Goal: Information Seeking & Learning: Check status

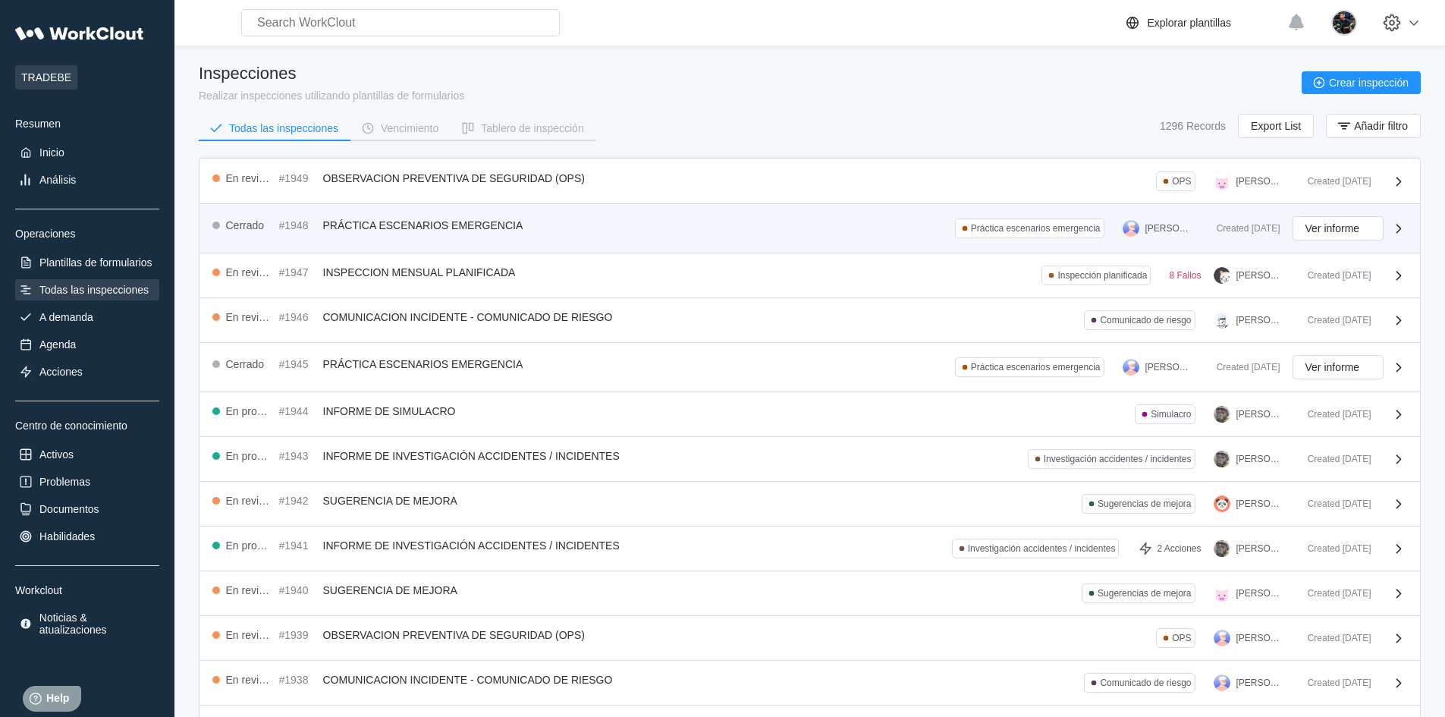
click at [622, 245] on div "Cerrado #1948 PRÁCTICA ESCENARIOS EMERGENCIA Práctica escenarios emergencia FRA…" at bounding box center [810, 228] width 1220 height 49
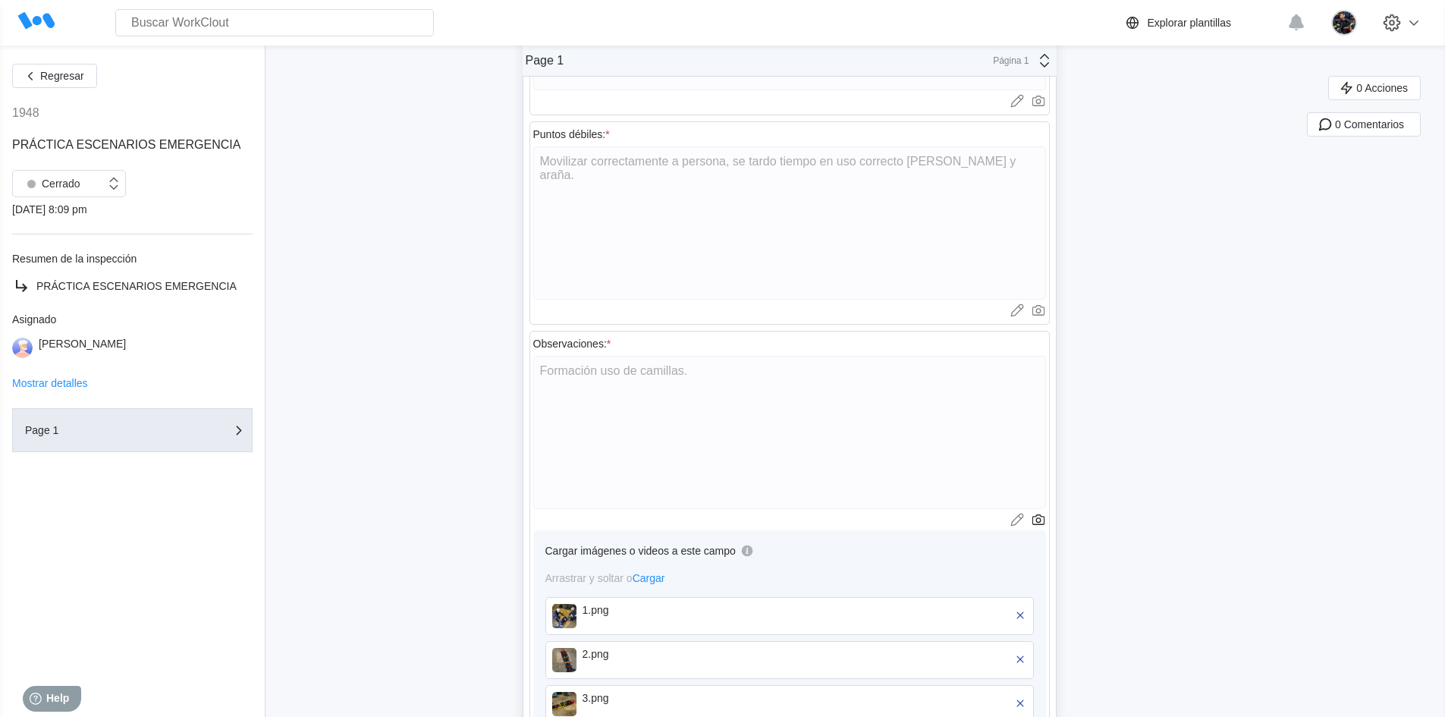
scroll to position [811, 0]
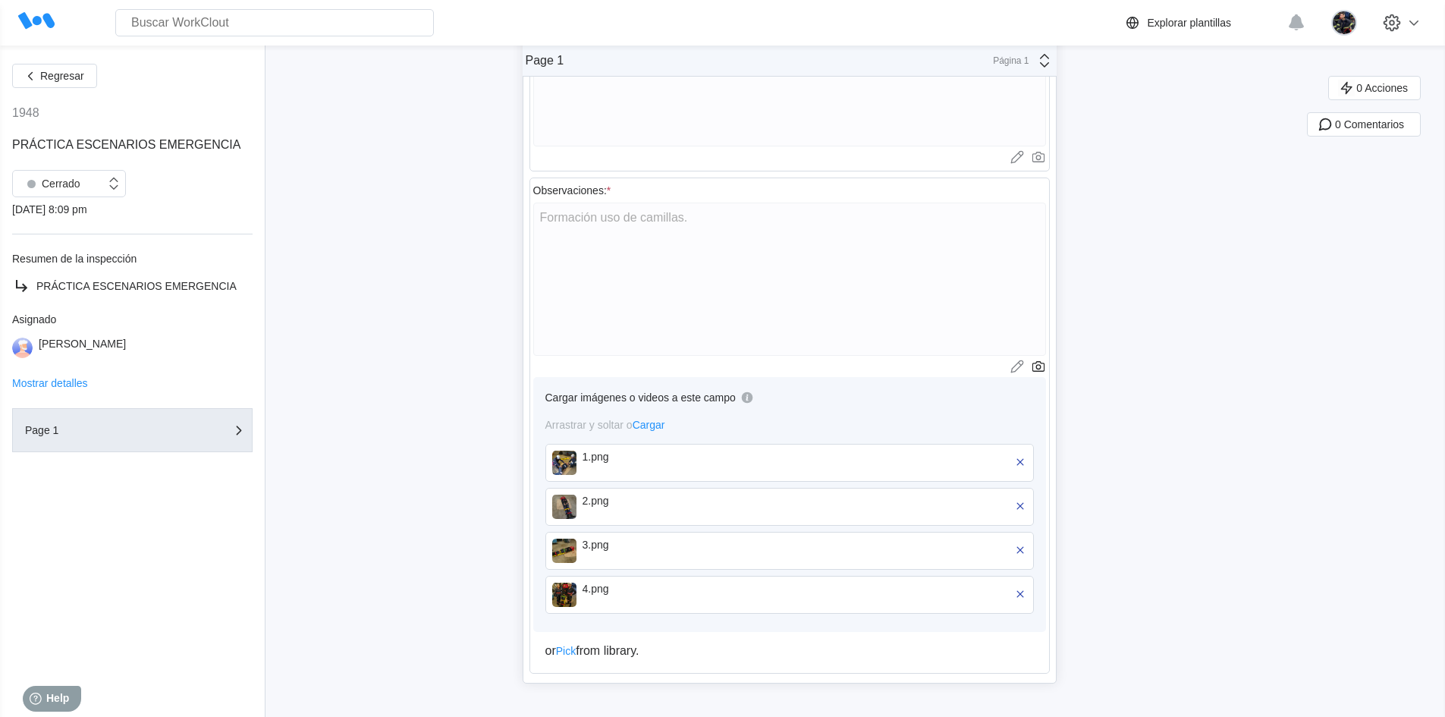
click at [565, 466] on img at bounding box center [564, 463] width 24 height 24
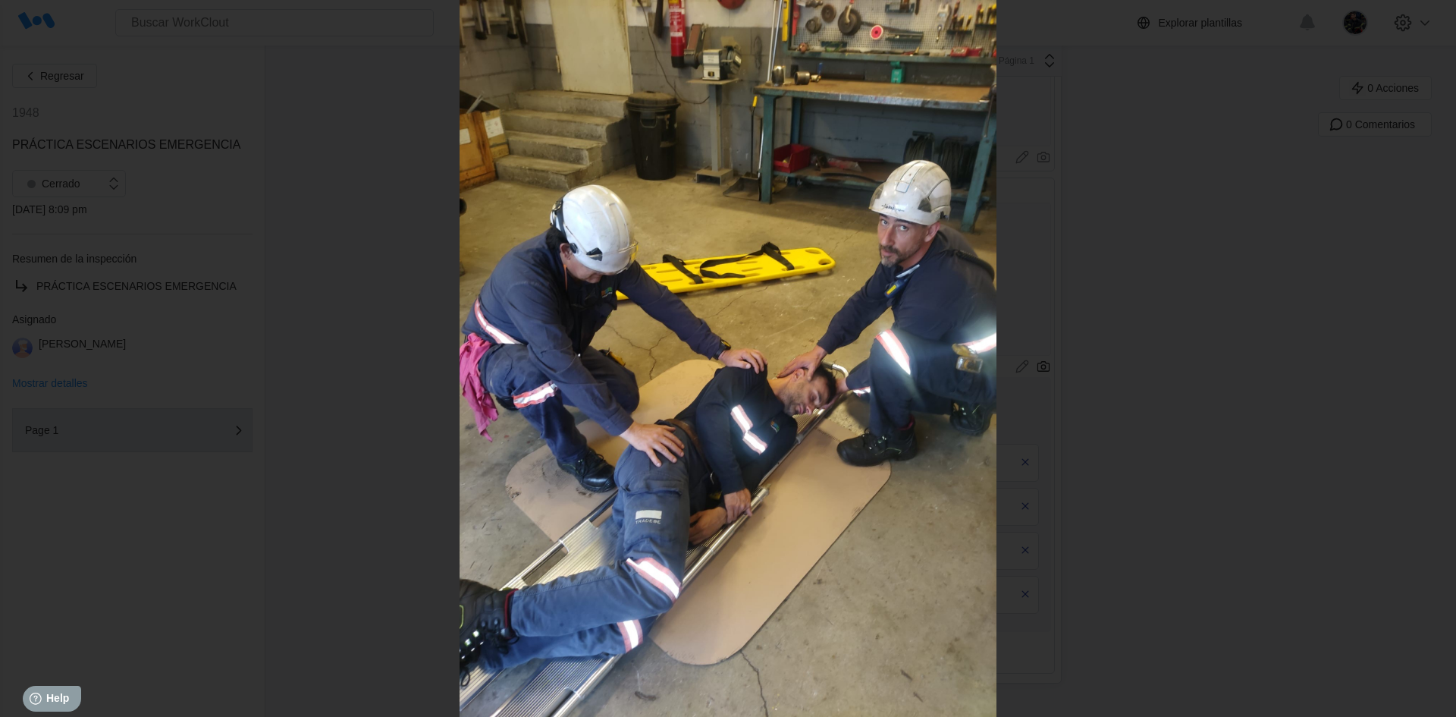
click at [1416, 366] on icon "Show slide 2 of 4" at bounding box center [1422, 358] width 29 height 36
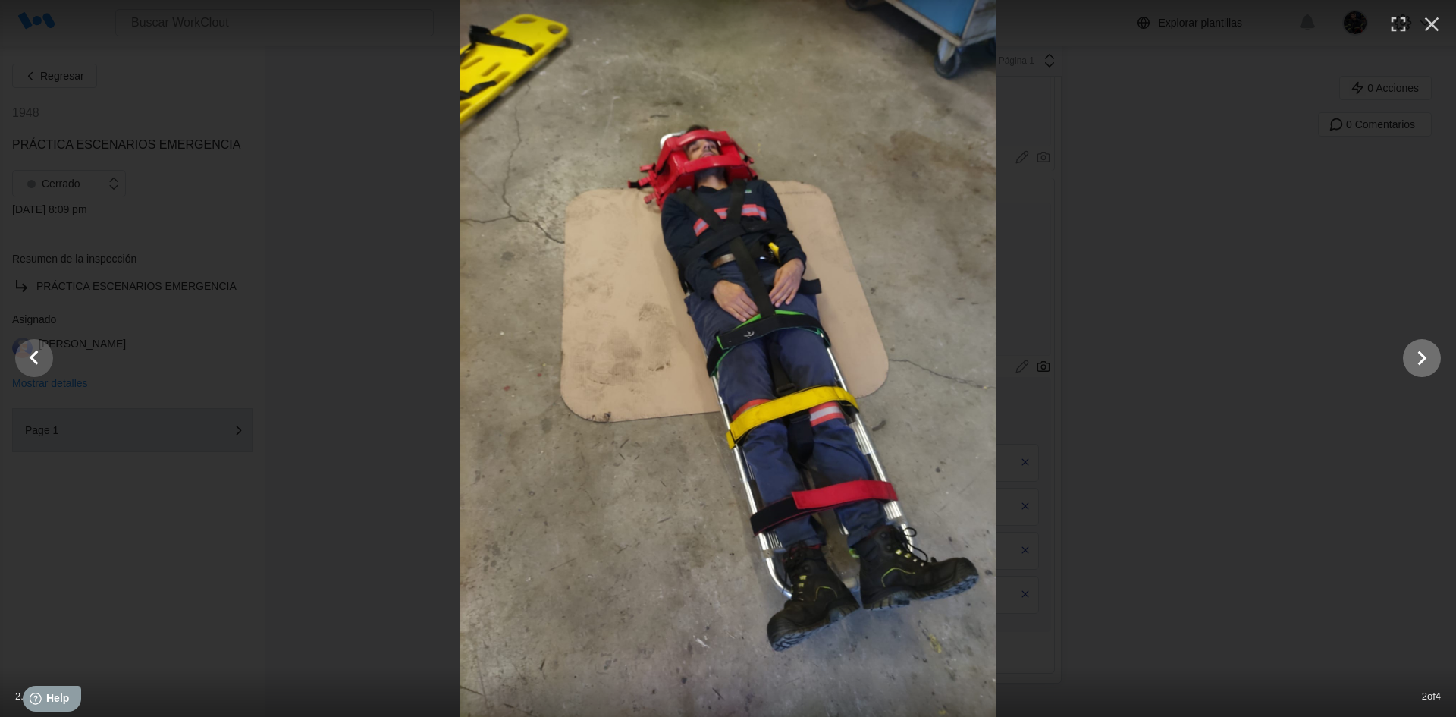
click at [1416, 366] on icon "Show slide 3 of 4" at bounding box center [1422, 358] width 29 height 36
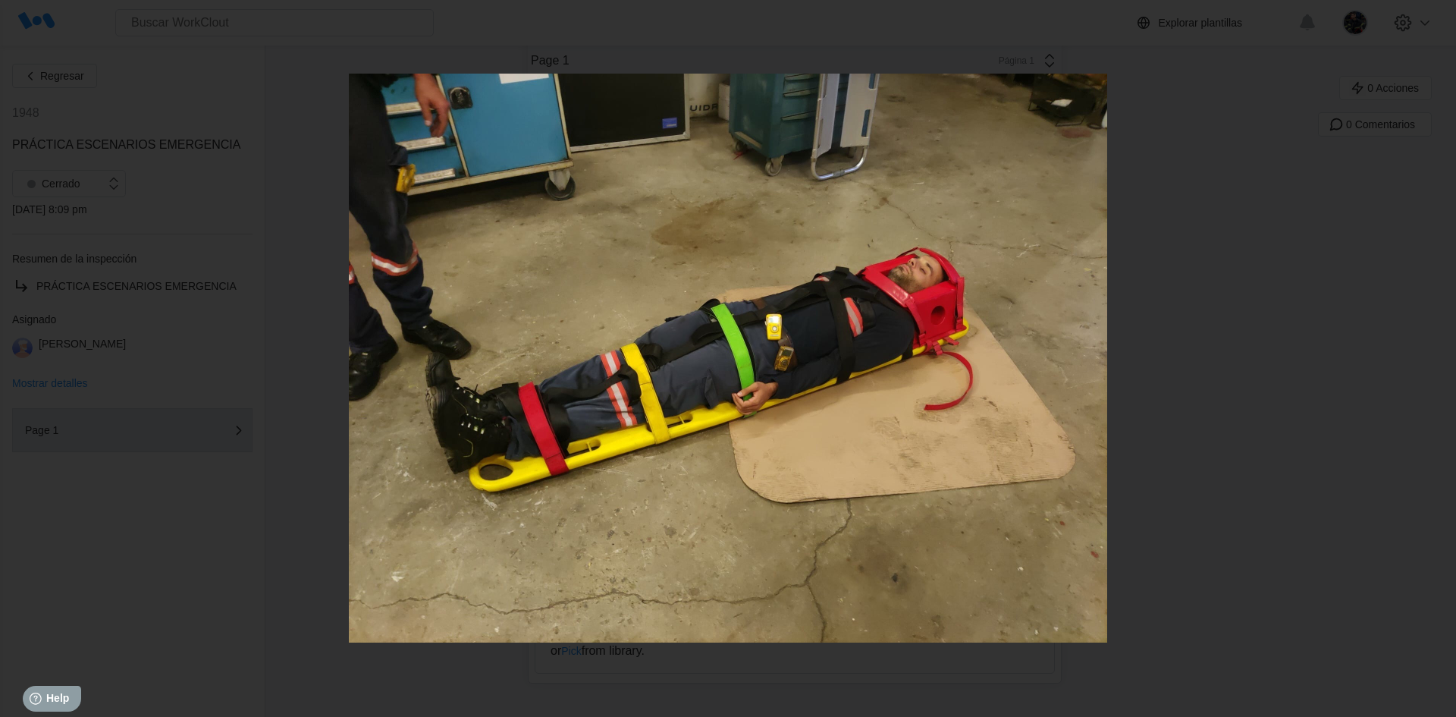
click at [1416, 366] on icon "Show slide 4 of 4" at bounding box center [1422, 358] width 29 height 36
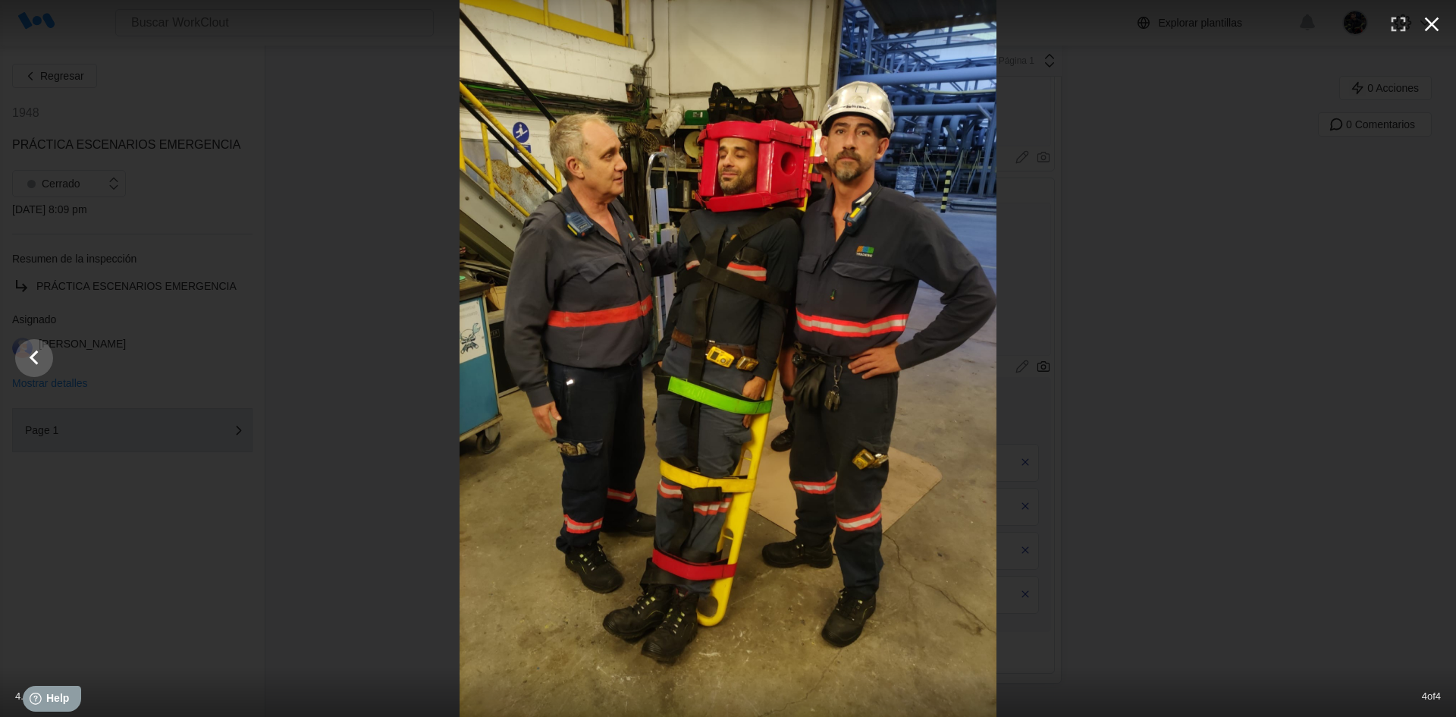
click at [1440, 24] on icon "button" at bounding box center [1432, 24] width 24 height 24
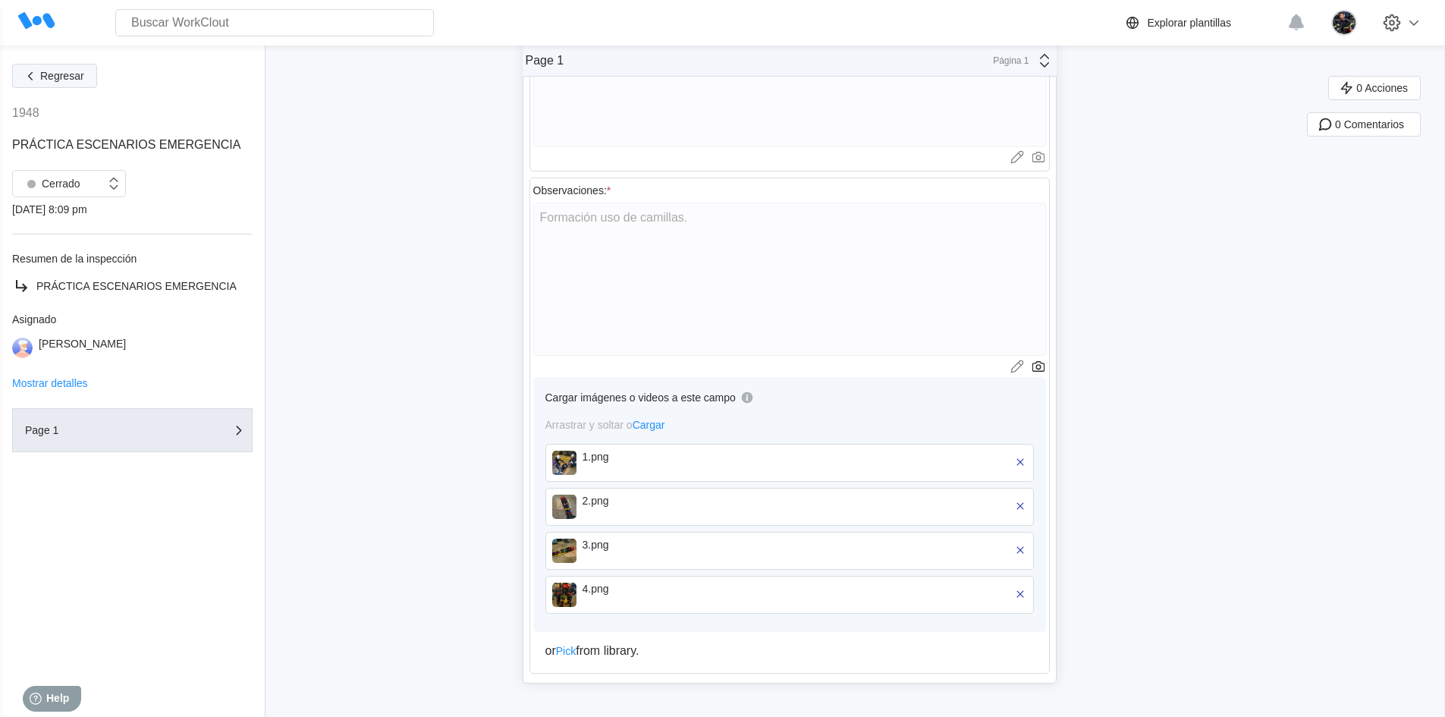
click at [71, 85] on button "Regresar" at bounding box center [54, 76] width 85 height 24
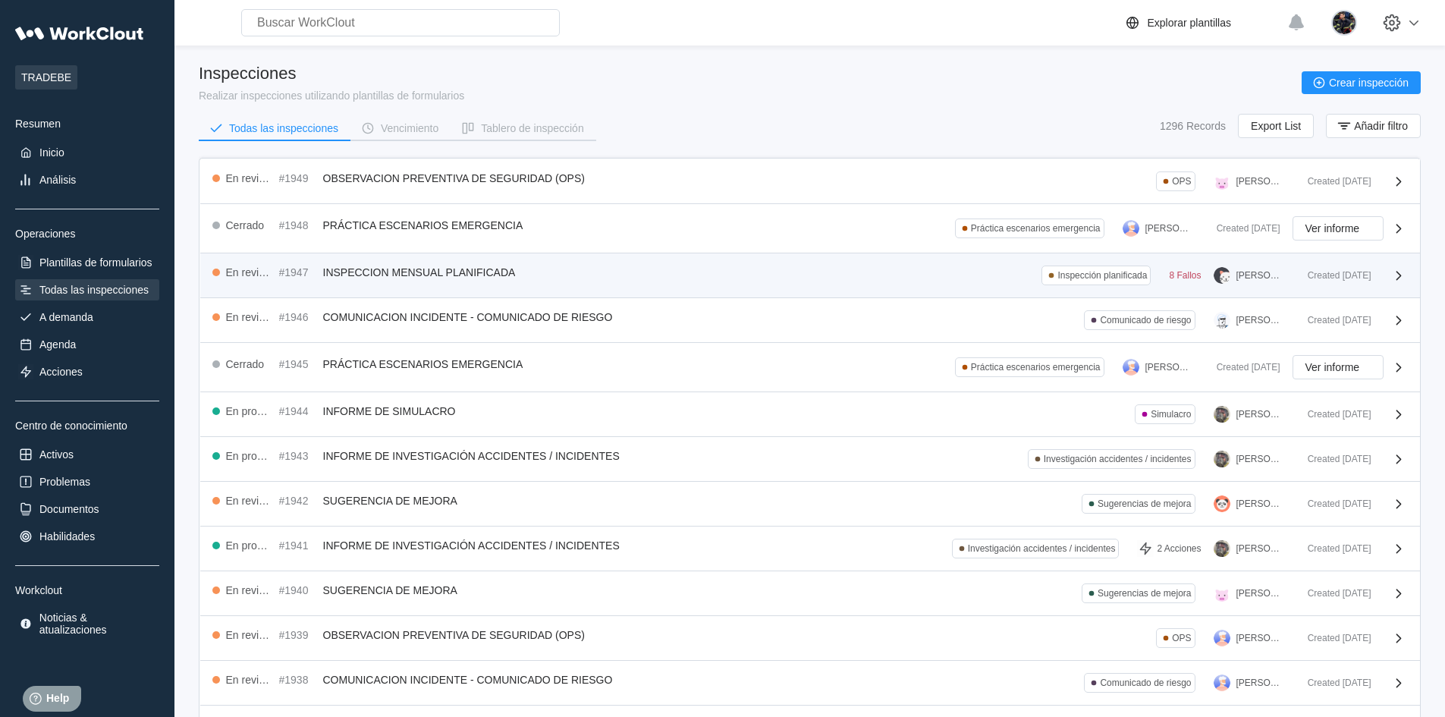
click at [796, 262] on div "En revisión #1947 INSPECCION MENSUAL PLANIFICADA Inspección planificada 8 Fallo…" at bounding box center [810, 275] width 1220 height 45
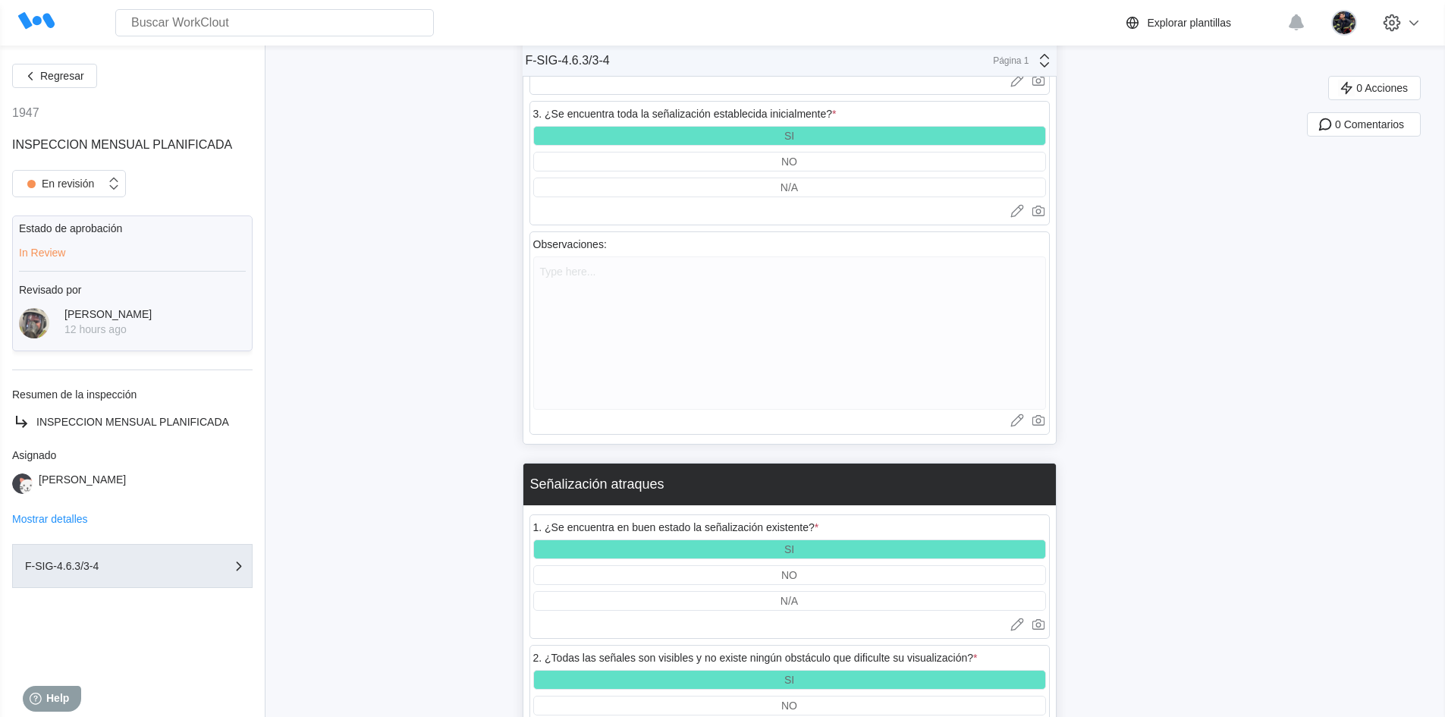
scroll to position [6523, 0]
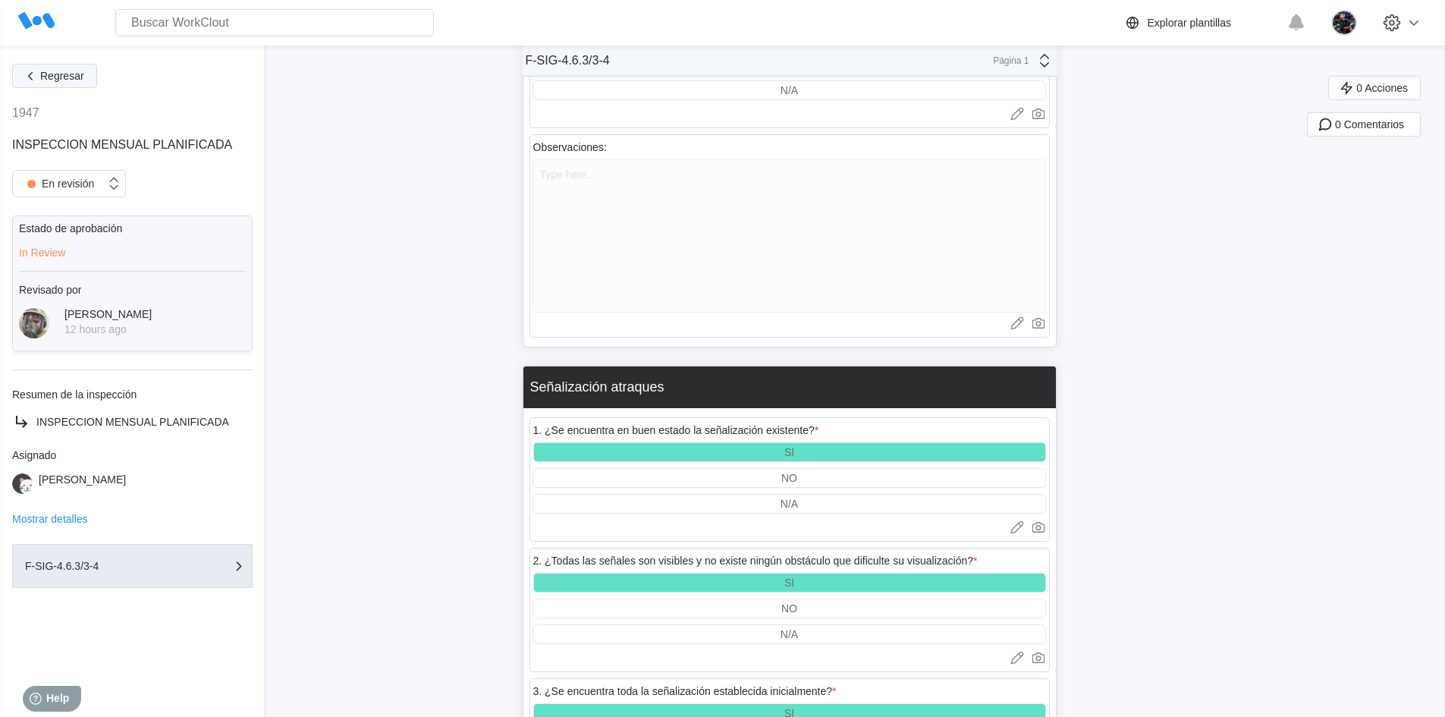
click at [87, 74] on button "Regresar" at bounding box center [54, 76] width 85 height 24
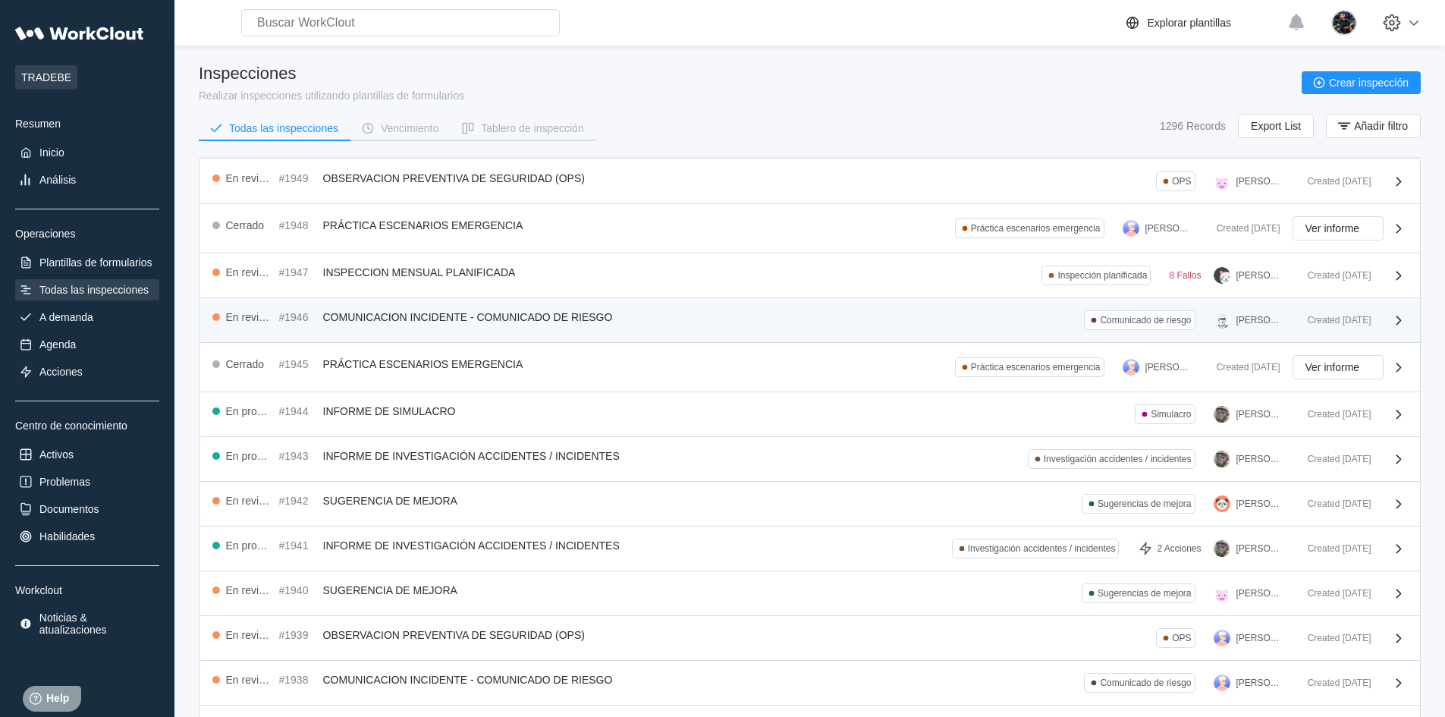
click at [608, 316] on span "COMUNICACION INCIDENTE - COMUNICADO DE RIESGO" at bounding box center [468, 317] width 290 height 12
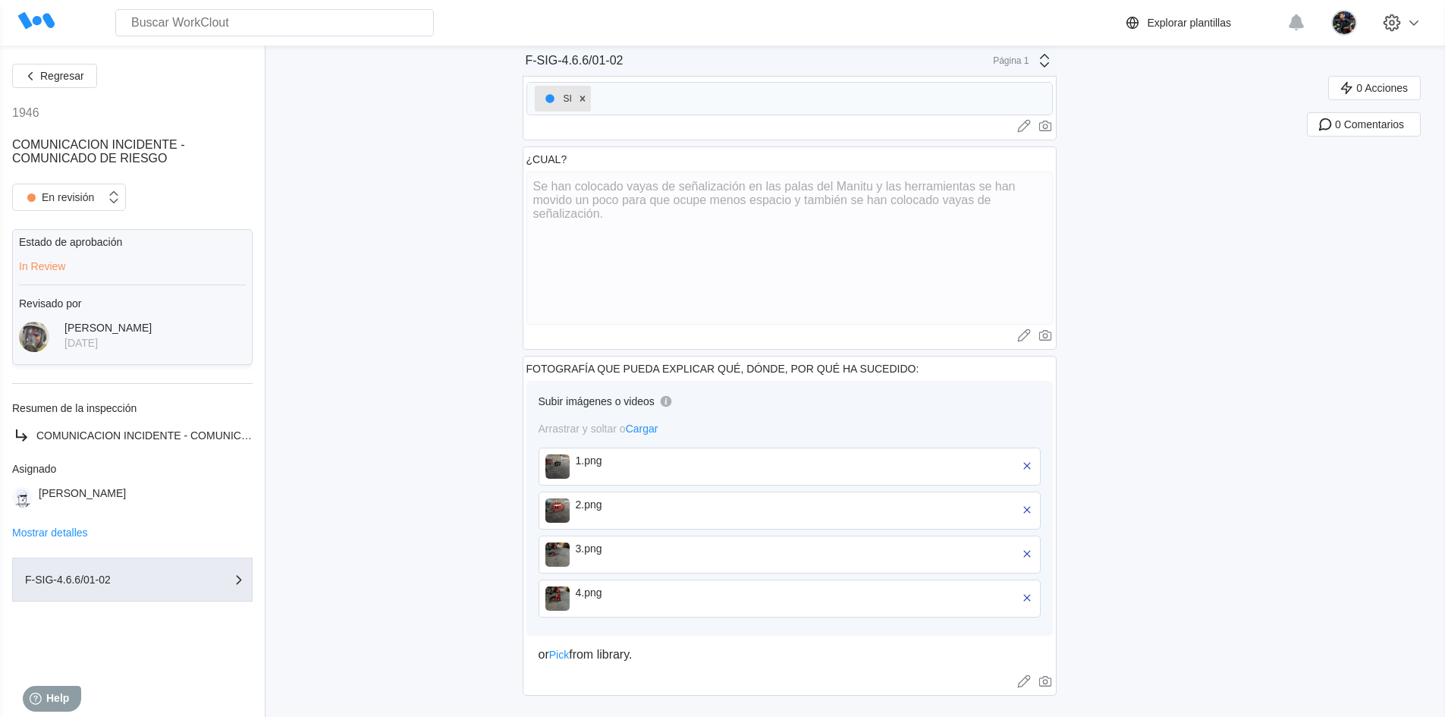
scroll to position [845, 0]
click at [567, 451] on img at bounding box center [557, 460] width 24 height 24
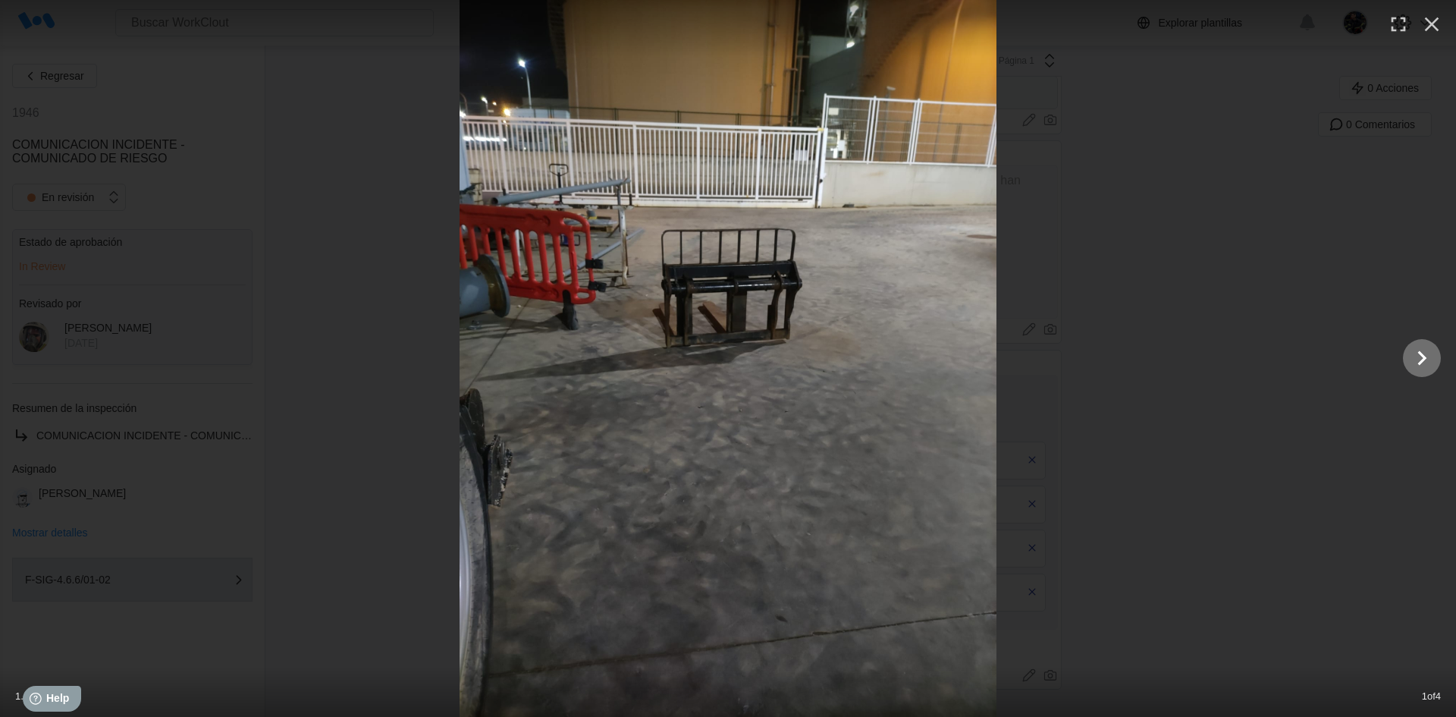
click at [1422, 354] on icon "Show slide 2 of 4" at bounding box center [1422, 358] width 9 height 14
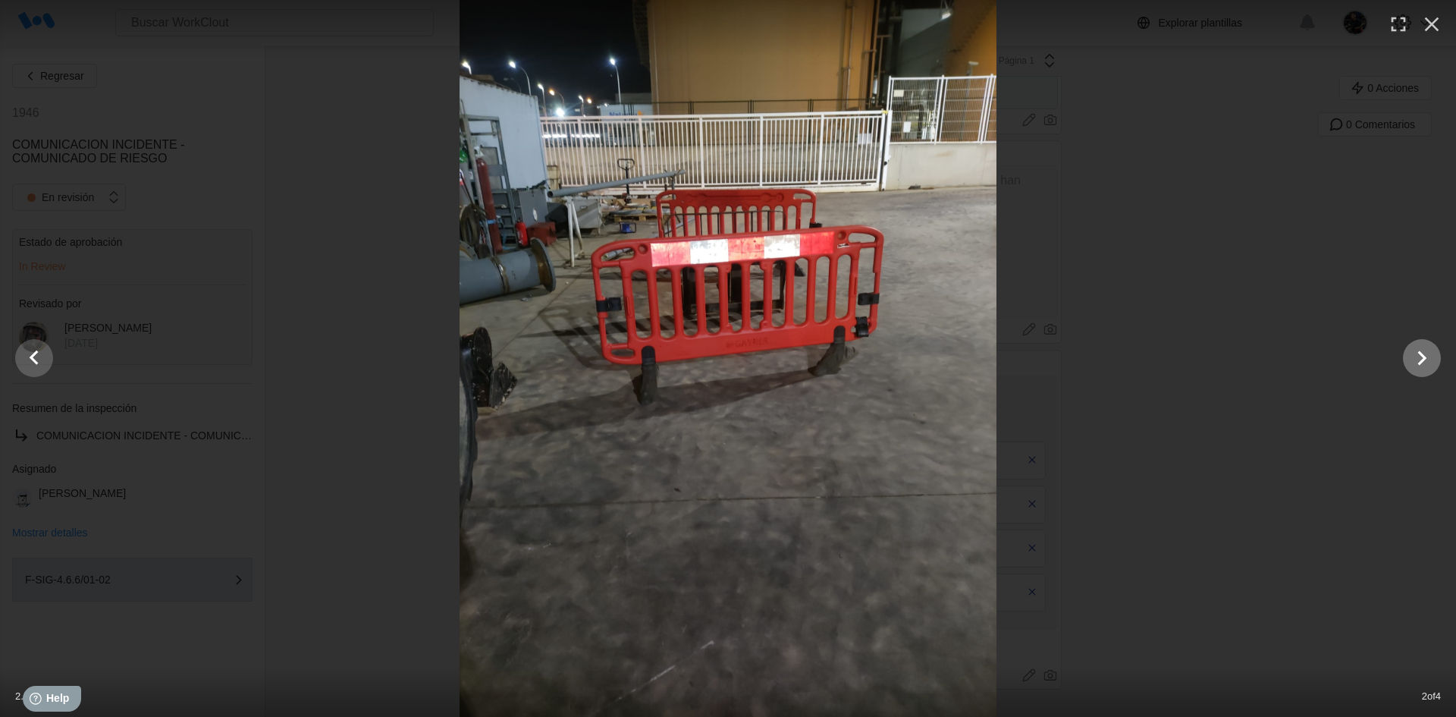
click at [1422, 354] on icon "Show slide 3 of 4" at bounding box center [1422, 358] width 9 height 14
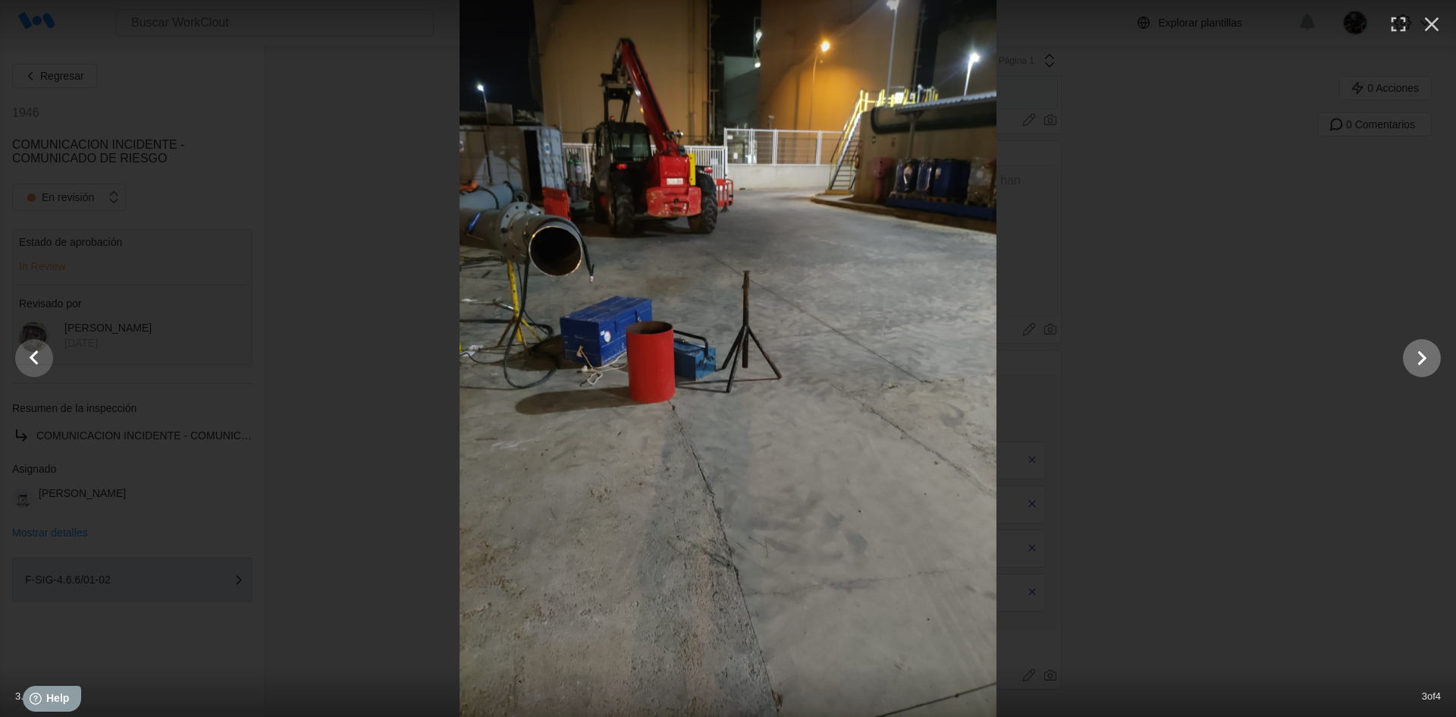
click at [1422, 354] on icon "Show slide 4 of 4" at bounding box center [1422, 358] width 9 height 14
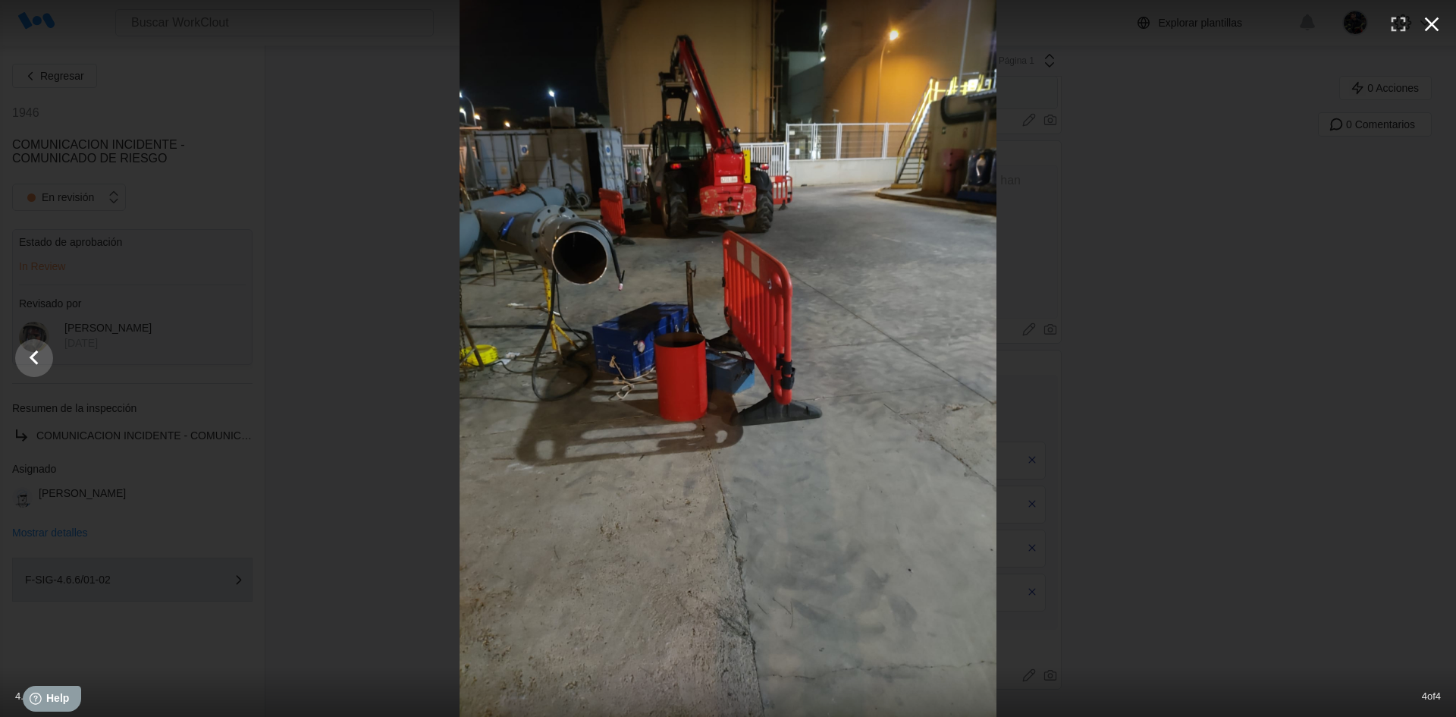
click at [1429, 30] on icon "button" at bounding box center [1432, 24] width 24 height 24
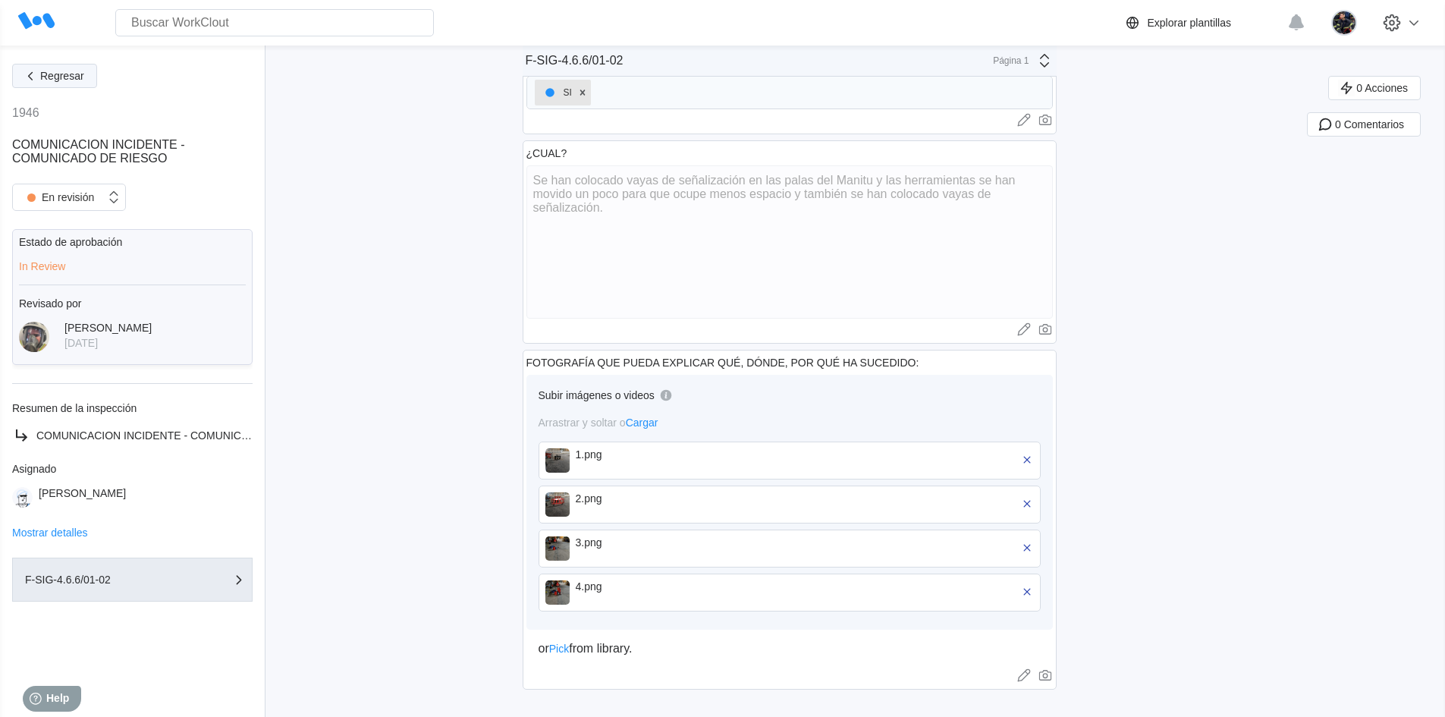
click at [56, 76] on span "Regresar" at bounding box center [62, 76] width 44 height 11
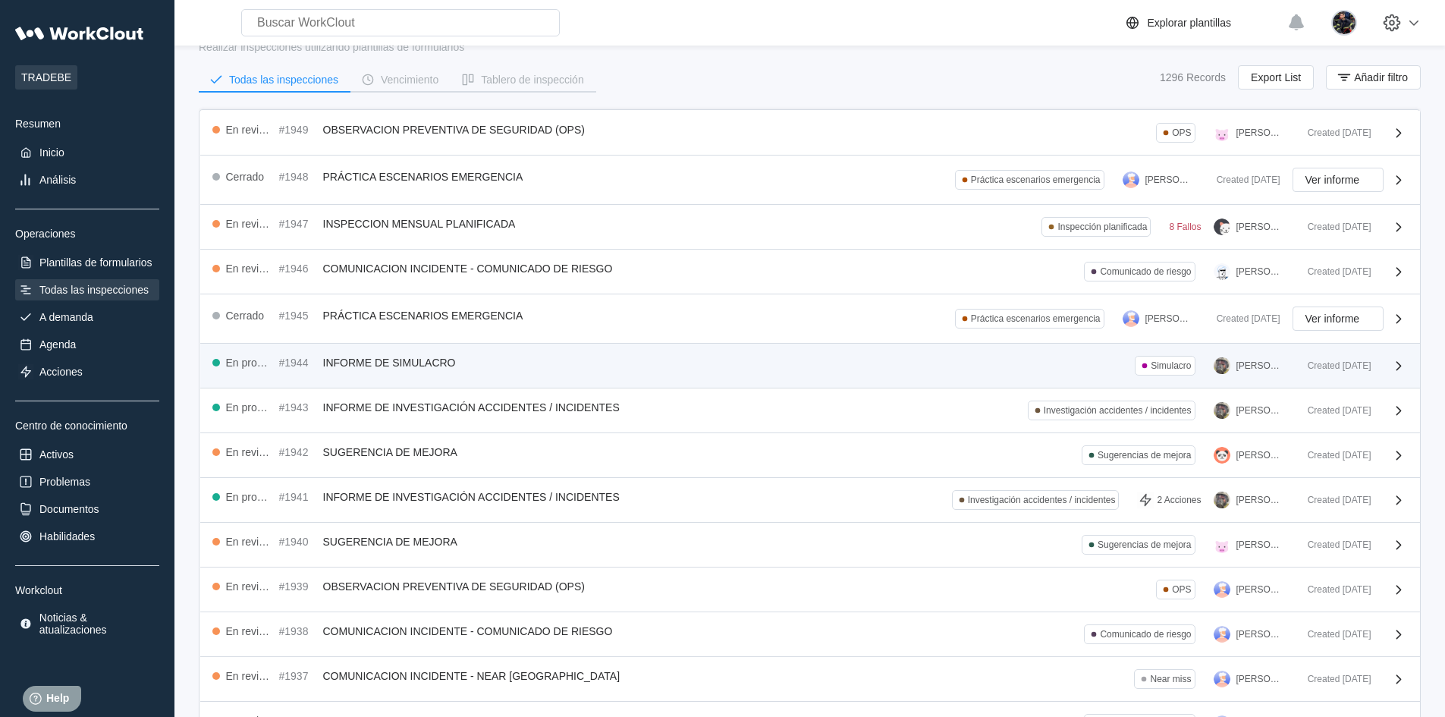
scroll to position [76, 0]
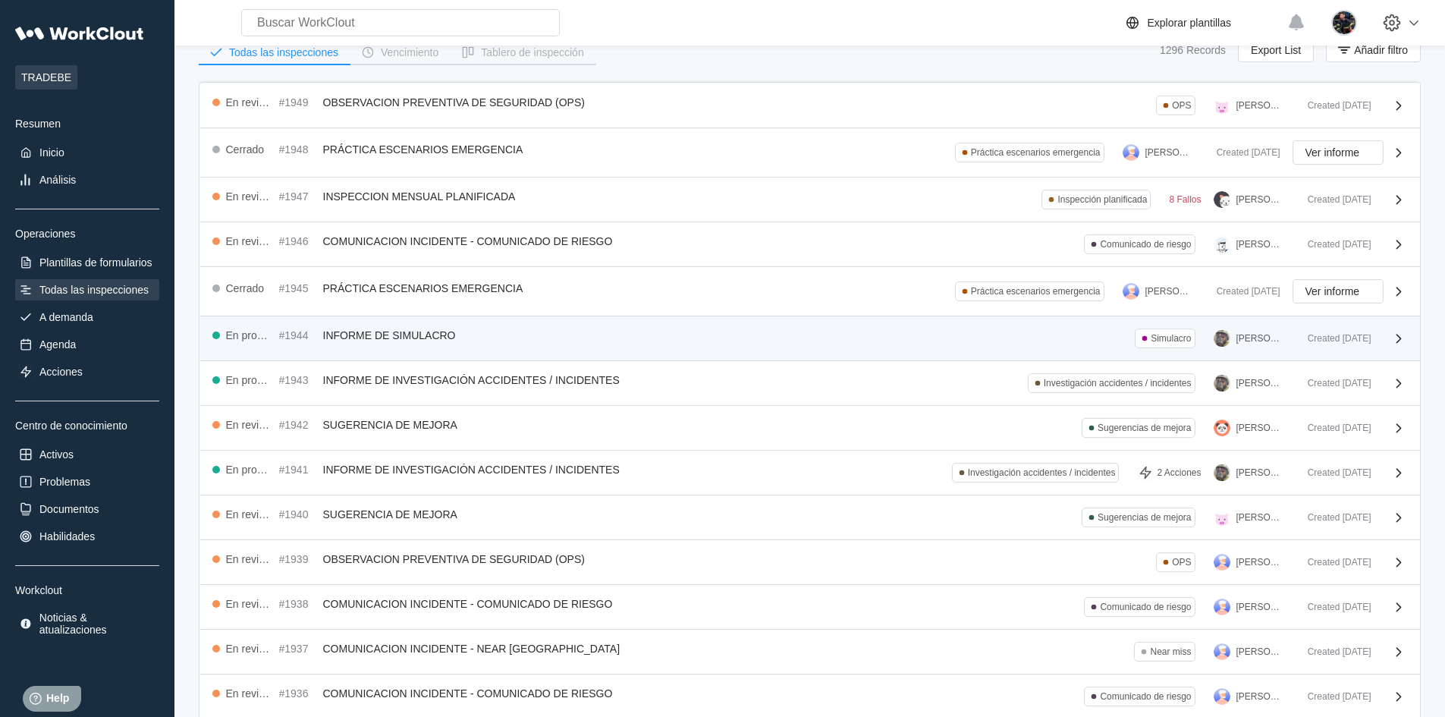
click at [648, 354] on div "En progreso #1944 INFORME DE SIMULACRO Simulacro DAVID BLANCO Created 10/02/25" at bounding box center [810, 338] width 1220 height 45
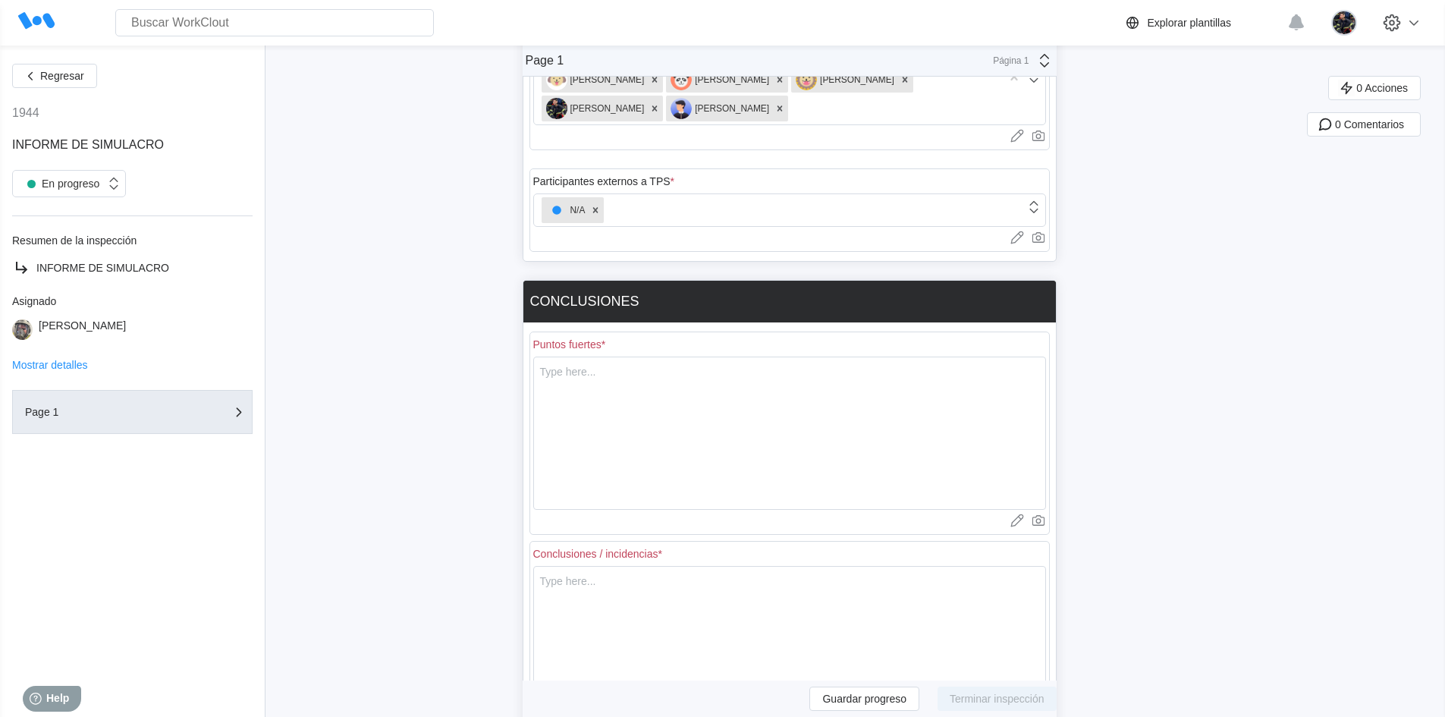
scroll to position [686, 0]
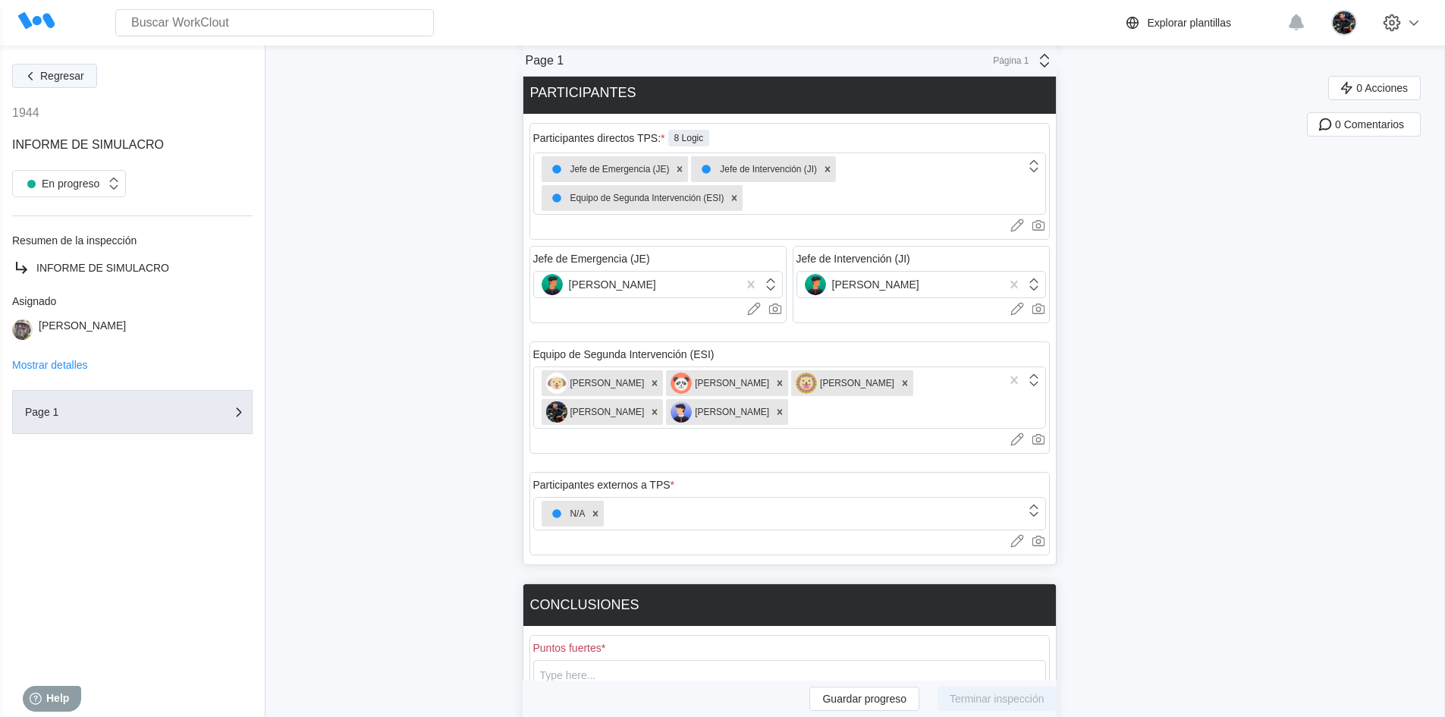
click at [49, 75] on span "Regresar" at bounding box center [62, 76] width 44 height 11
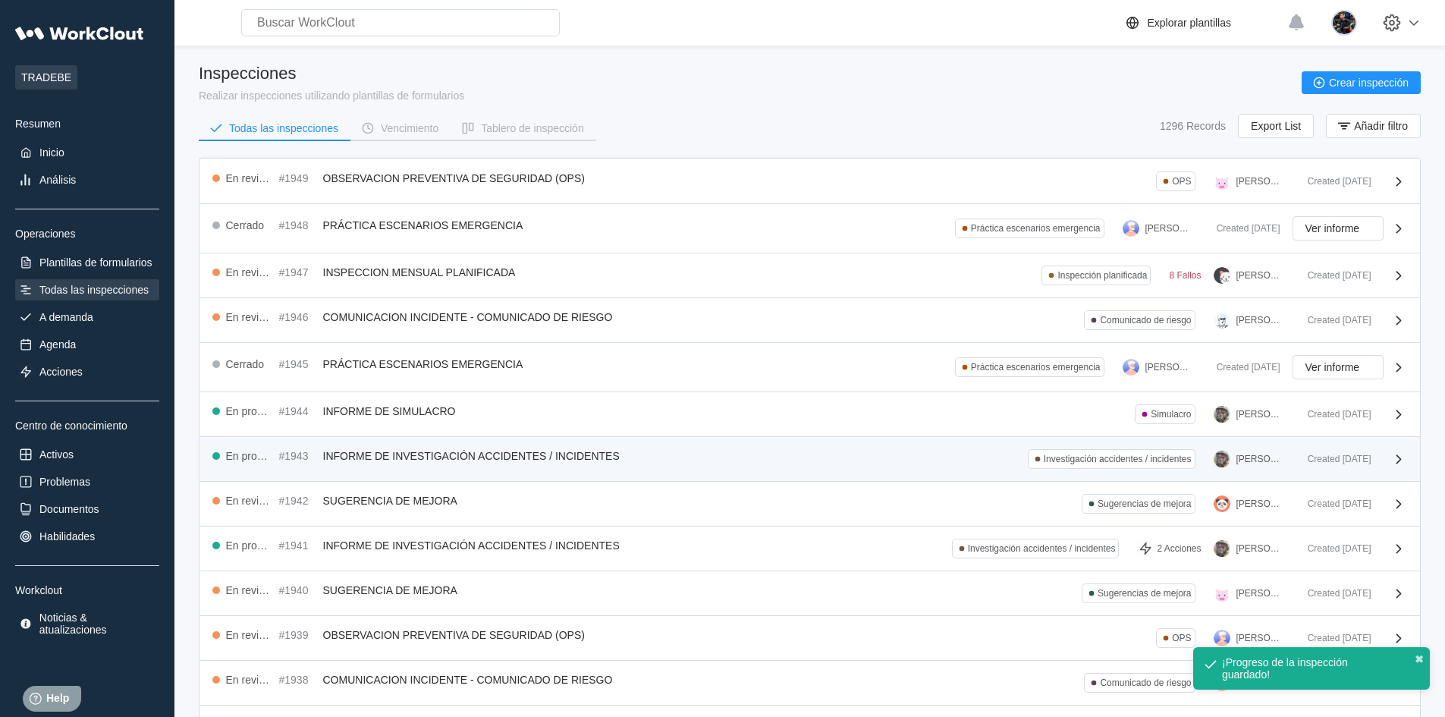
click at [612, 463] on div "En progreso #1943 INFORME DE INVESTIGACIÓN ACCIDENTES / INCIDENTES Investigació…" at bounding box center [753, 459] width 1083 height 20
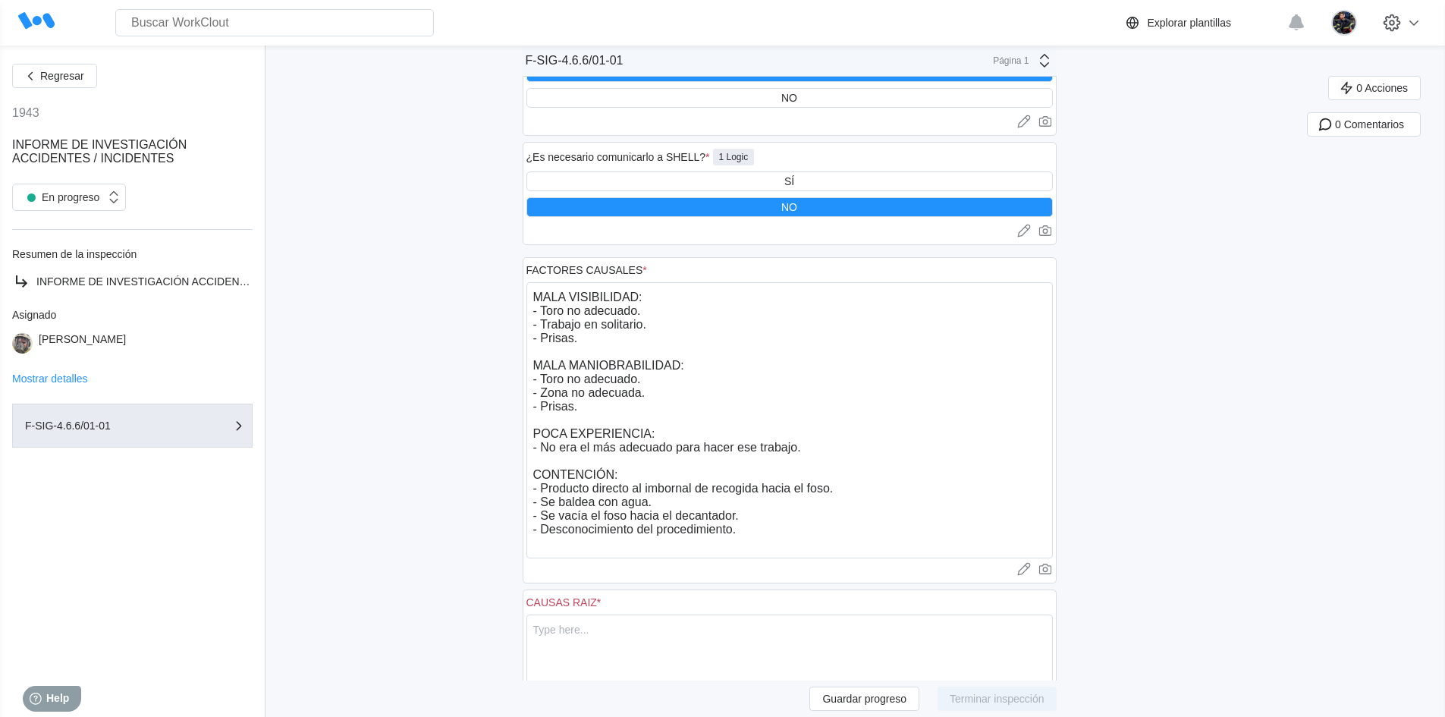
scroll to position [1062, 0]
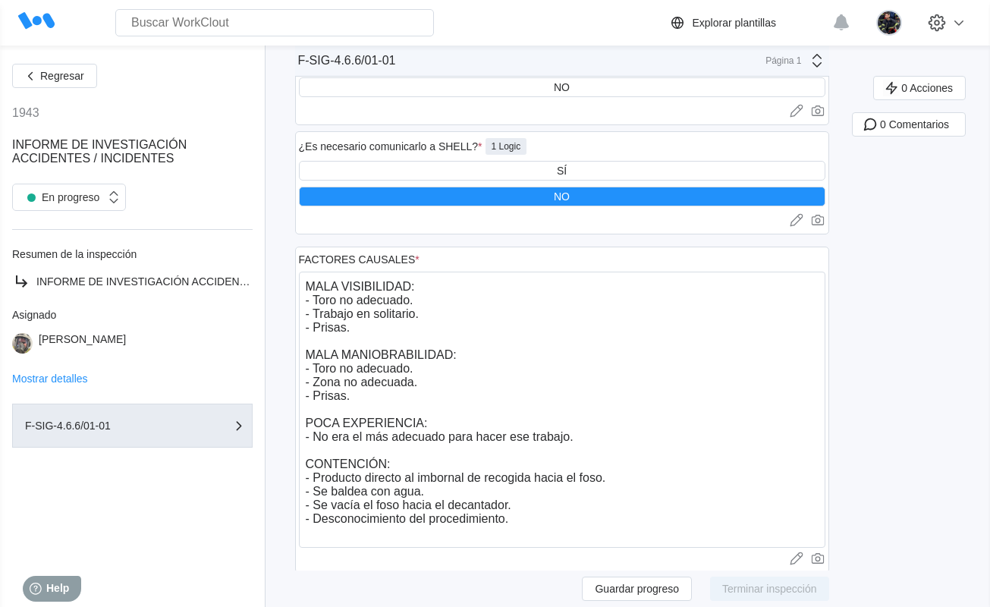
type textarea "x"
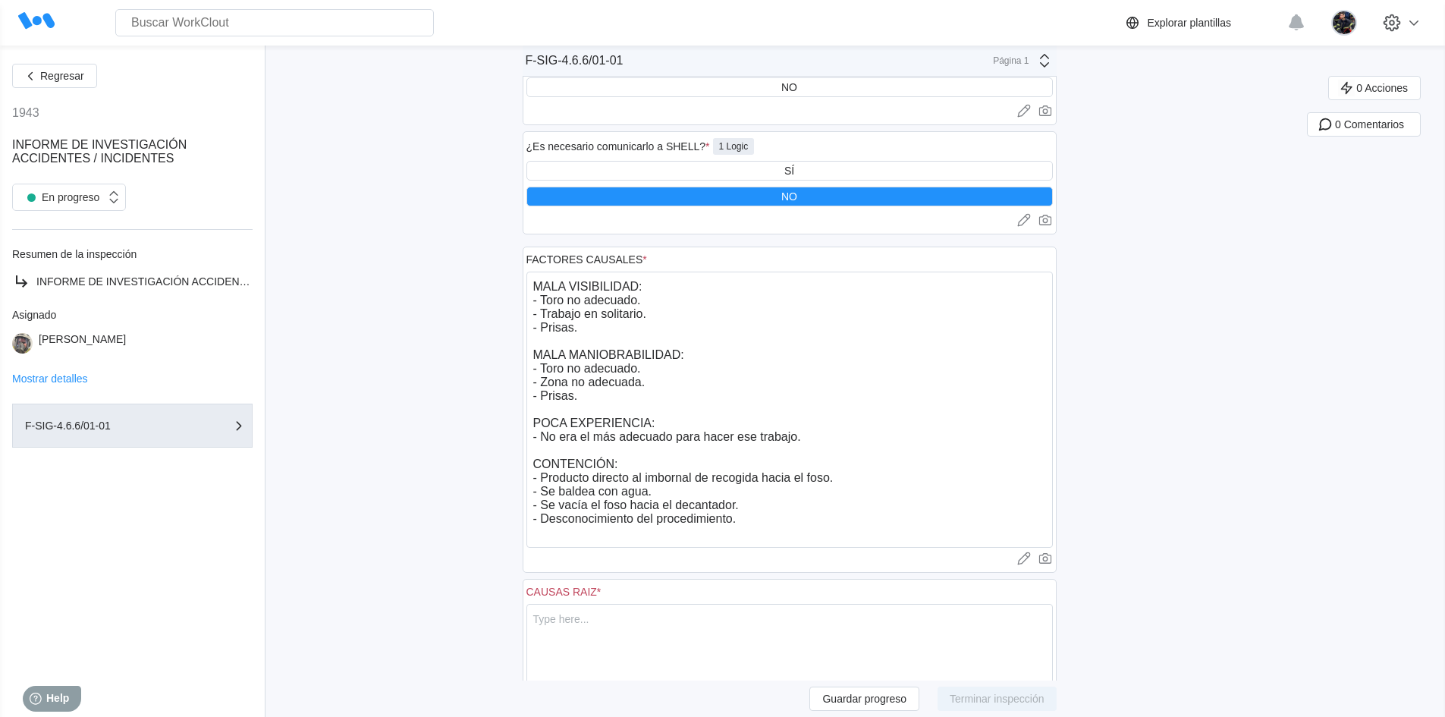
type textarea "x"
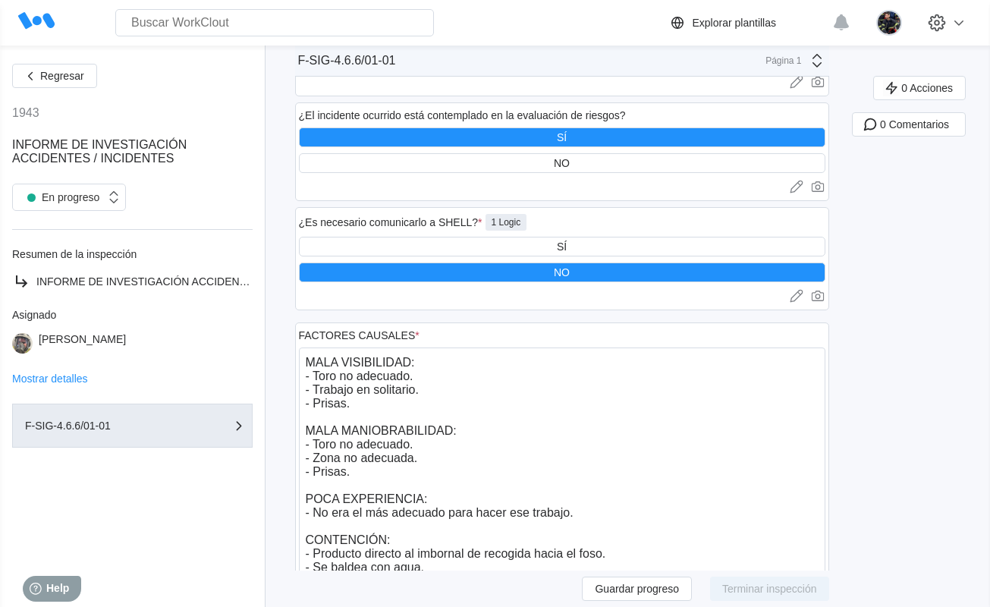
type textarea "x"
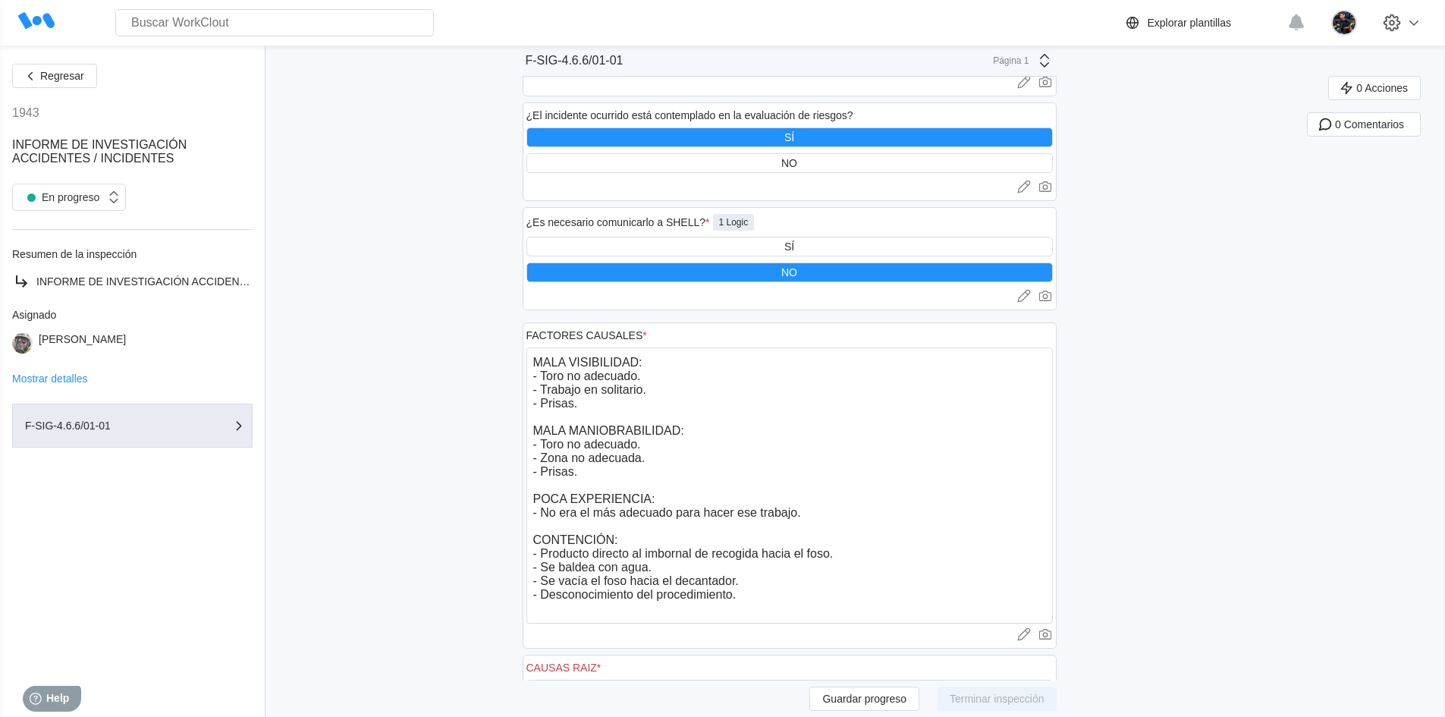
type textarea "x"
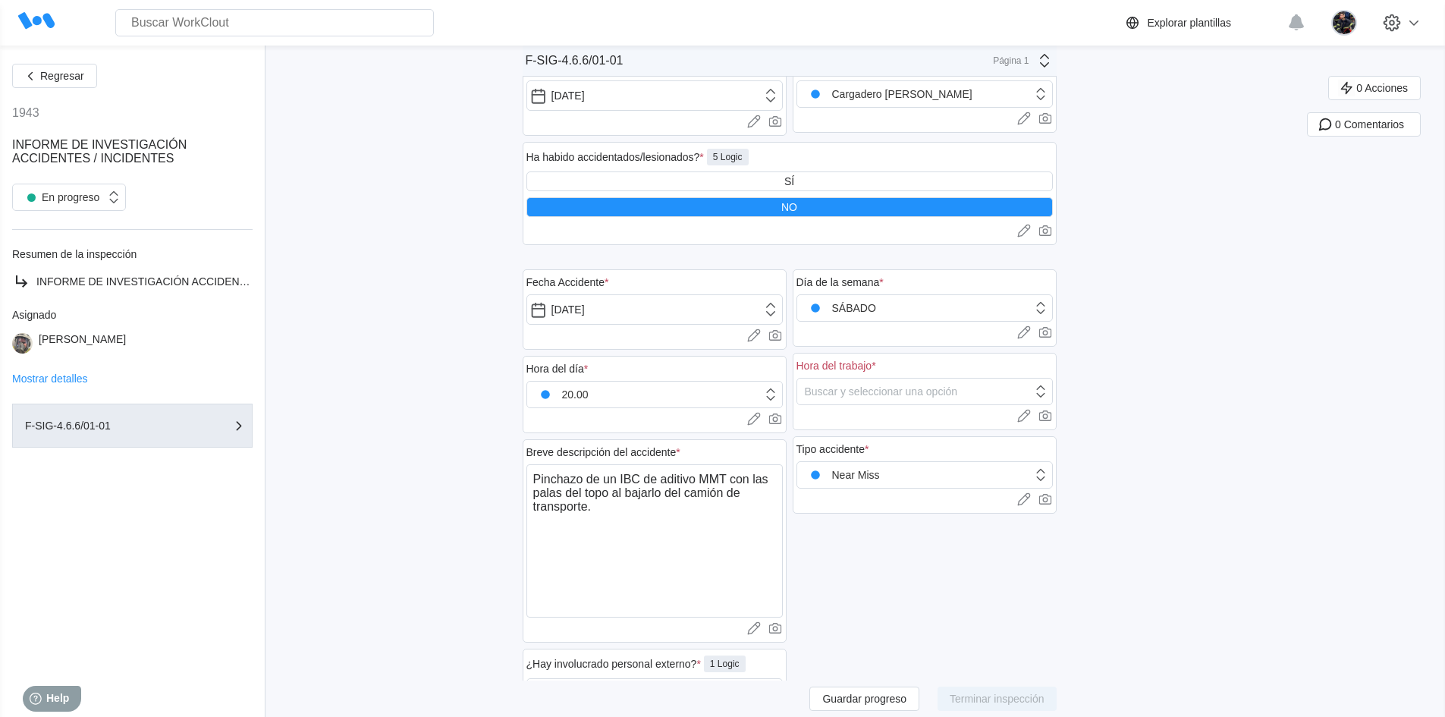
scroll to position [0, 0]
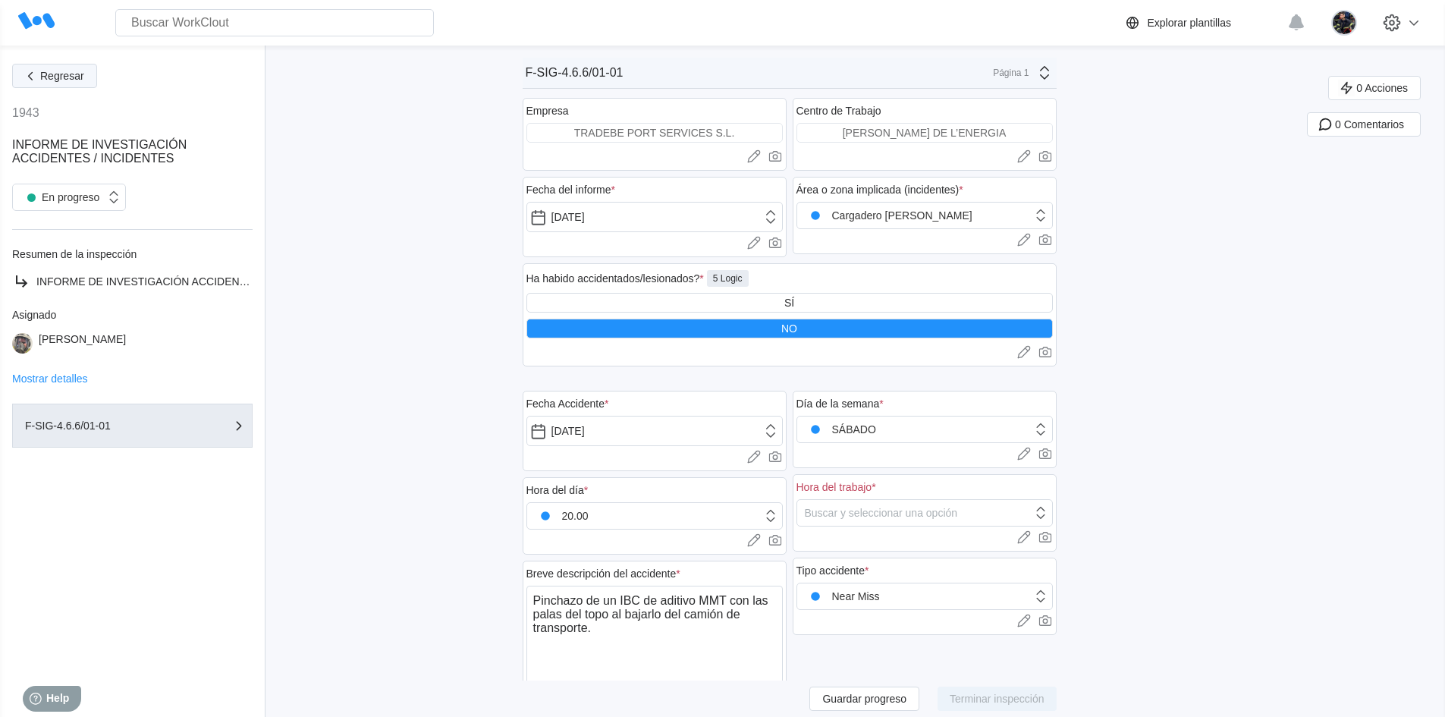
click at [66, 71] on span "Regresar" at bounding box center [62, 76] width 44 height 11
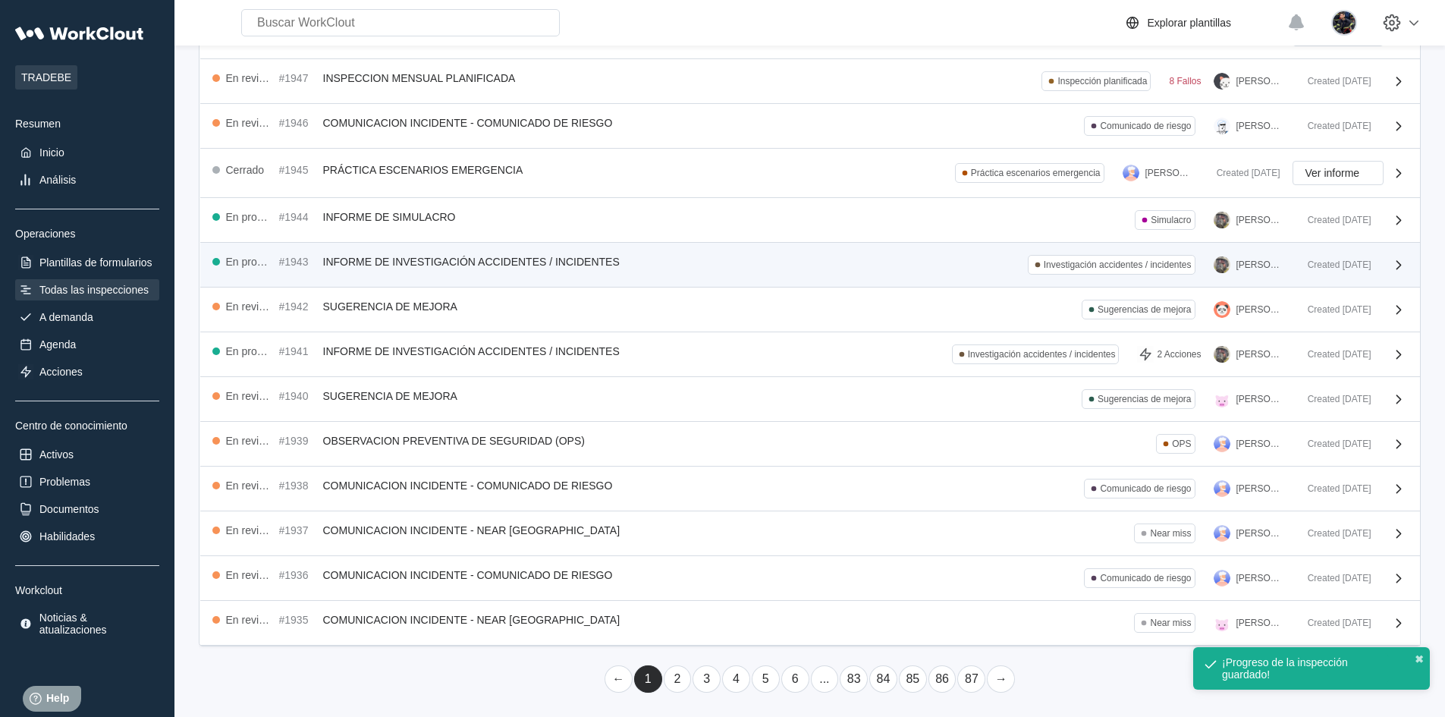
scroll to position [195, 0]
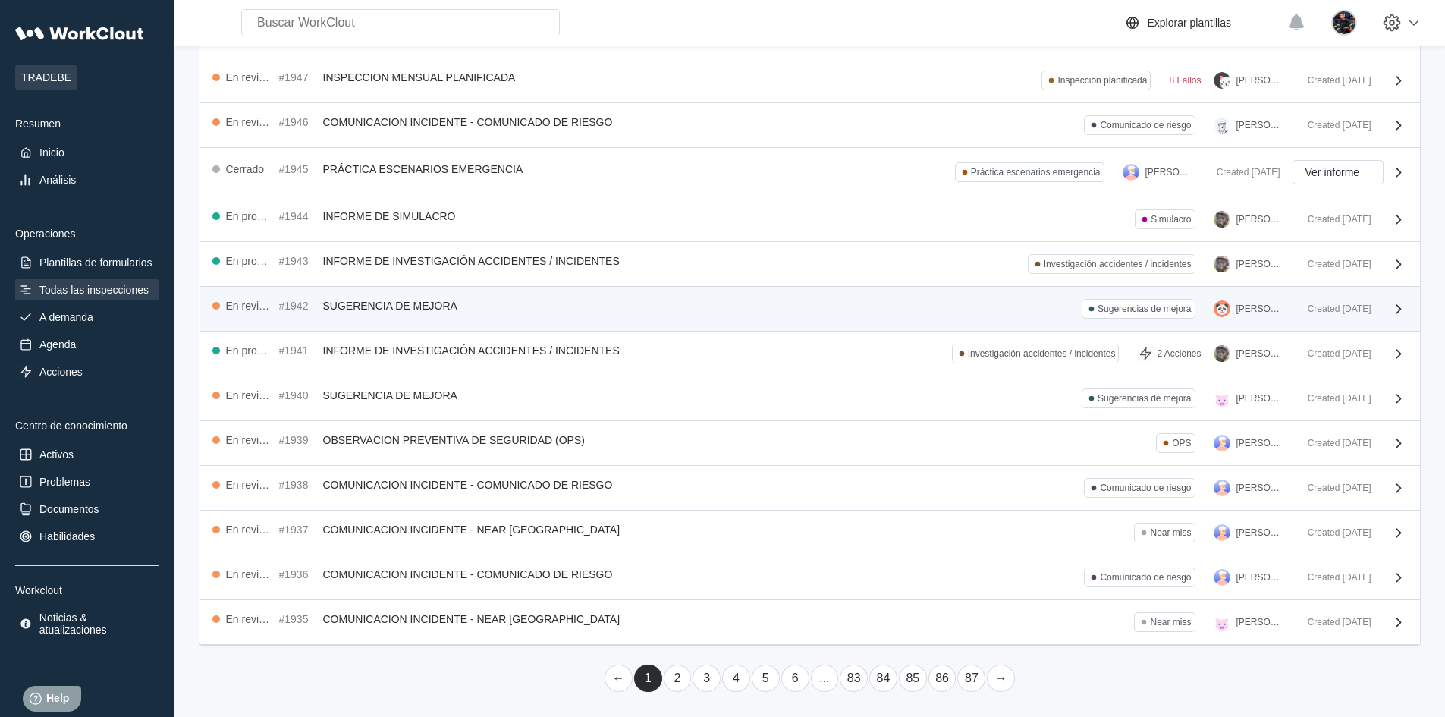
click at [736, 301] on div "En revisión #1942 SUGERENCIA DE MEJORA Sugerencias de mejora JOAQUIN PEREZ" at bounding box center [753, 309] width 1083 height 20
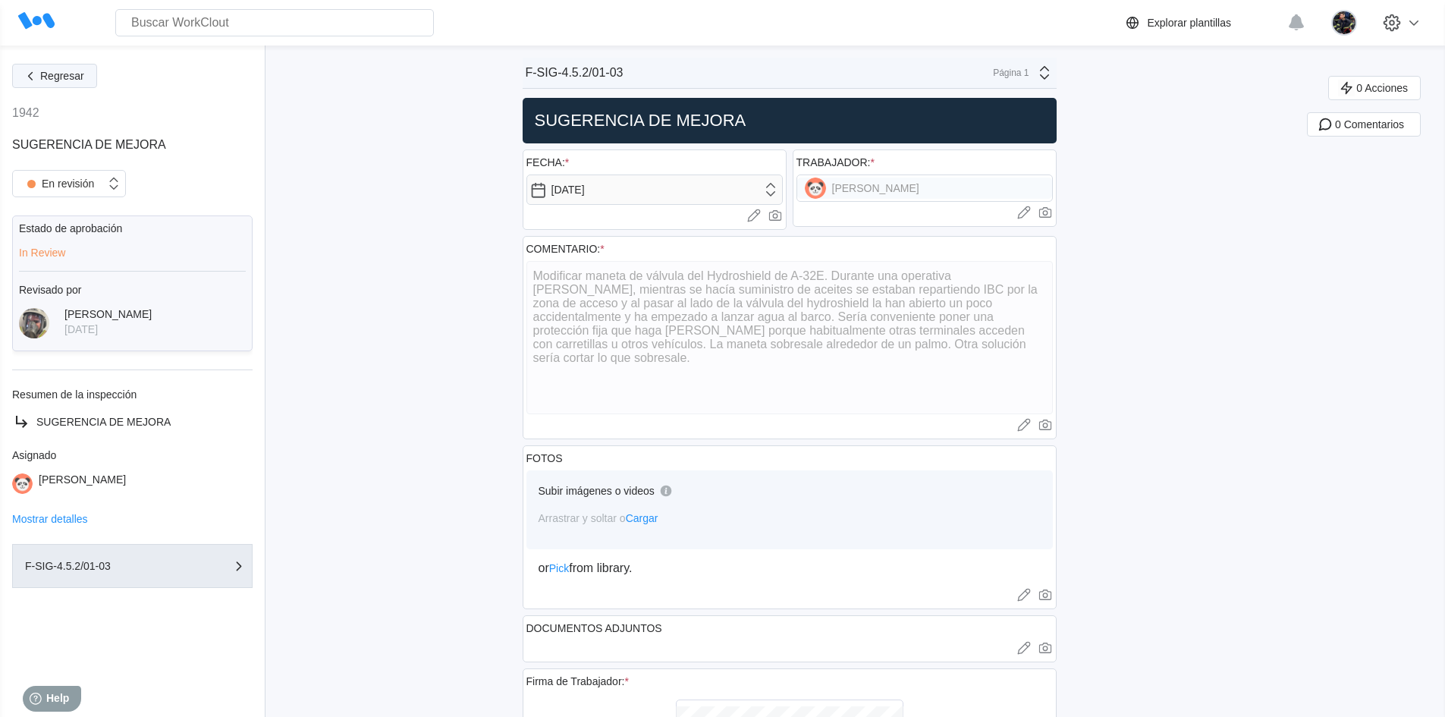
click at [86, 81] on button "Regresar" at bounding box center [54, 76] width 85 height 24
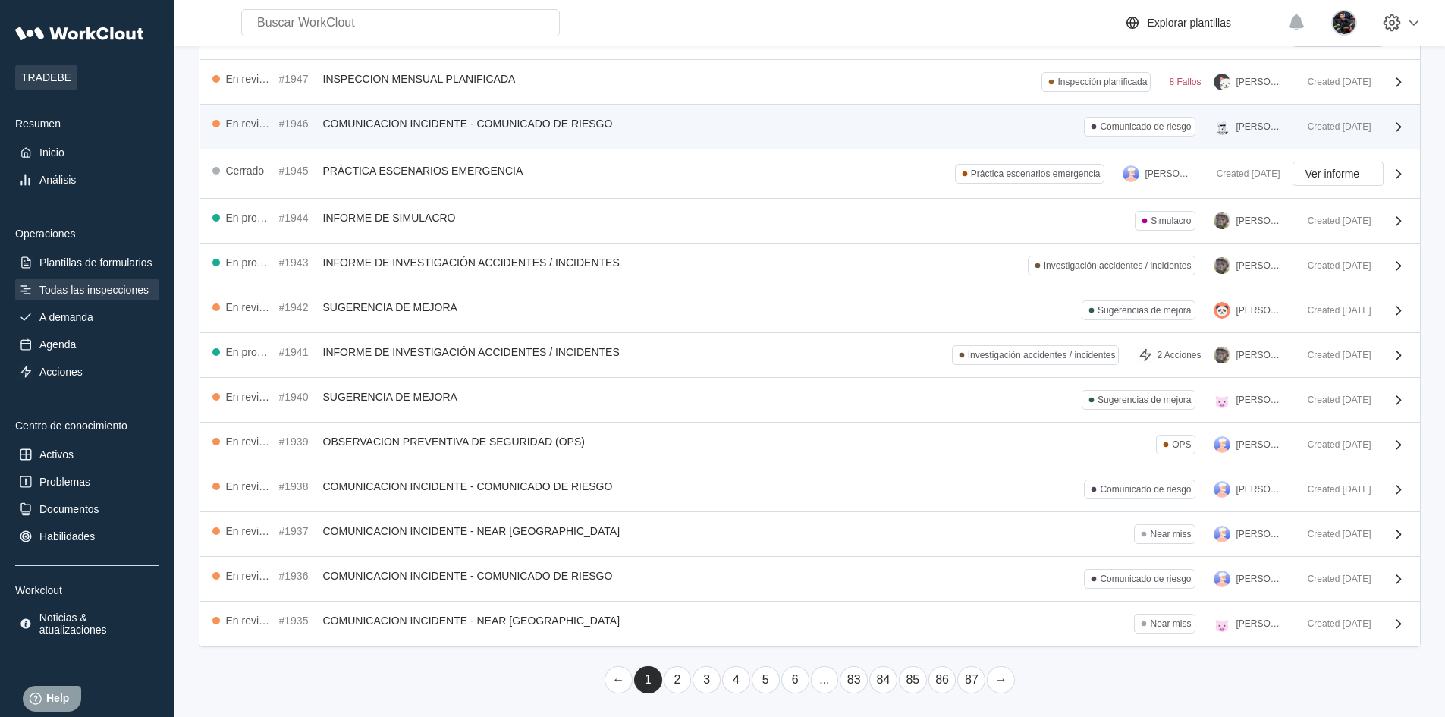
scroll to position [195, 0]
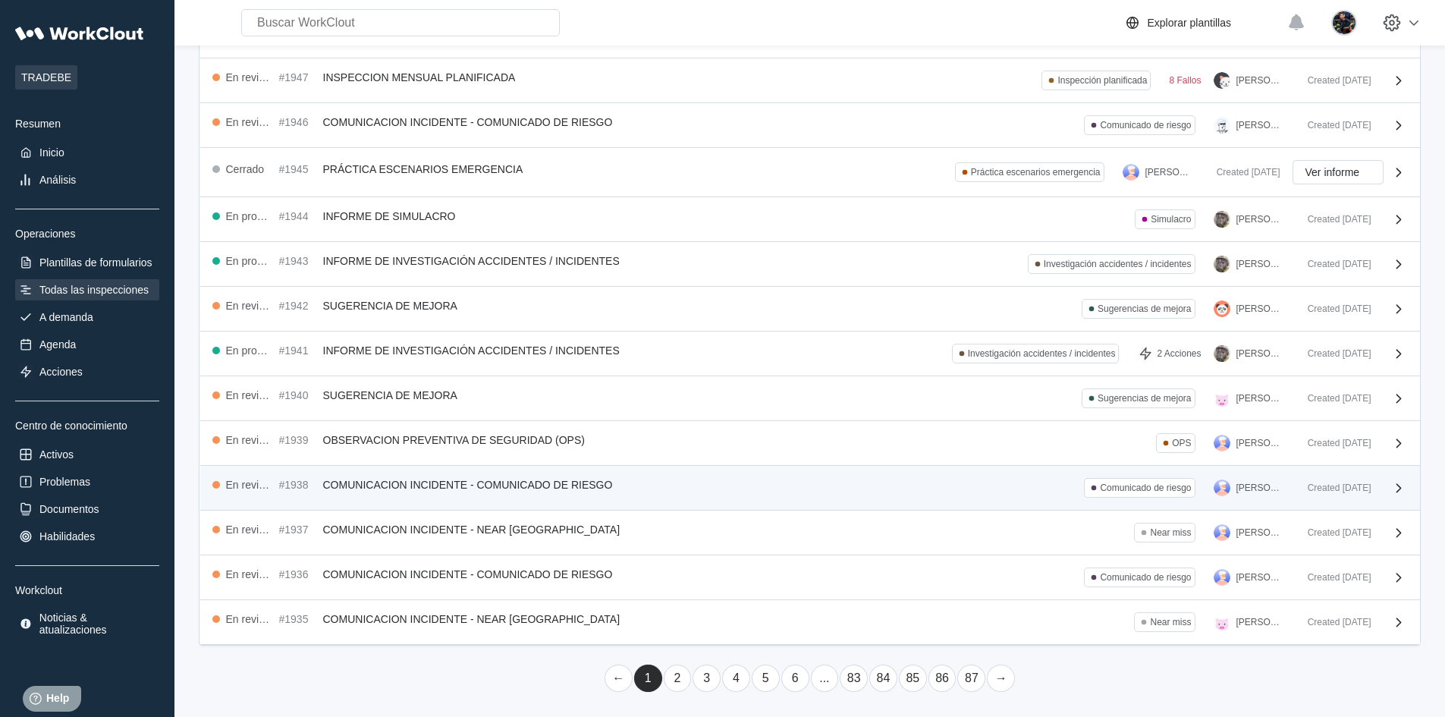
click at [593, 479] on span "COMUNICACION INCIDENTE - COMUNICADO DE RIESGO" at bounding box center [468, 485] width 290 height 12
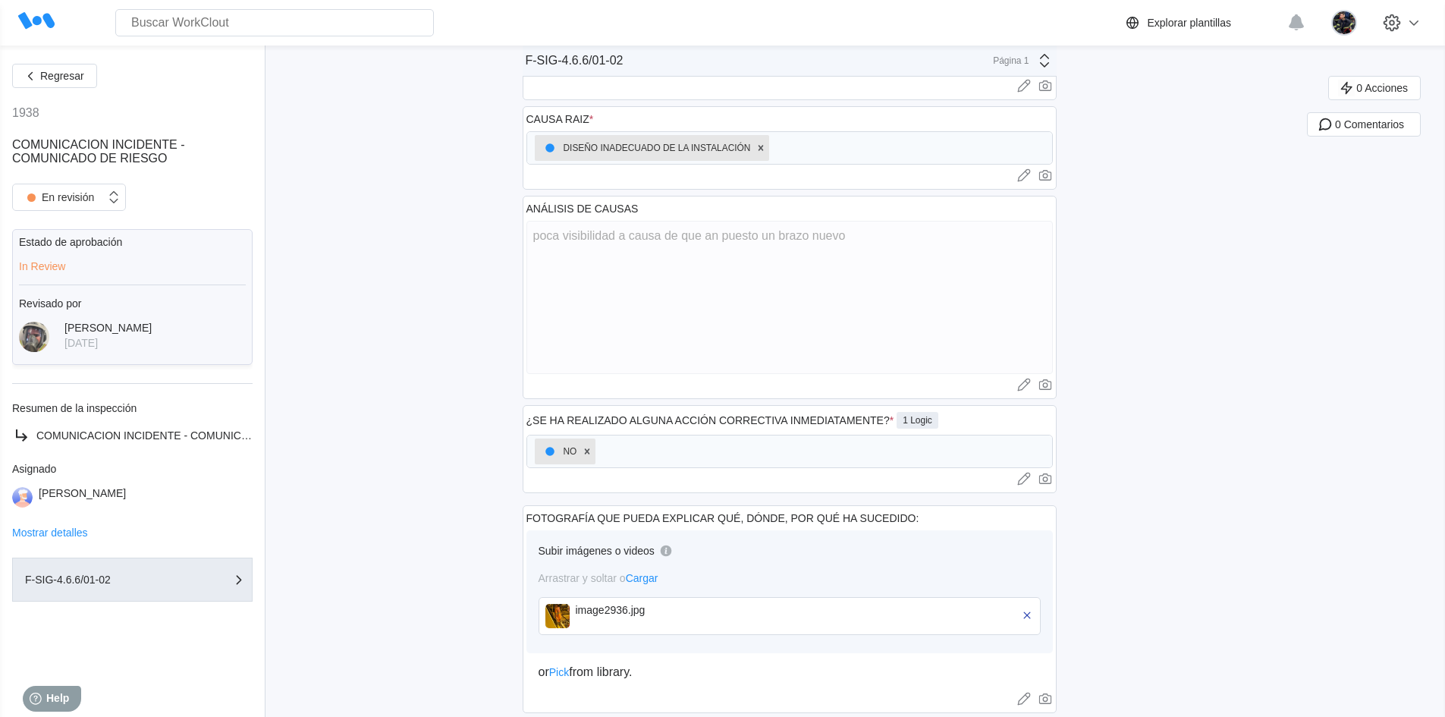
scroll to position [452, 0]
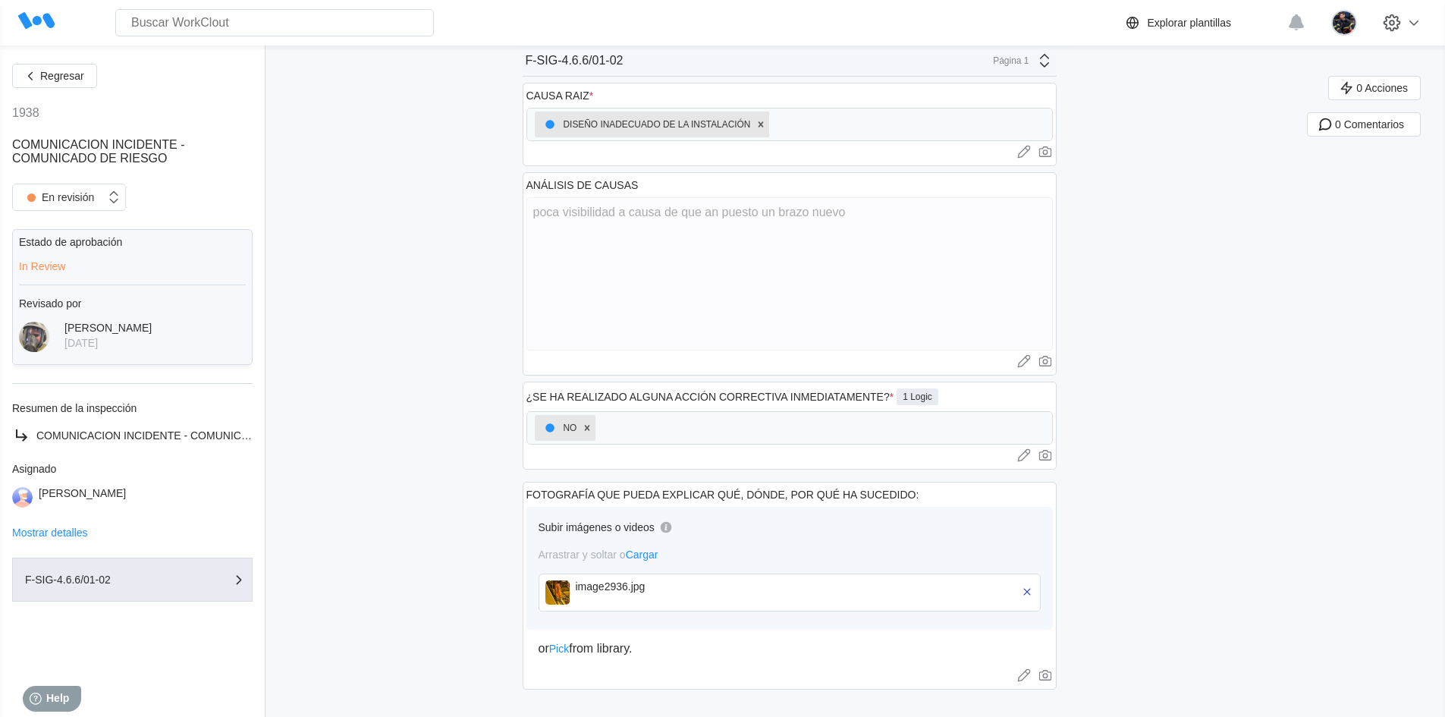
click at [570, 592] on img at bounding box center [557, 592] width 24 height 24
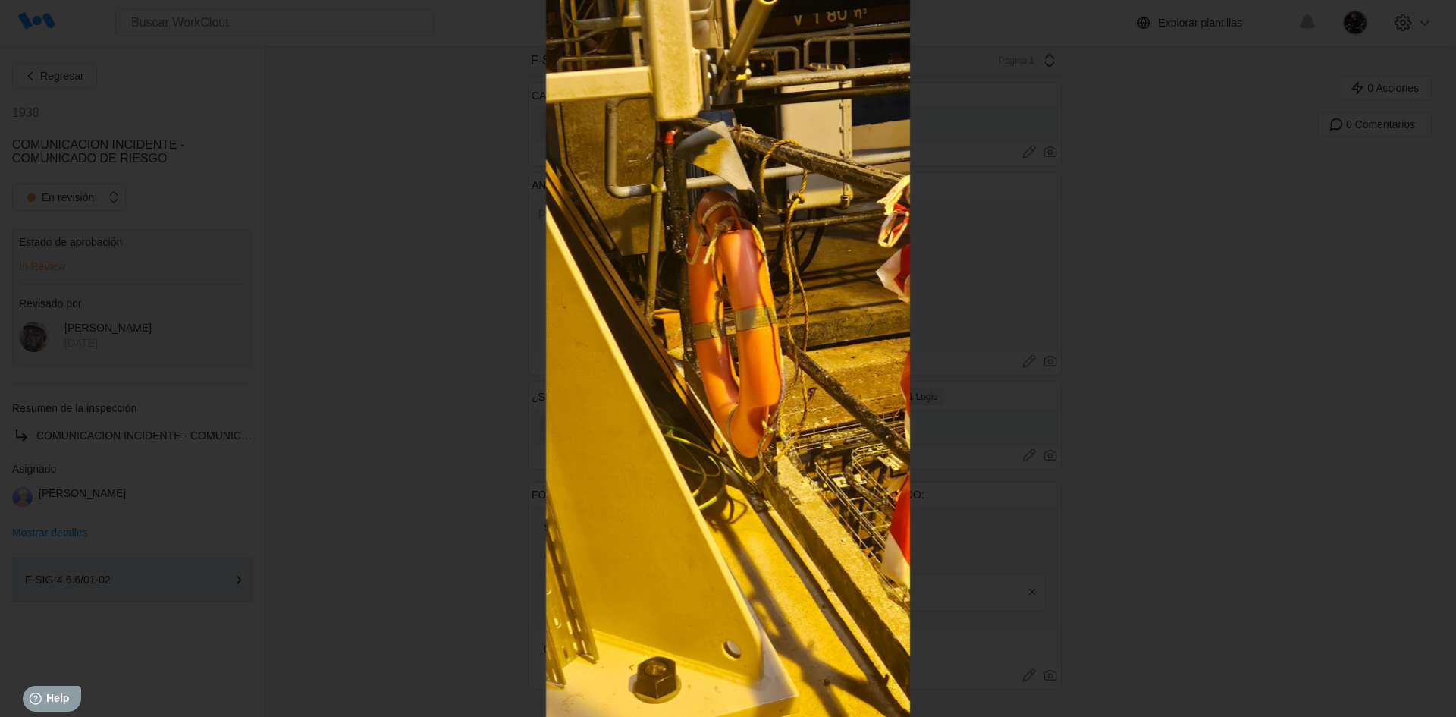
click at [1437, 33] on button "button" at bounding box center [1431, 16] width 33 height 33
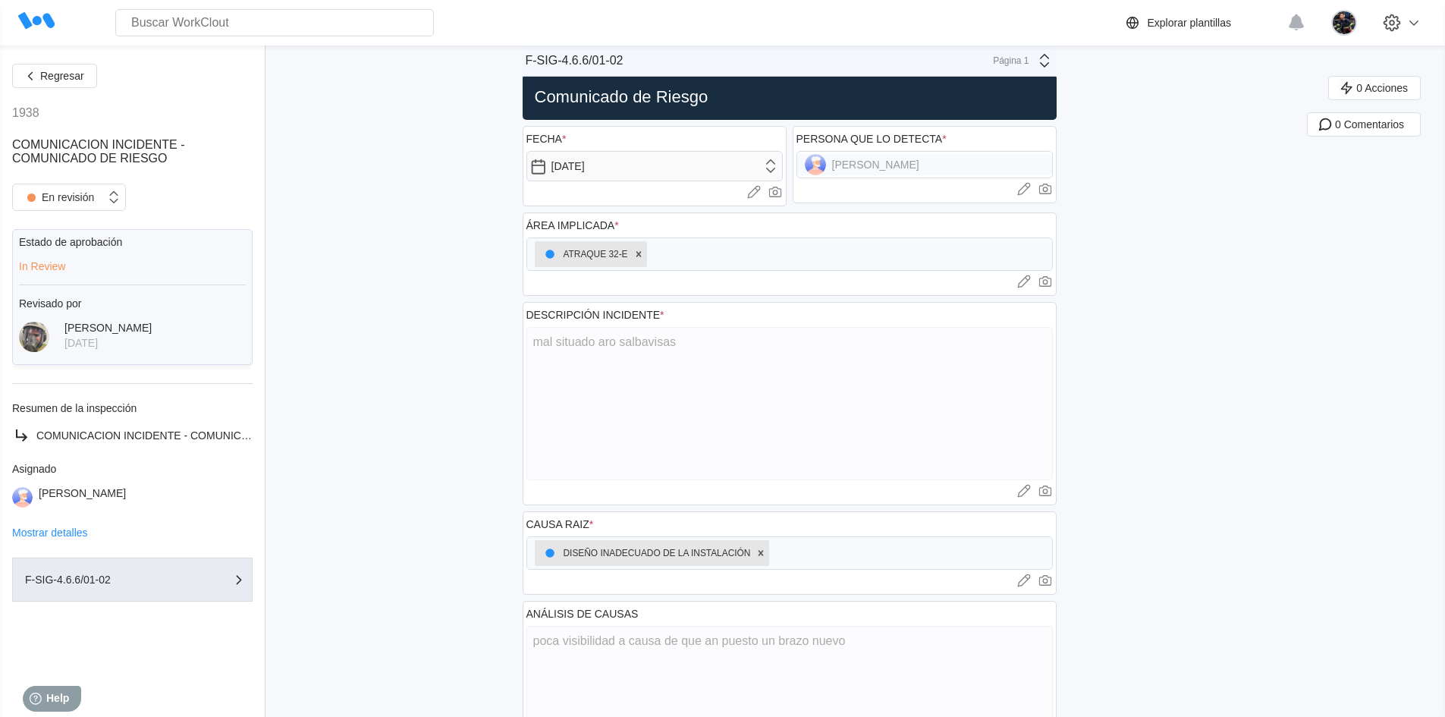
scroll to position [0, 0]
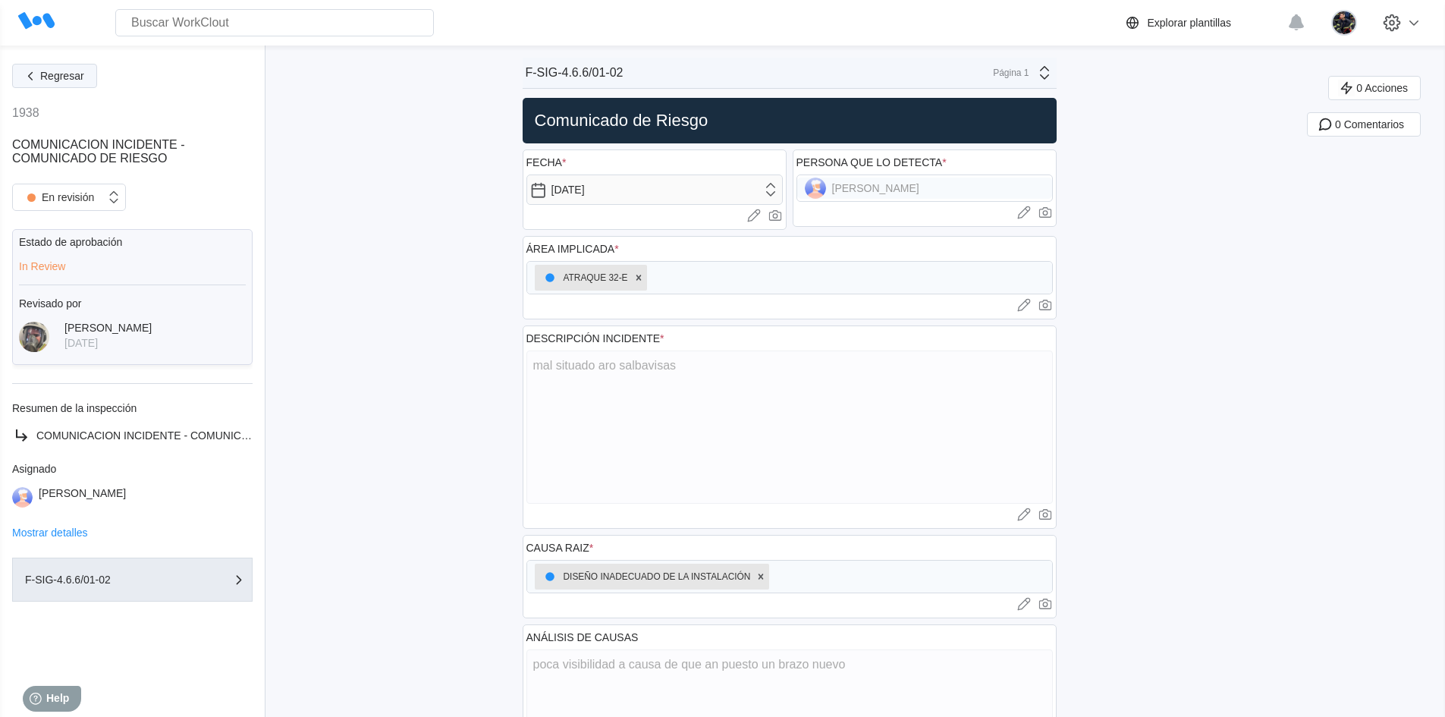
click at [52, 74] on span "Regresar" at bounding box center [62, 76] width 44 height 11
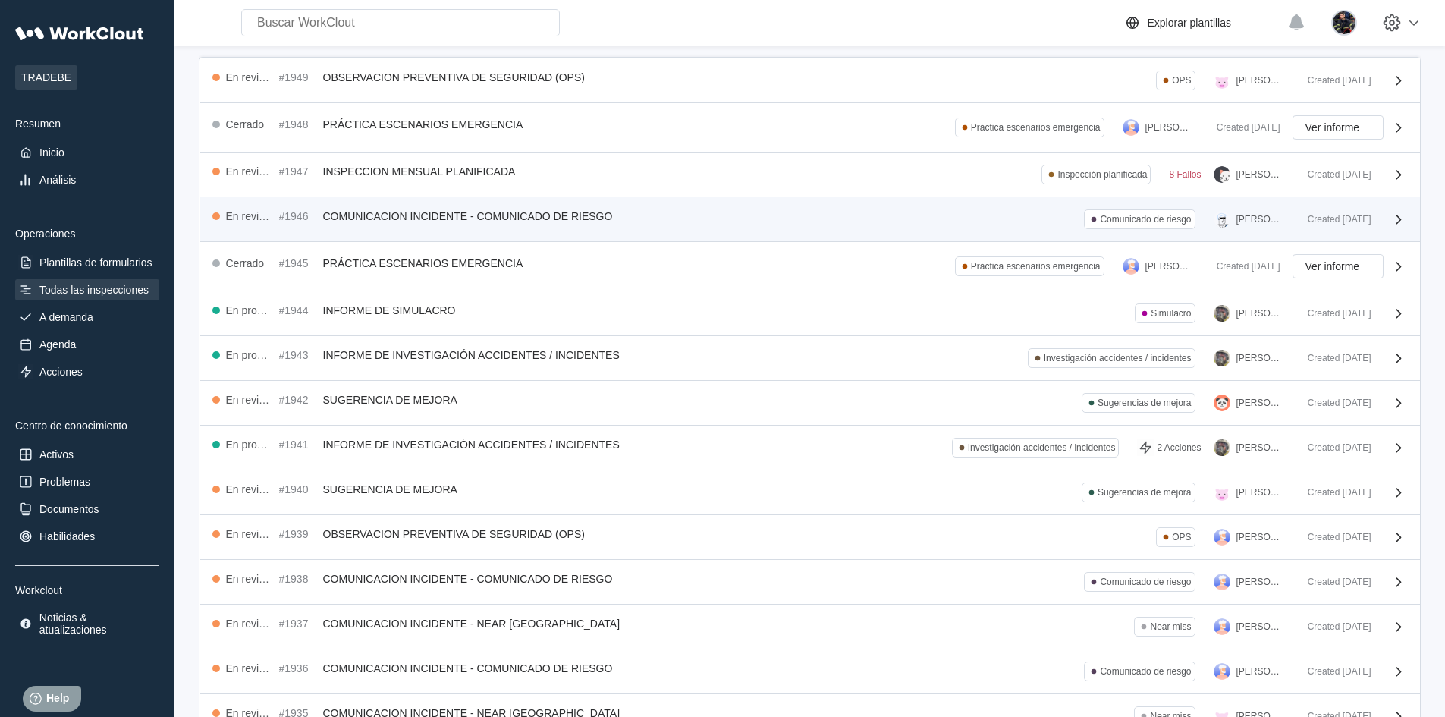
scroll to position [195, 0]
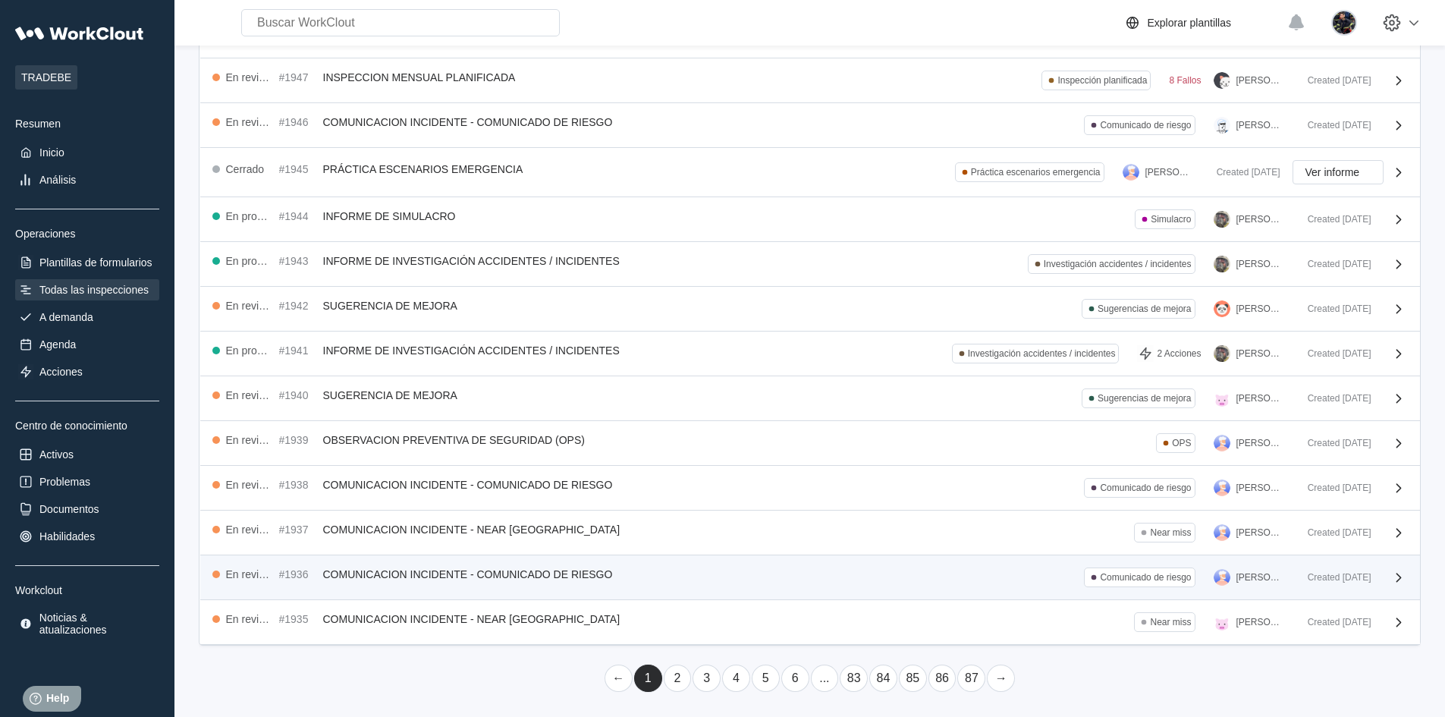
click at [881, 571] on div "En revisión #1936 COMUNICACION INCIDENTE - COMUNICADO DE RIESGO Comunicado de r…" at bounding box center [753, 577] width 1083 height 20
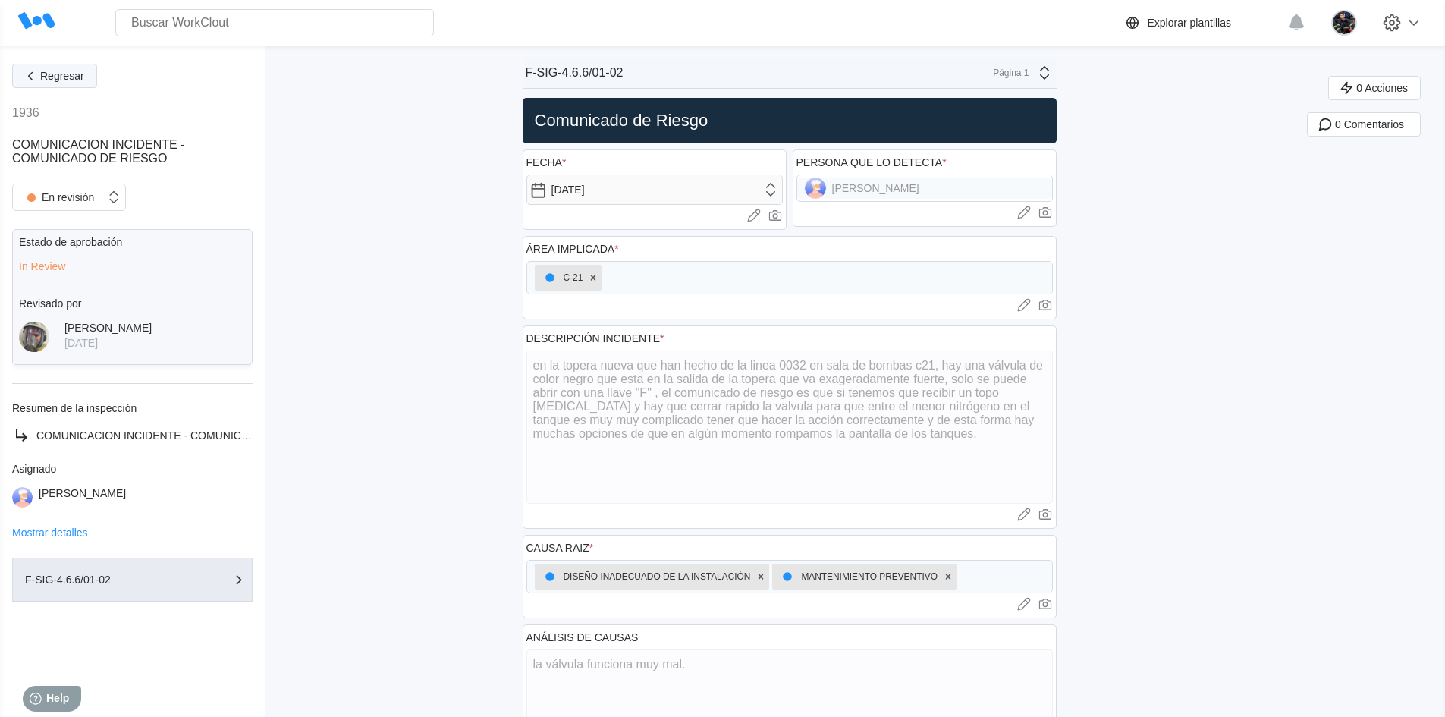
click at [85, 83] on button "Regresar" at bounding box center [54, 76] width 85 height 24
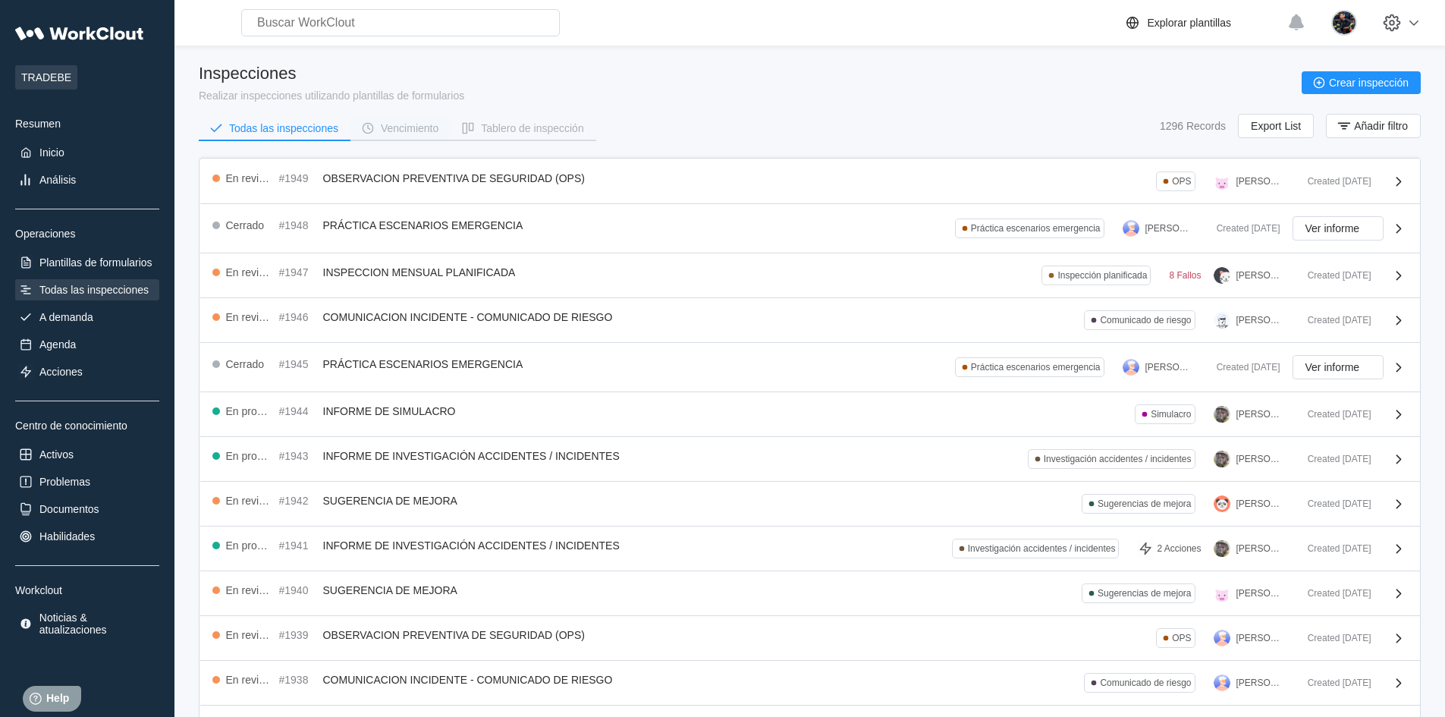
click at [432, 124] on div "Vencimiento" at bounding box center [410, 128] width 58 height 11
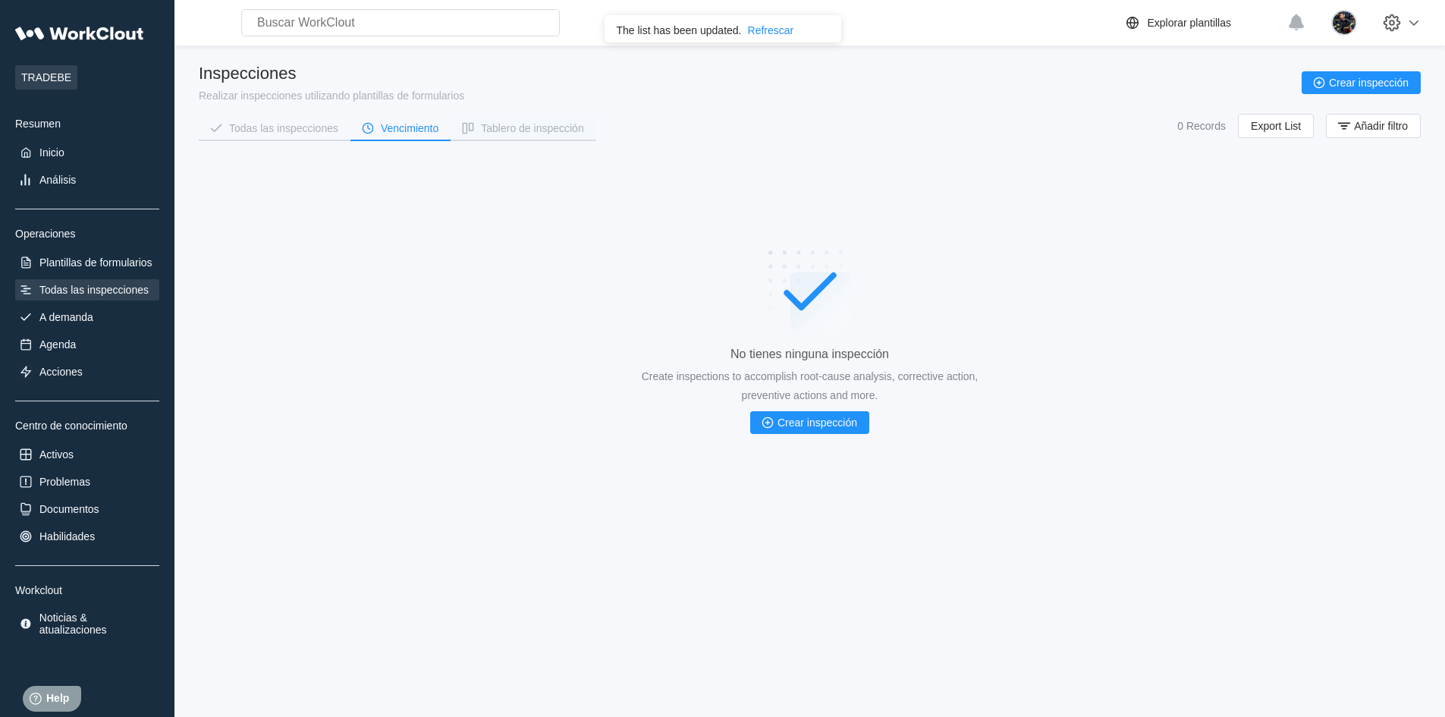
click at [493, 136] on button "Tablero de inspección" at bounding box center [523, 128] width 145 height 23
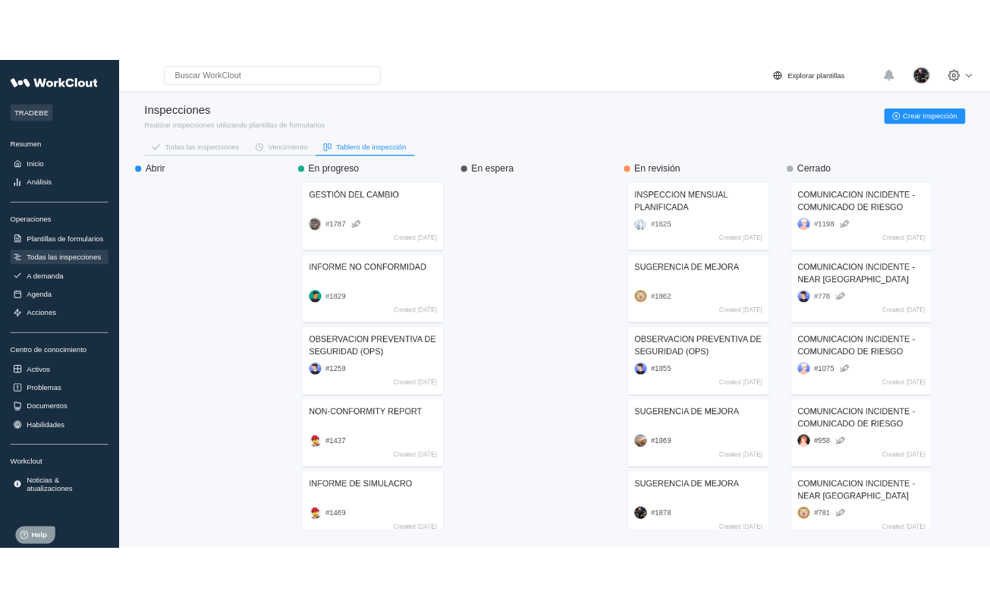
scroll to position [498, 216]
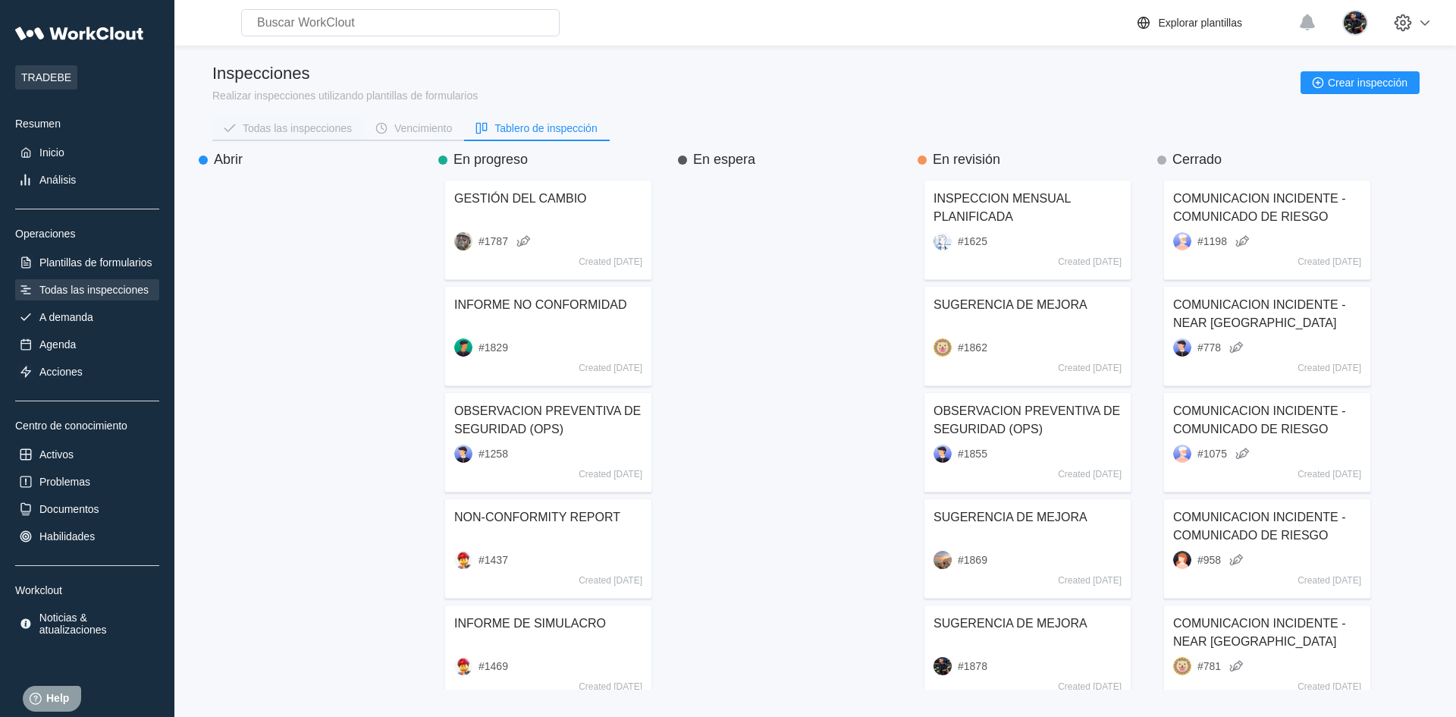
click at [287, 142] on div "Todas las inspecciones Vencimiento Tablero de inspección" at bounding box center [815, 133] width 1207 height 38
click at [287, 132] on div "Todas las inspecciones" at bounding box center [297, 128] width 109 height 11
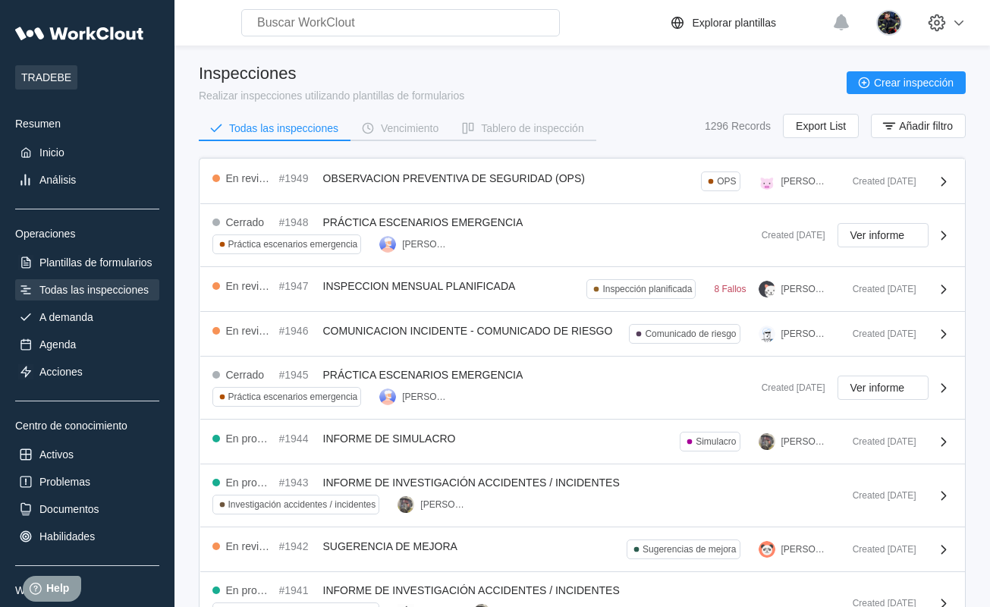
click at [130, 297] on div "Todas las inspecciones" at bounding box center [87, 289] width 144 height 21
click at [896, 121] on icon "button" at bounding box center [889, 126] width 17 height 17
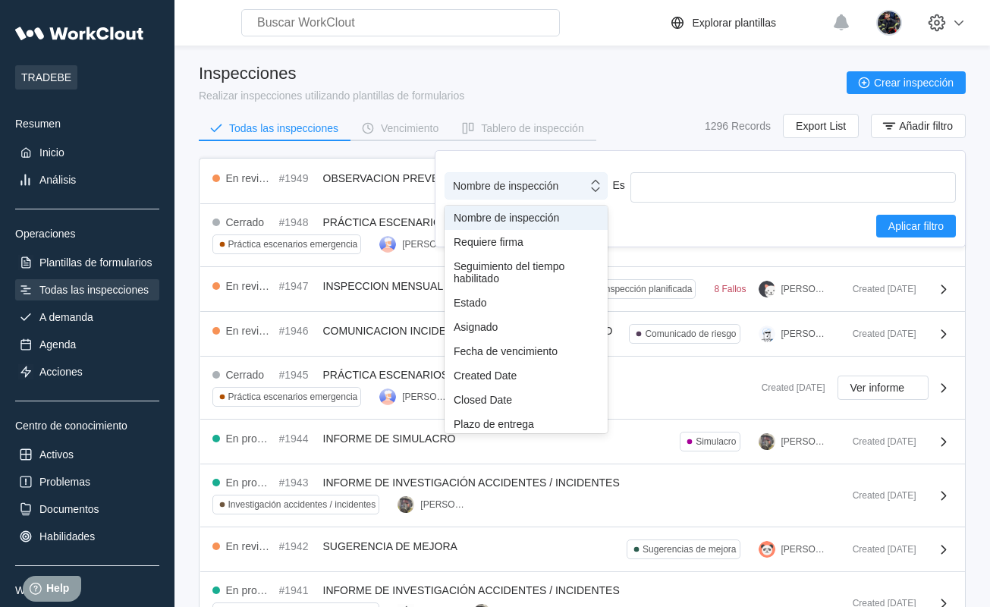
click at [537, 177] on div "Nombre de inspección" at bounding box center [516, 185] width 142 height 21
click at [524, 319] on div "Asignado" at bounding box center [525, 327] width 163 height 24
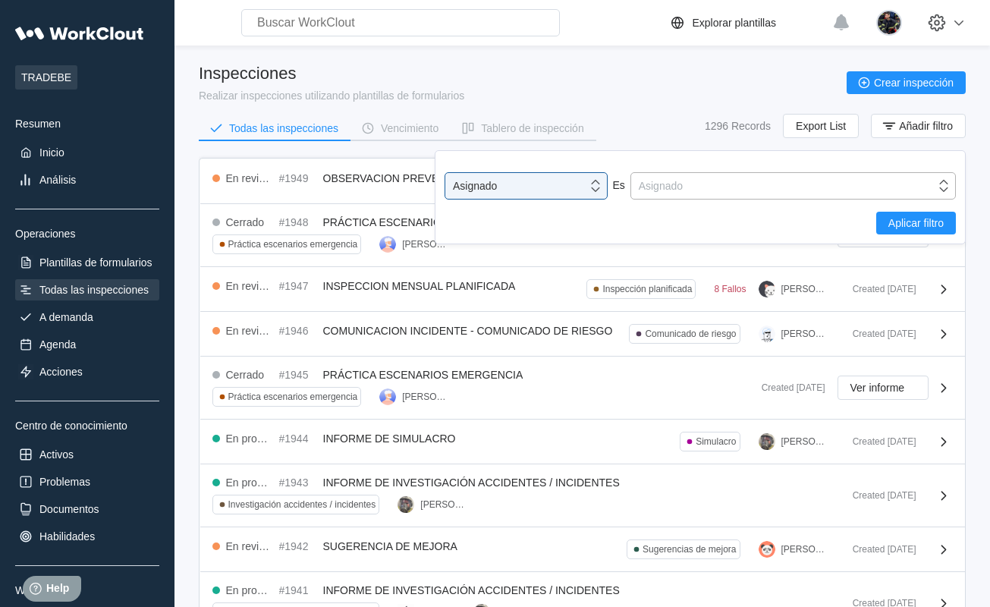
click at [692, 184] on div "Asignado" at bounding box center [783, 185] width 304 height 21
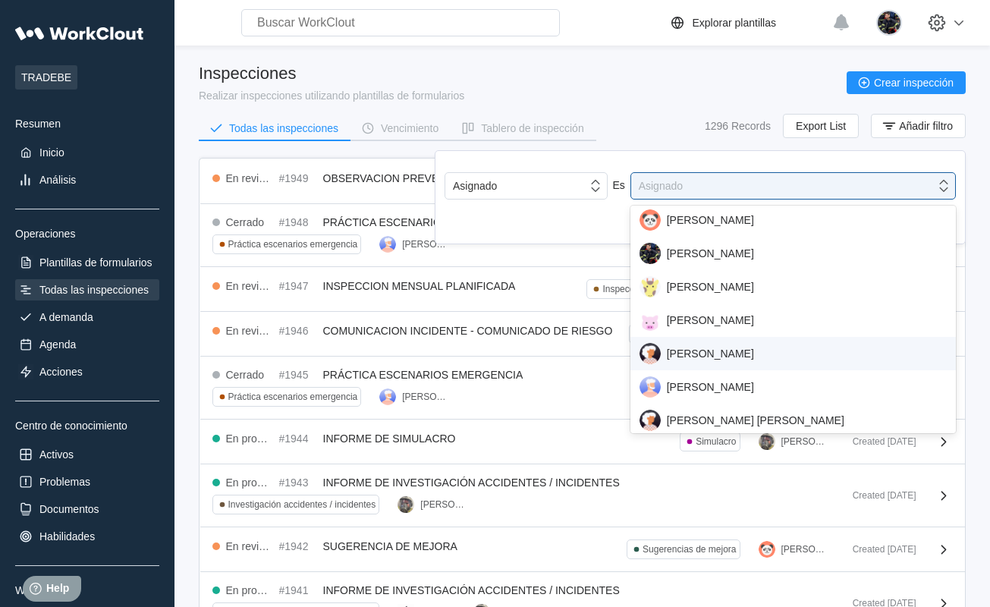
scroll to position [1080, 0]
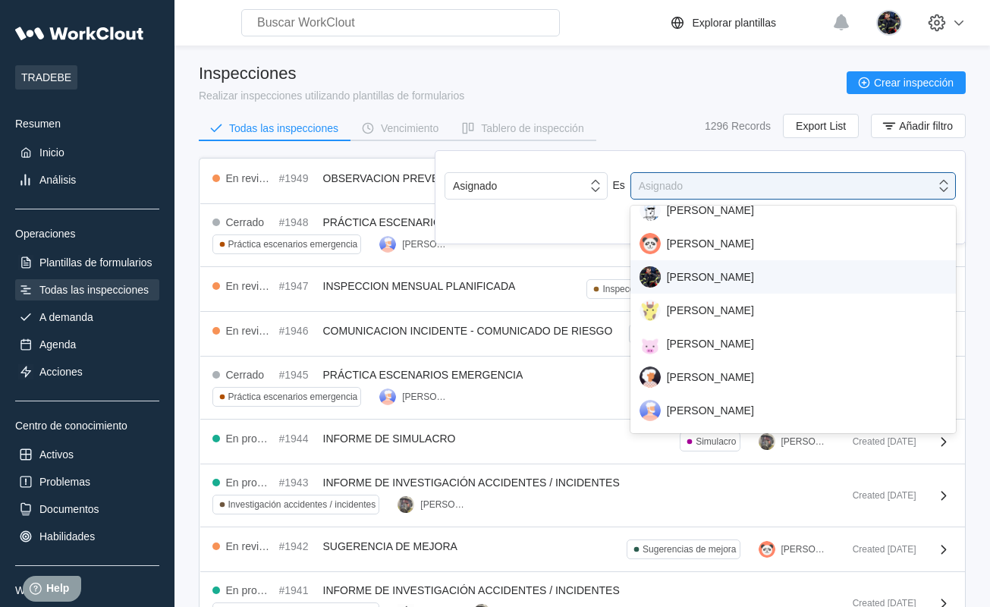
click at [702, 277] on div "[PERSON_NAME]" at bounding box center [792, 276] width 307 height 21
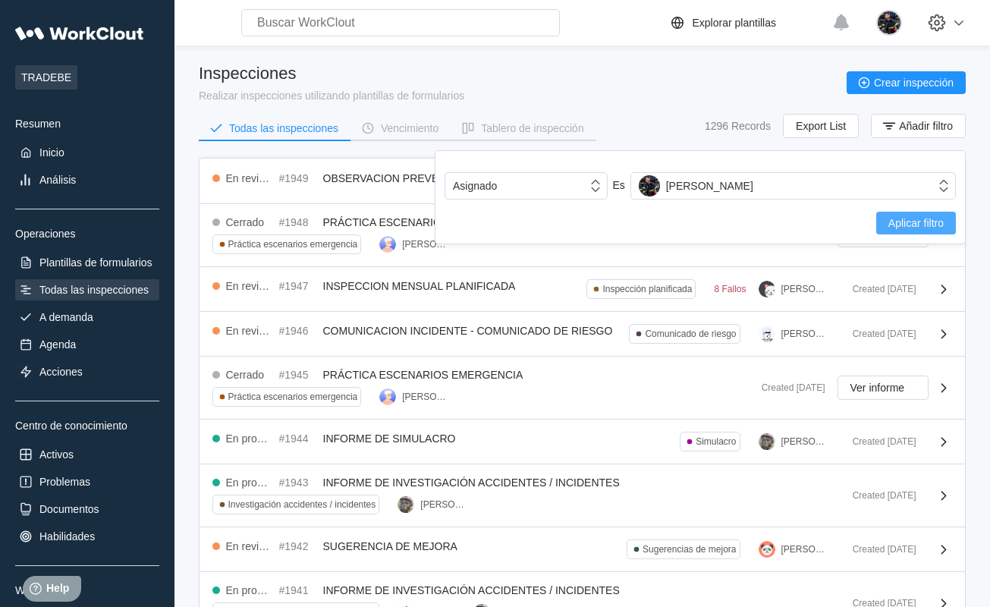
click at [888, 223] on span "Aplicar filtro" at bounding box center [915, 223] width 55 height 11
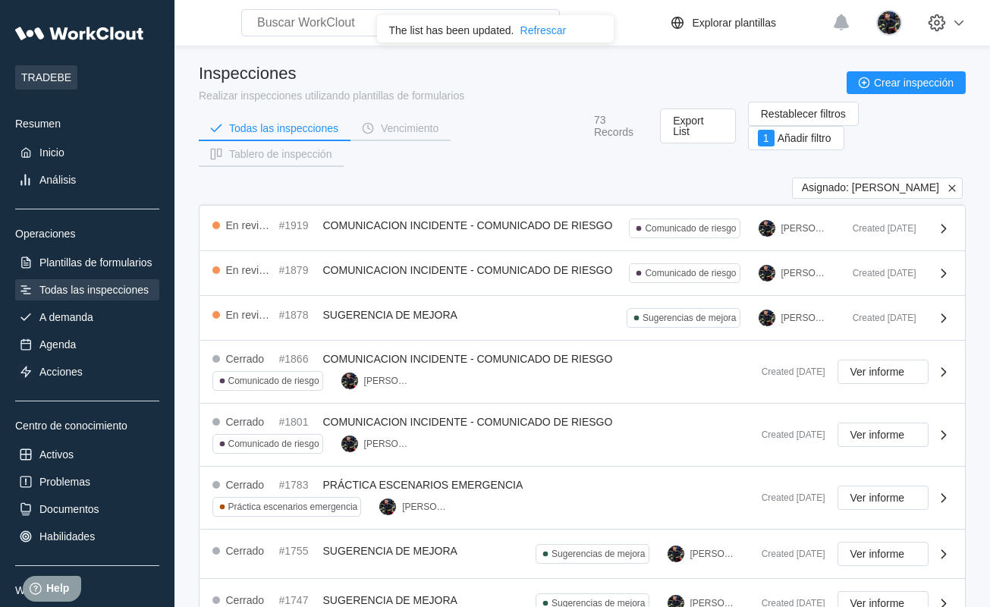
click at [146, 286] on div "Todas las inspecciones" at bounding box center [93, 290] width 109 height 12
click at [123, 288] on div "Todas las inspecciones" at bounding box center [93, 290] width 109 height 12
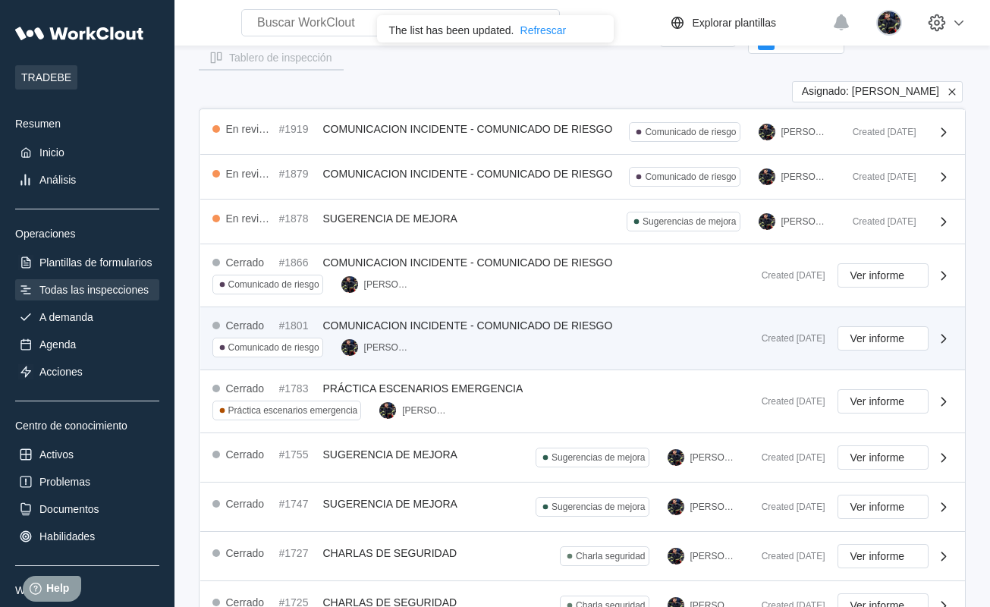
scroll to position [0, 0]
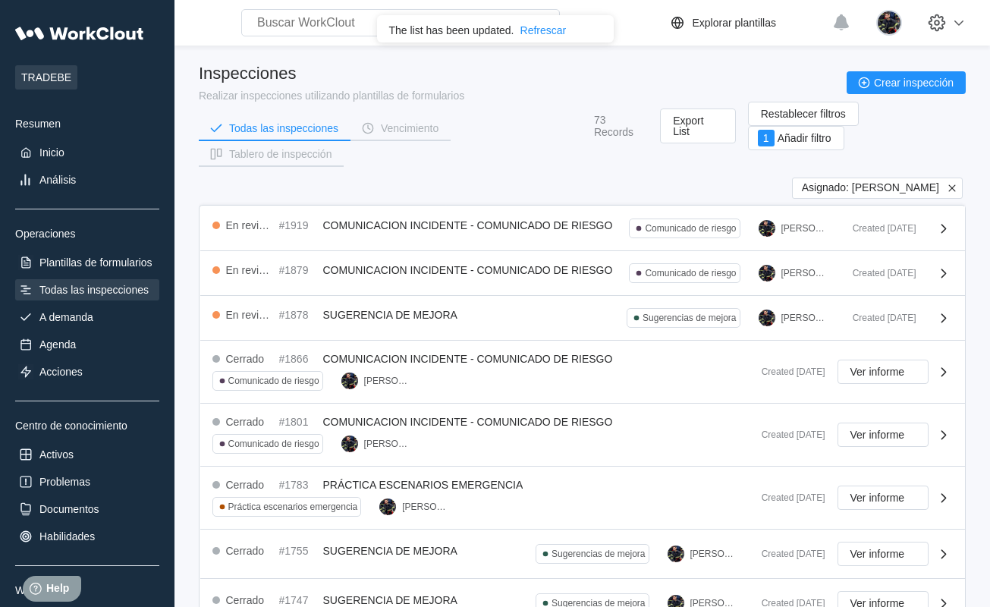
click at [127, 284] on div "Todas las inspecciones" at bounding box center [93, 290] width 109 height 12
click at [949, 190] on icon at bounding box center [952, 188] width 14 height 14
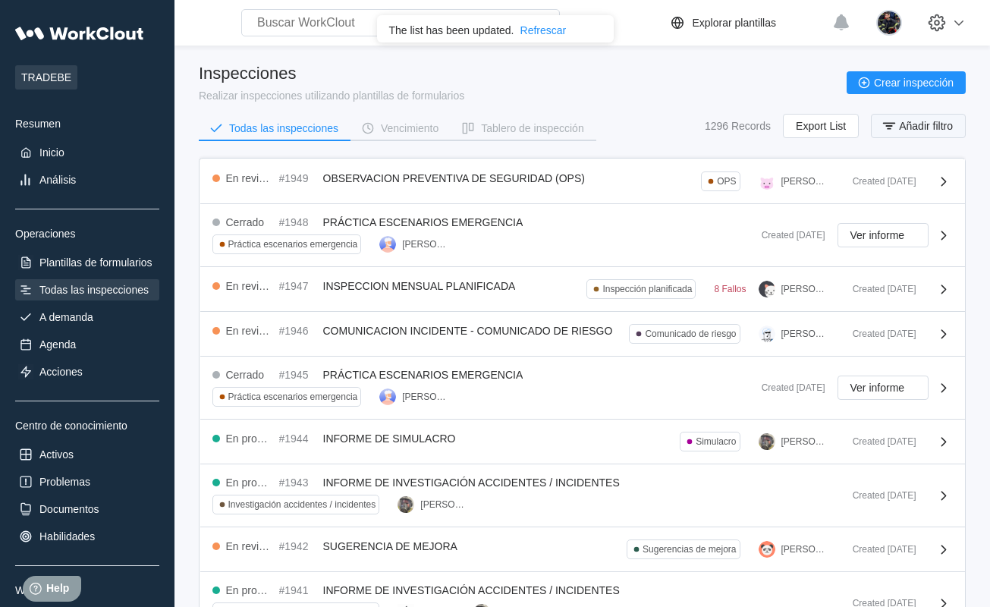
click at [908, 127] on span "Añadir filtro" at bounding box center [926, 126] width 54 height 11
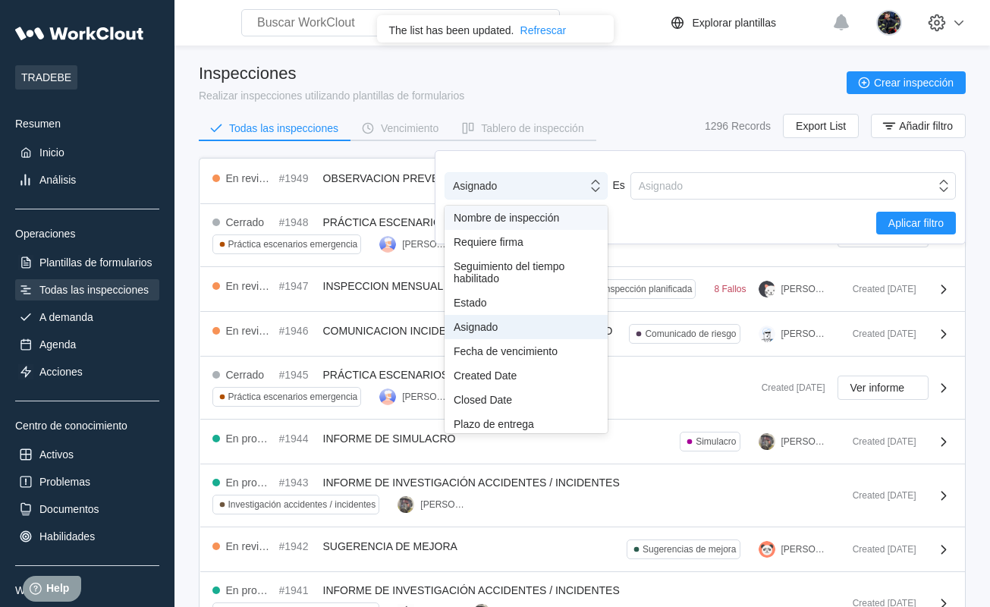
click at [556, 183] on div "Asignado" at bounding box center [516, 185] width 142 height 21
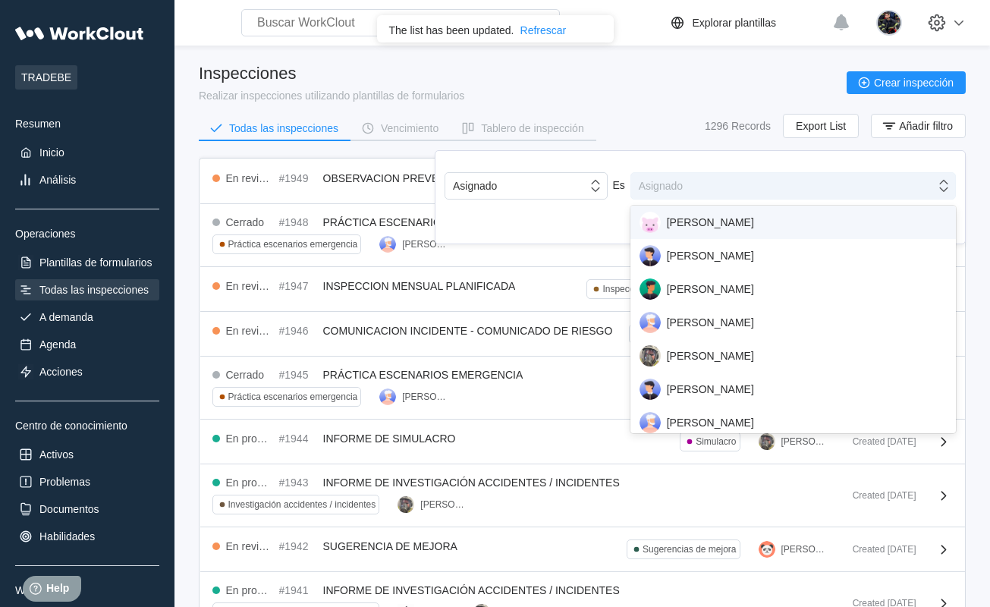
click at [643, 183] on div "Asignado" at bounding box center [661, 186] width 44 height 12
type input "fr"
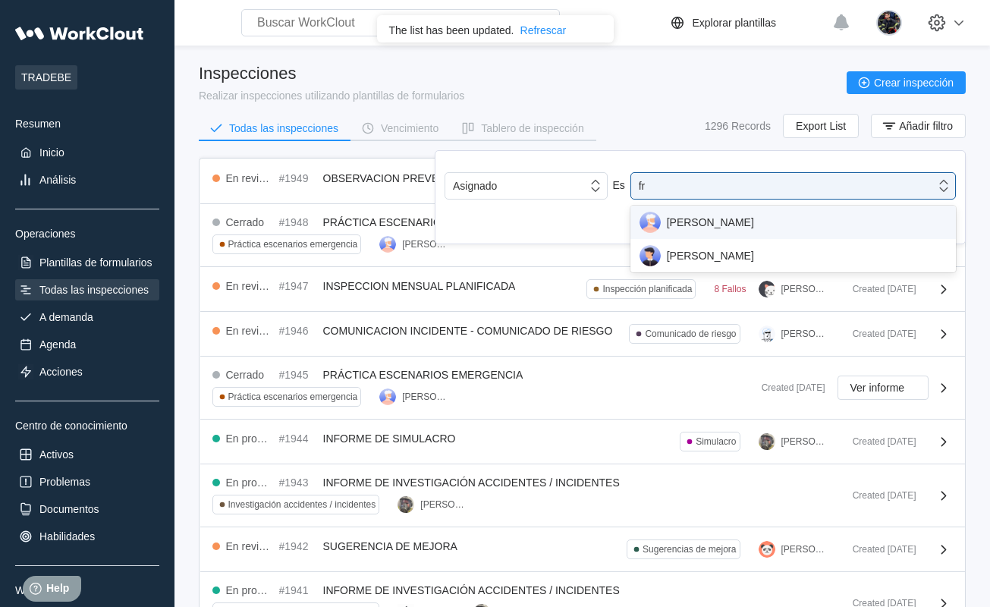
click at [689, 225] on div "FRANCISCO MECA" at bounding box center [792, 222] width 307 height 21
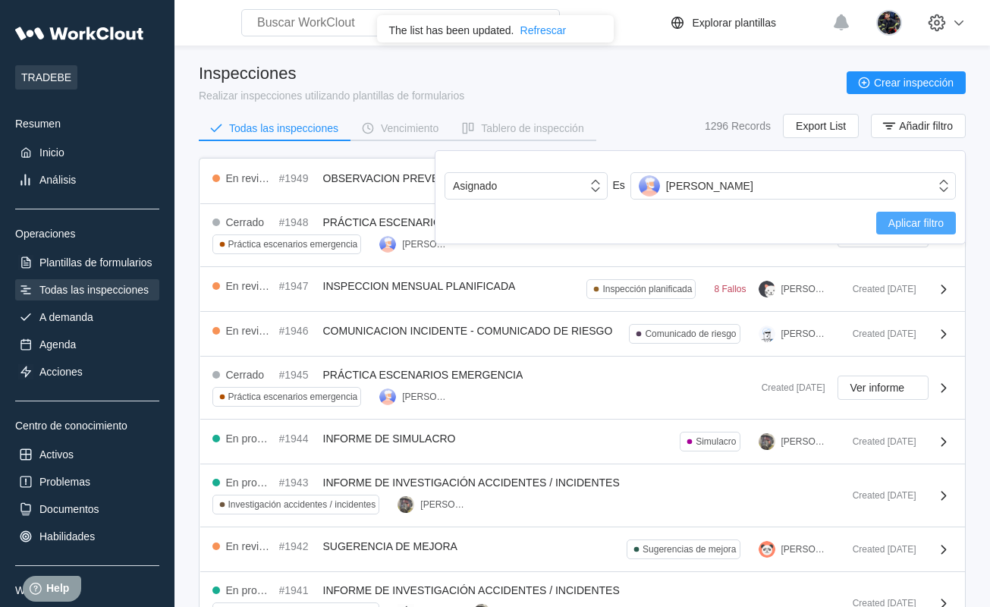
click at [903, 219] on span "Aplicar filtro" at bounding box center [915, 223] width 55 height 11
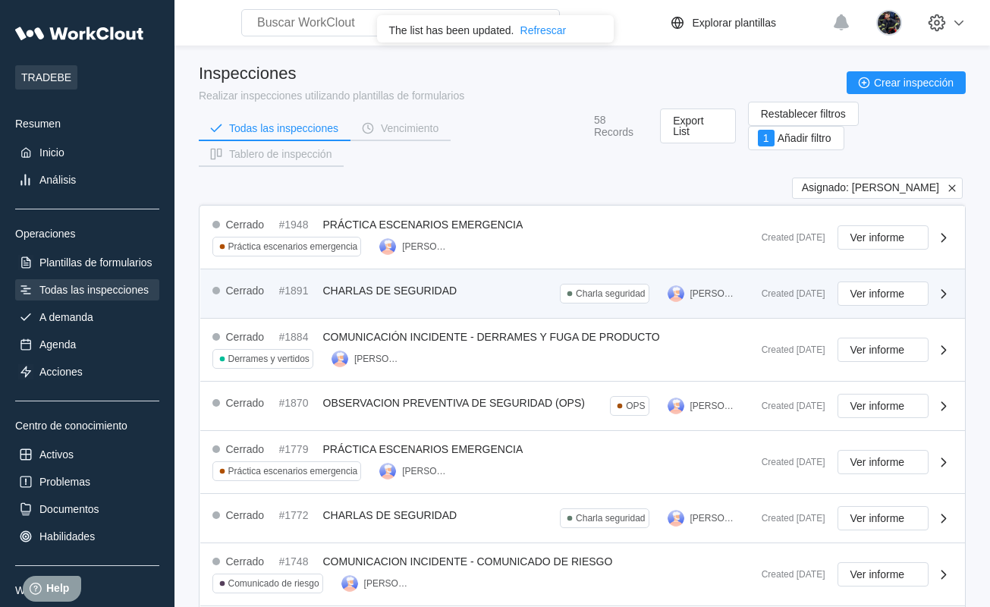
click at [522, 287] on div "Cerrado #1891 CHARLAS DE SEGURIDAD Charla seguridad FRANCISCO MECA" at bounding box center [480, 293] width 537 height 24
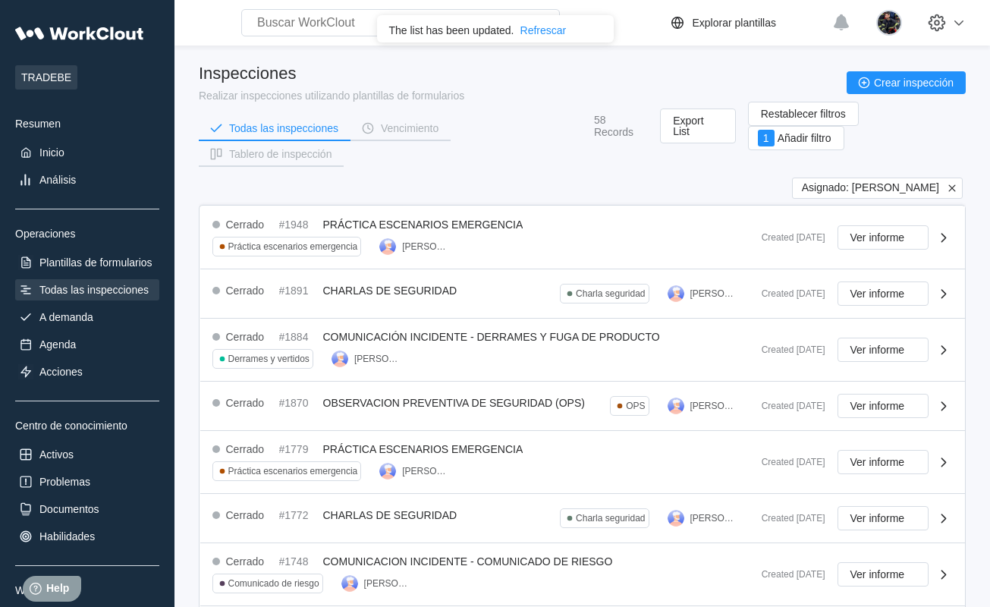
click at [536, 168] on div "Todas las inspecciones Vencimiento Tablero de inspección 58 Records Export List…" at bounding box center [582, 146] width 767 height 64
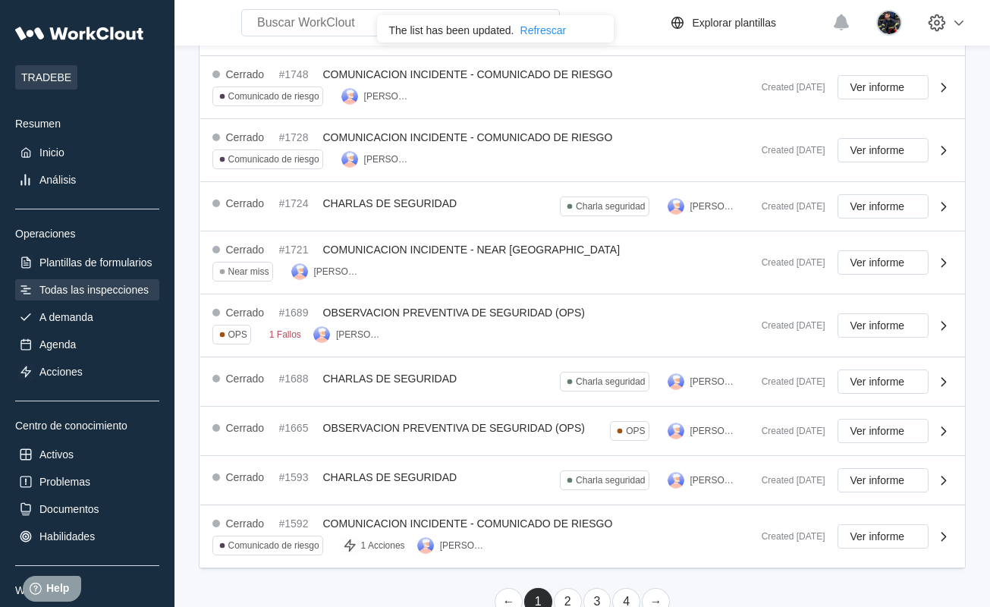
scroll to position [507, 0]
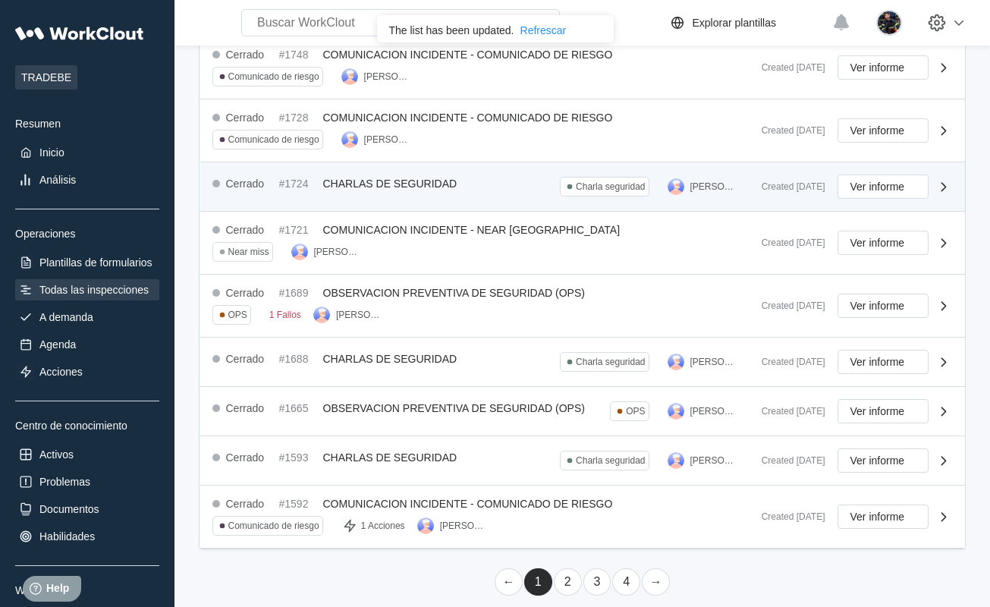
click at [531, 188] on div "Cerrado #1724 CHARLAS DE SEGURIDAD Charla seguridad FRANCISCO MECA" at bounding box center [480, 186] width 537 height 24
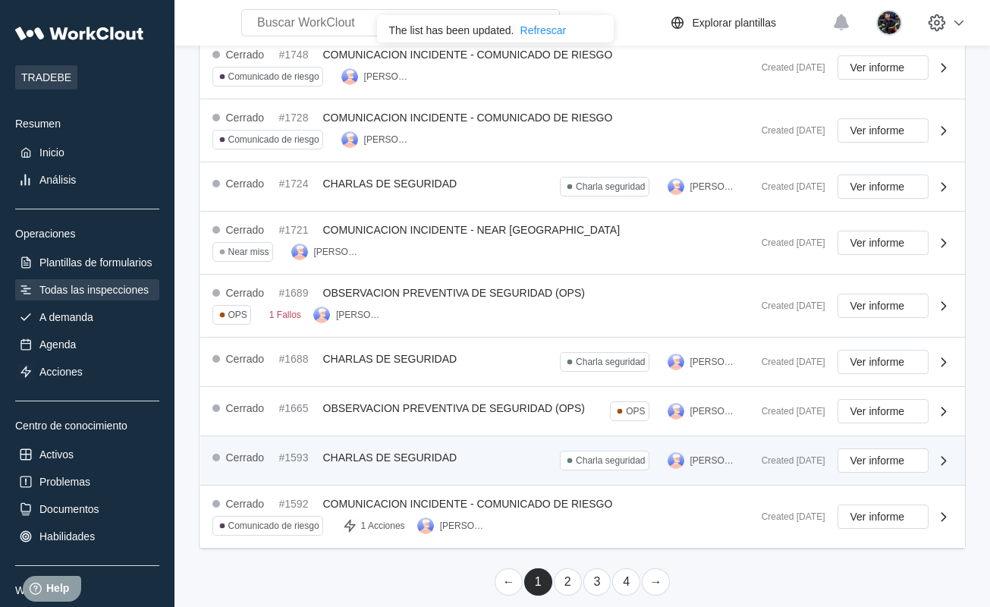
click at [447, 451] on span "CHARLAS DE SEGURIDAD" at bounding box center [390, 457] width 134 height 12
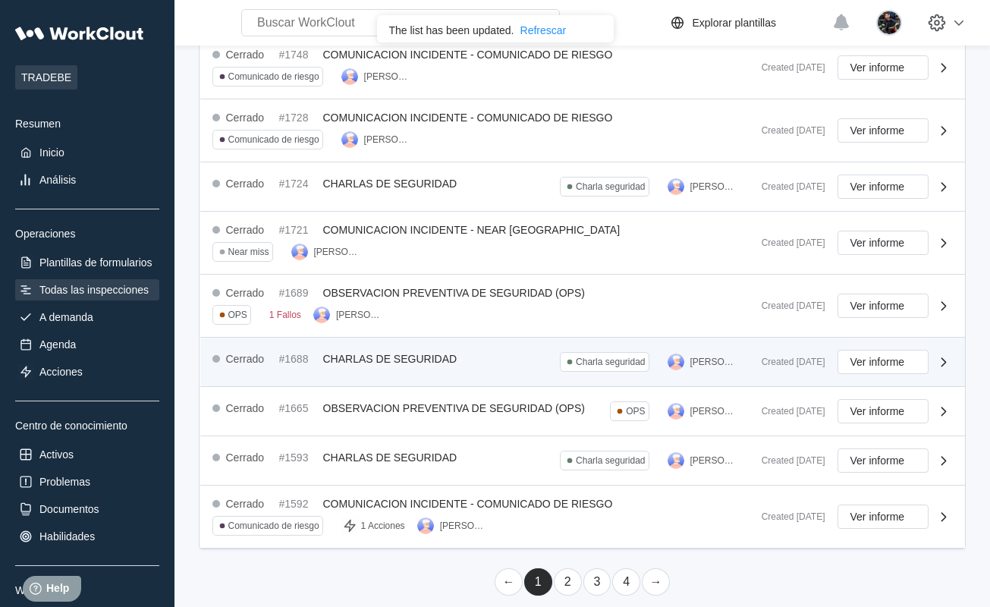
click at [438, 353] on span "CHARLAS DE SEGURIDAD" at bounding box center [390, 359] width 134 height 12
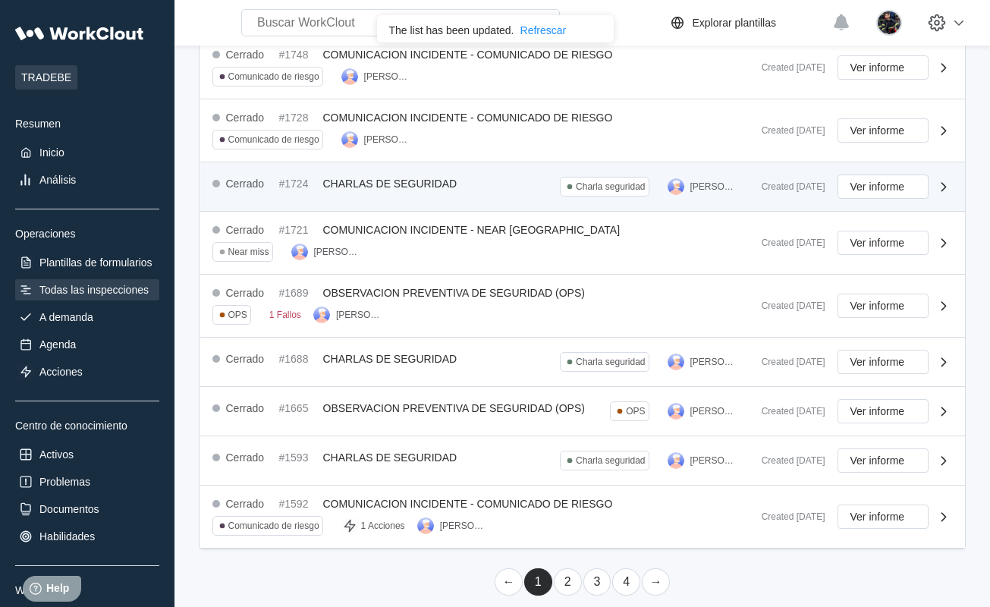
scroll to position [52, 0]
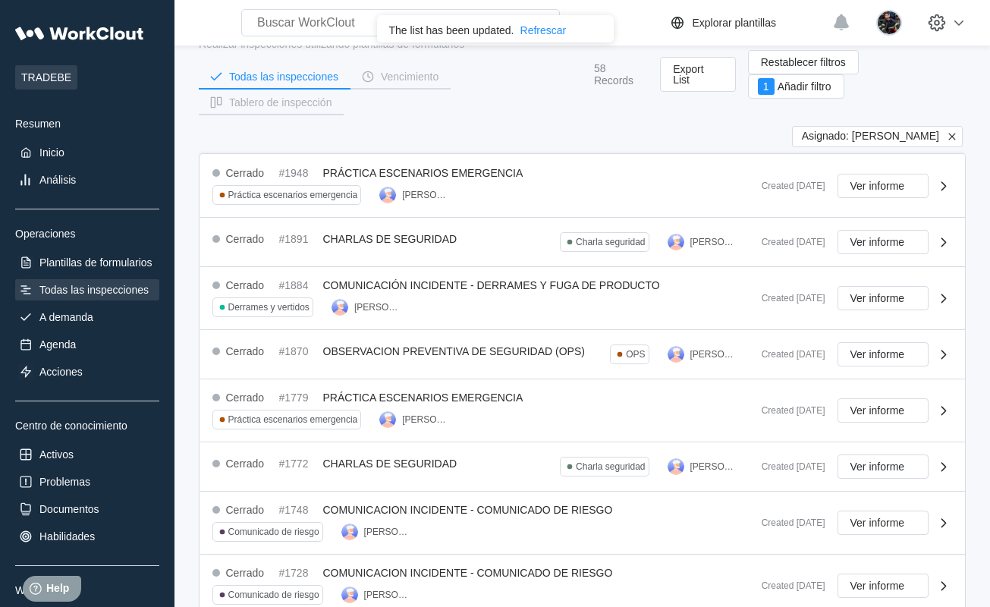
click at [954, 135] on icon at bounding box center [952, 137] width 14 height 14
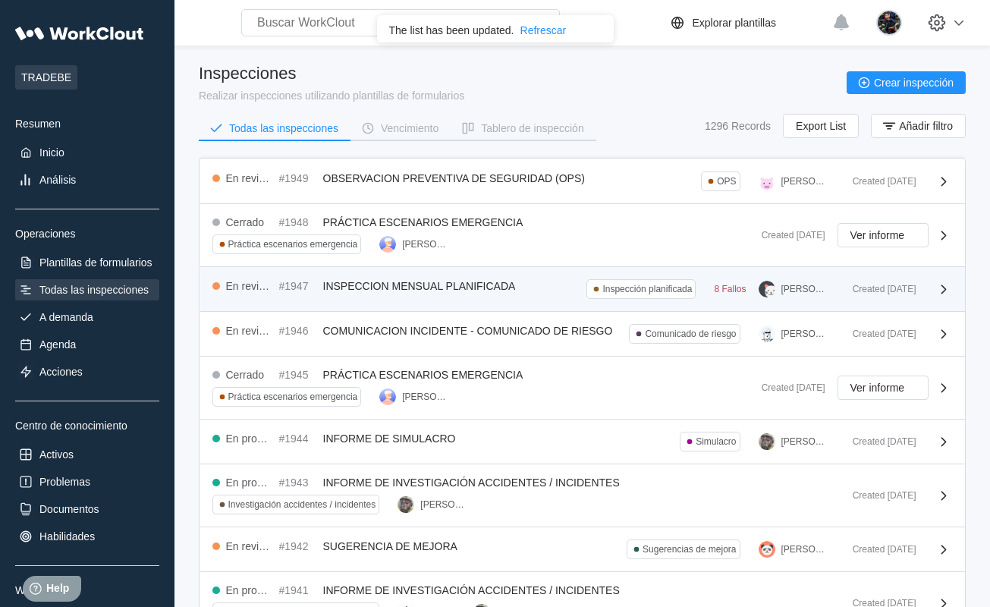
scroll to position [369, 0]
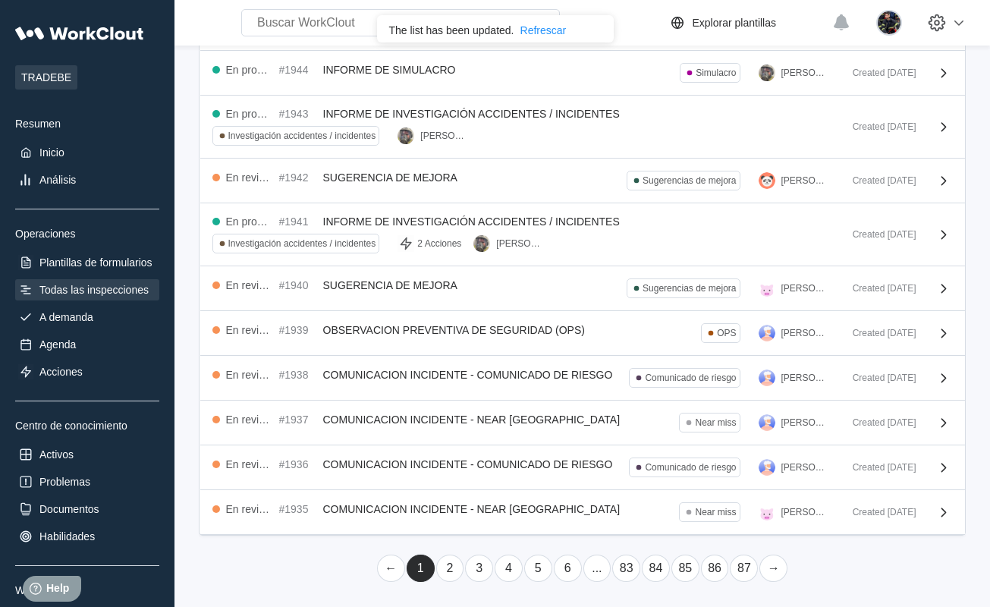
click at [453, 569] on link "2" at bounding box center [450, 567] width 28 height 27
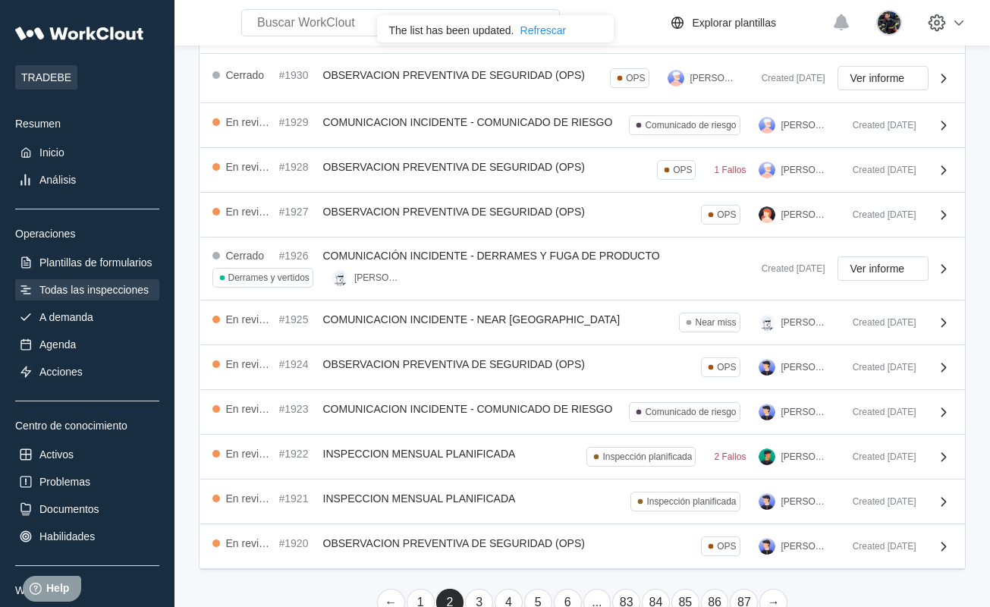
scroll to position [303, 0]
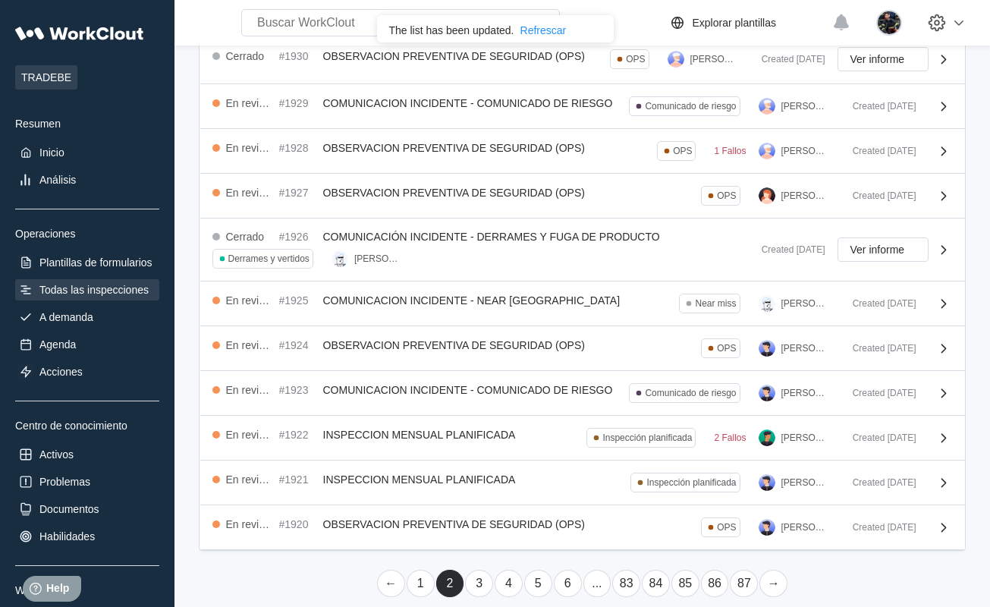
click at [482, 587] on link "3" at bounding box center [479, 583] width 28 height 27
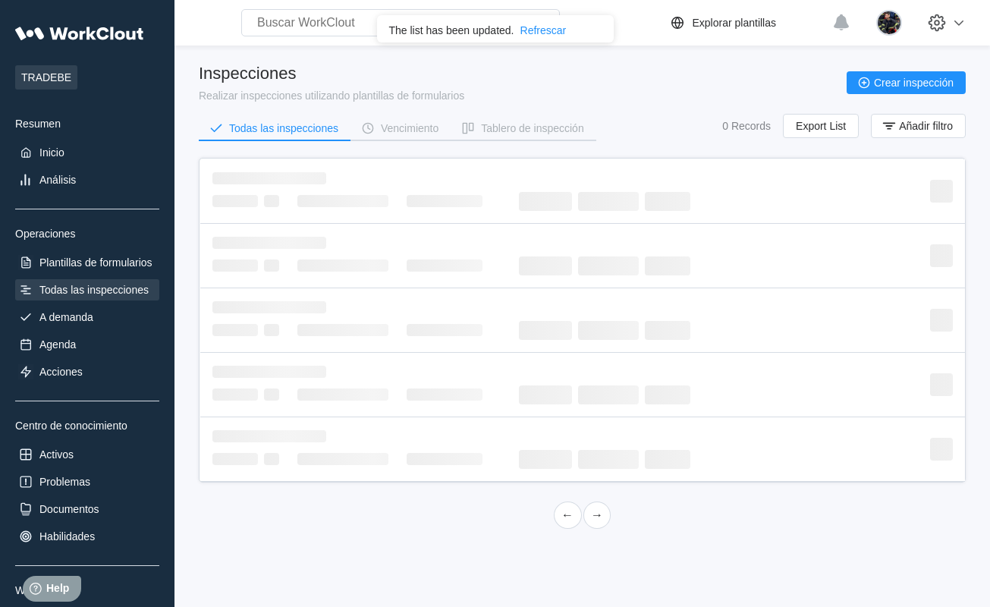
scroll to position [0, 0]
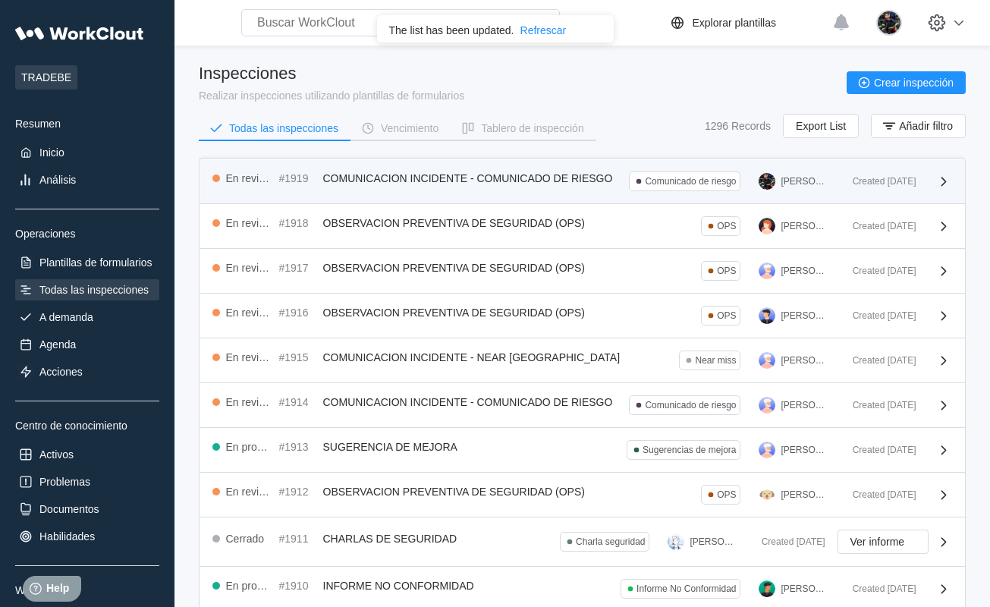
click at [513, 190] on div "En revisión #1919 COMUNICACION INCIDENTE - COMUNICADO DE RIESGO Comunicado de r…" at bounding box center [582, 181] width 765 height 45
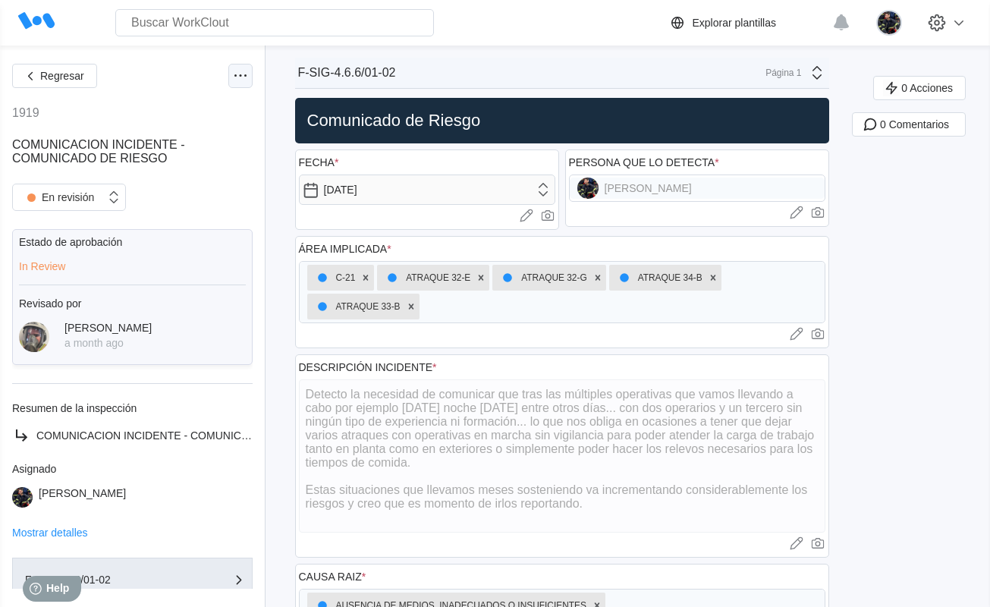
click at [231, 77] on icon at bounding box center [240, 76] width 18 height 18
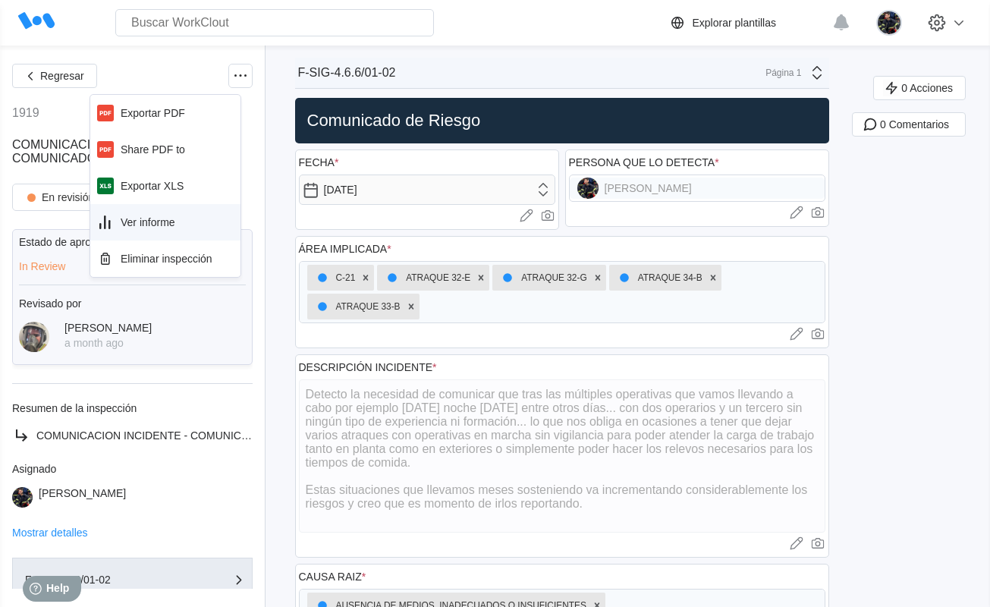
click at [177, 210] on div "Ver informe" at bounding box center [165, 222] width 150 height 36
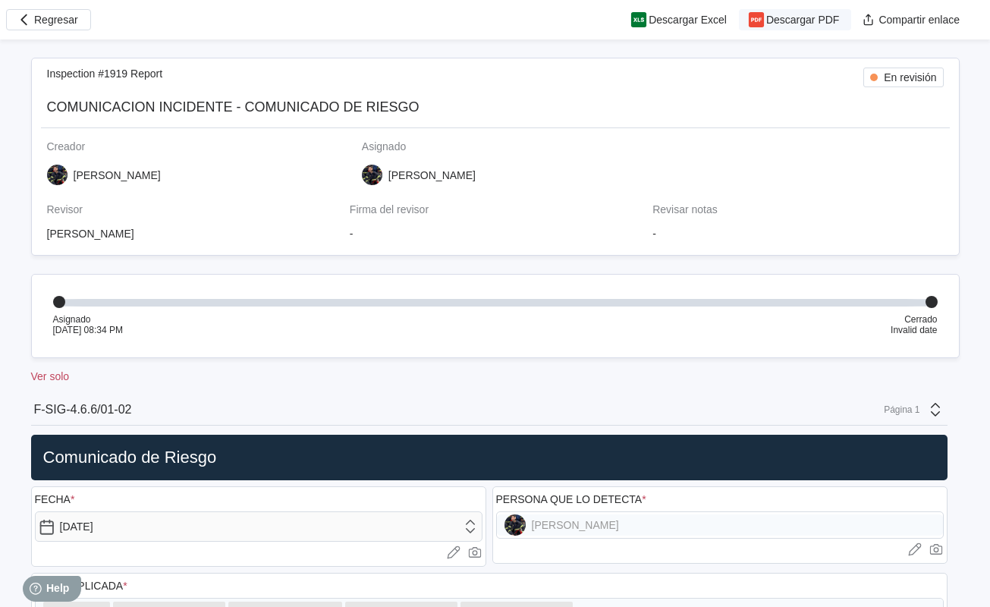
click at [759, 27] on rect "button" at bounding box center [756, 19] width 15 height 15
click at [30, 26] on icon "button" at bounding box center [24, 19] width 17 height 17
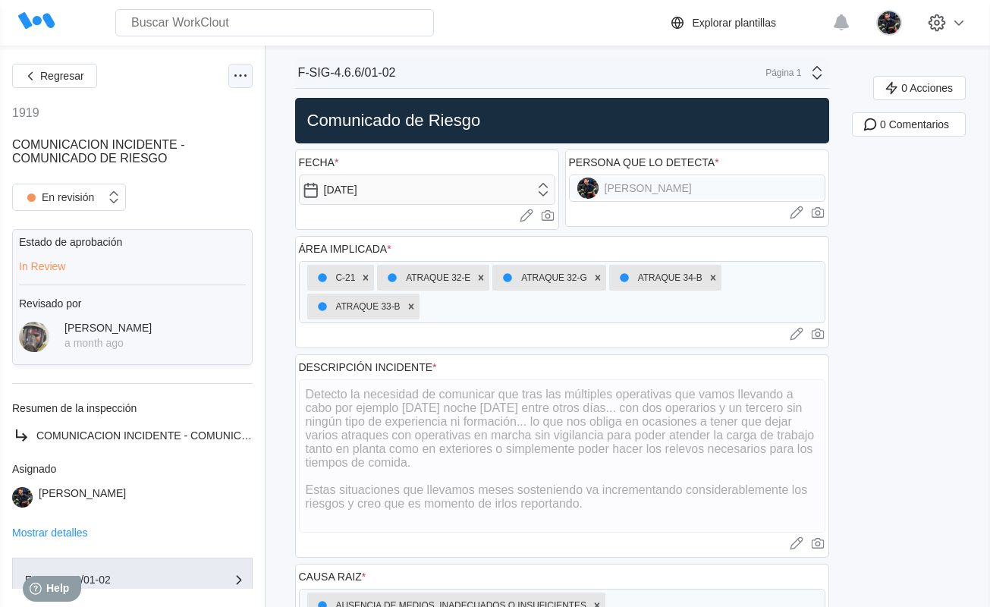
click at [231, 67] on icon at bounding box center [240, 76] width 18 height 18
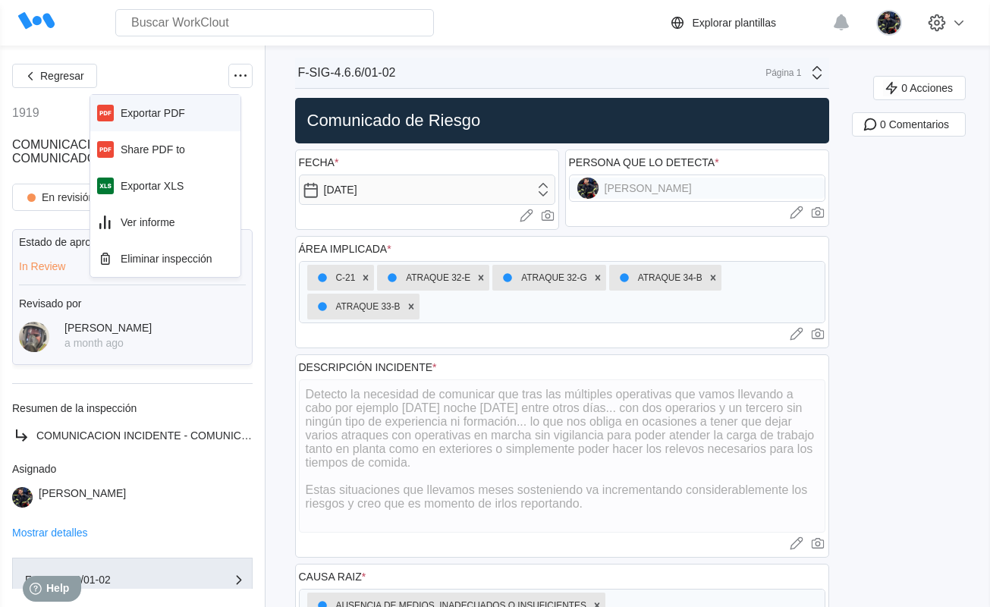
click at [173, 111] on div "Exportar PDF" at bounding box center [153, 113] width 64 height 12
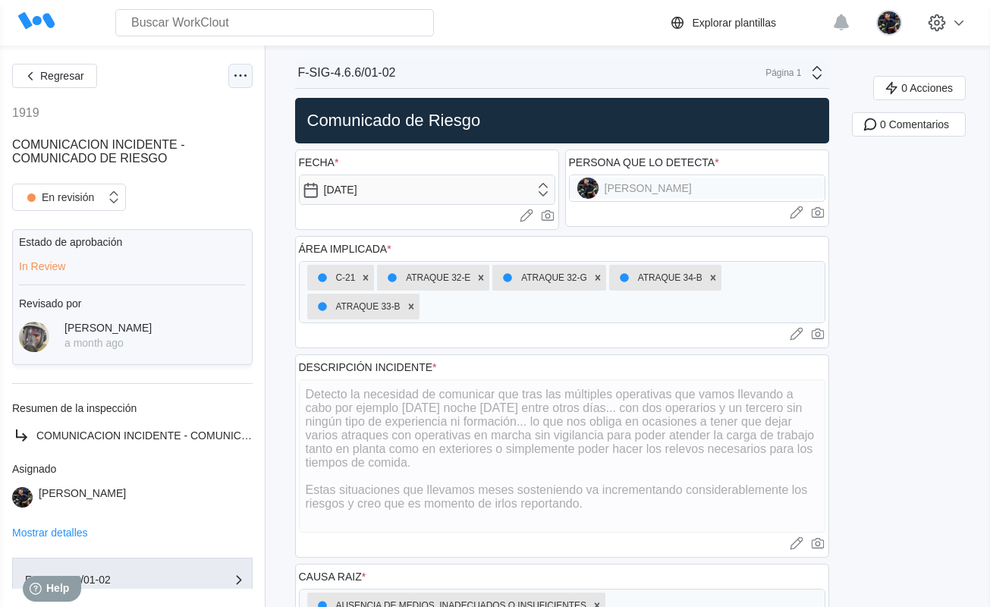
click at [231, 78] on icon at bounding box center [240, 76] width 18 height 18
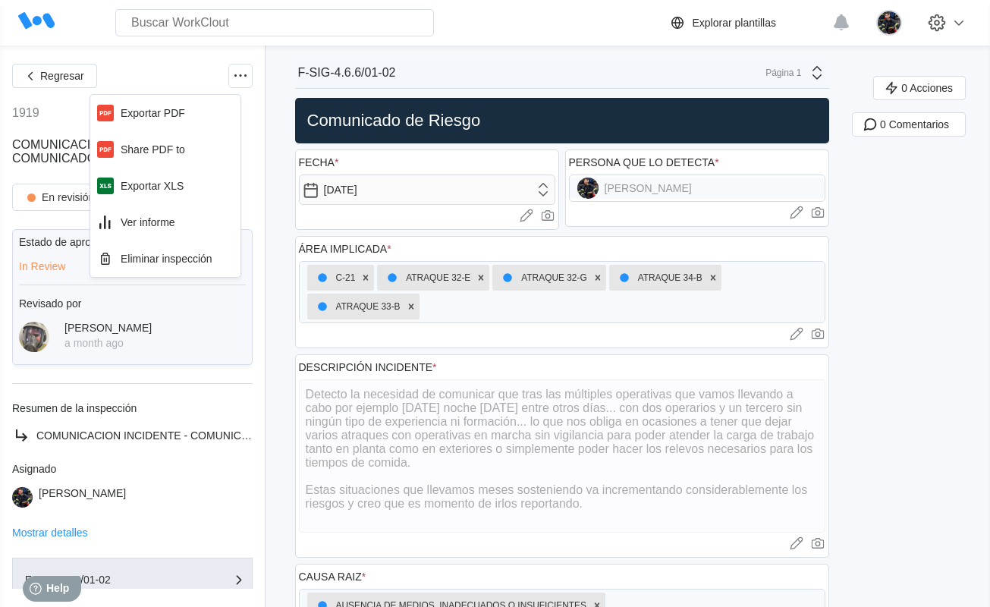
click at [177, 74] on div "Regresar" at bounding box center [132, 76] width 240 height 24
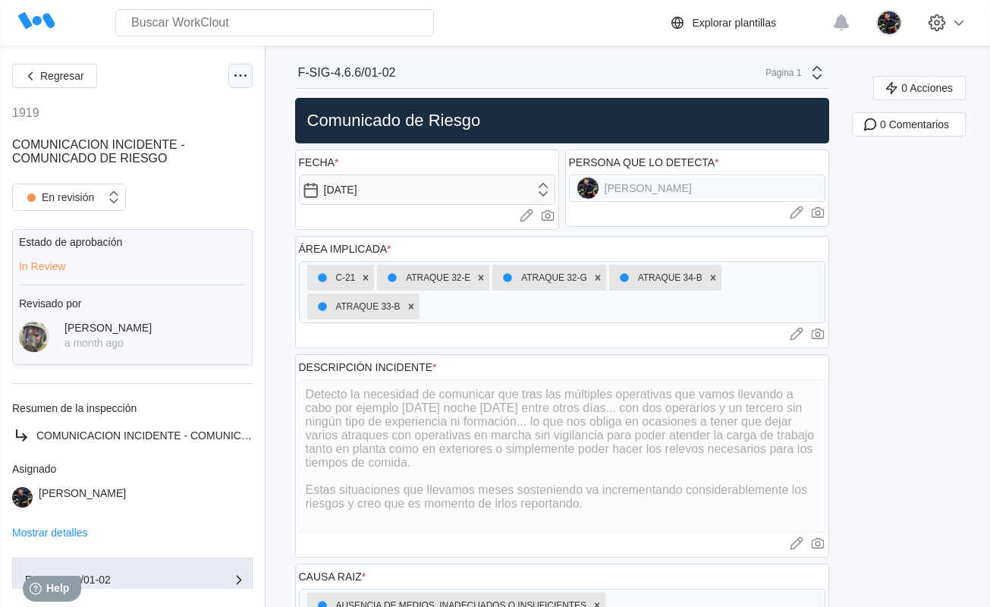
click at [231, 72] on icon at bounding box center [240, 76] width 18 height 18
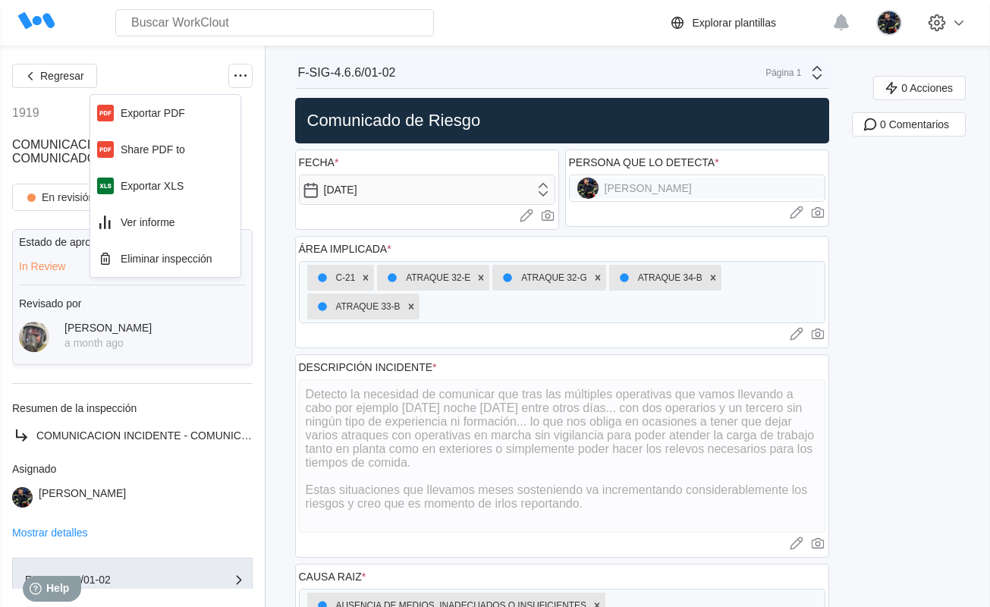
click at [181, 70] on div "Regresar" at bounding box center [132, 76] width 240 height 24
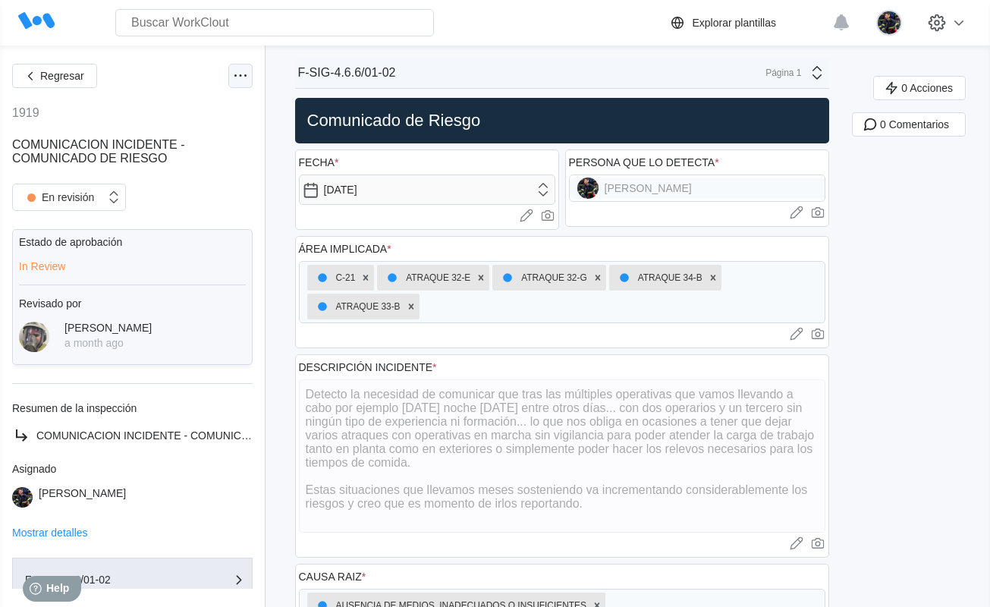
click at [231, 77] on icon at bounding box center [240, 76] width 18 height 18
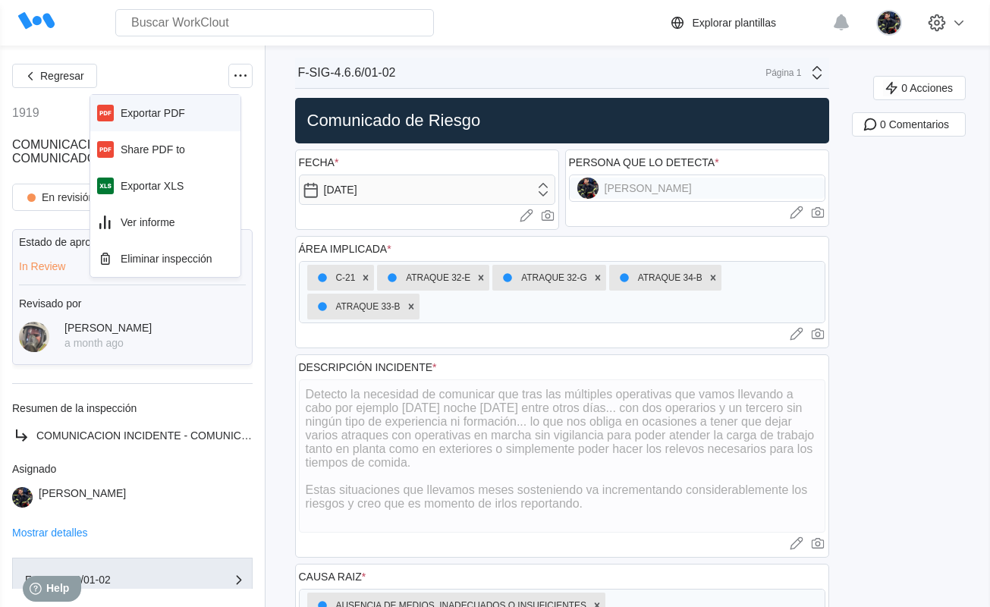
click at [145, 114] on div "Exportar PDF" at bounding box center [153, 113] width 64 height 12
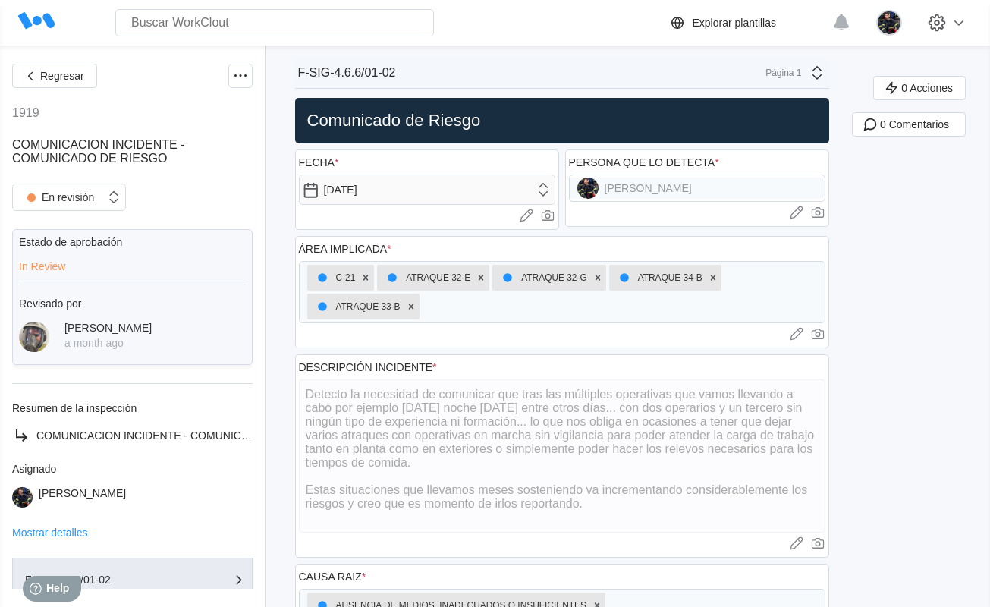
click at [231, 84] on icon at bounding box center [240, 76] width 18 height 18
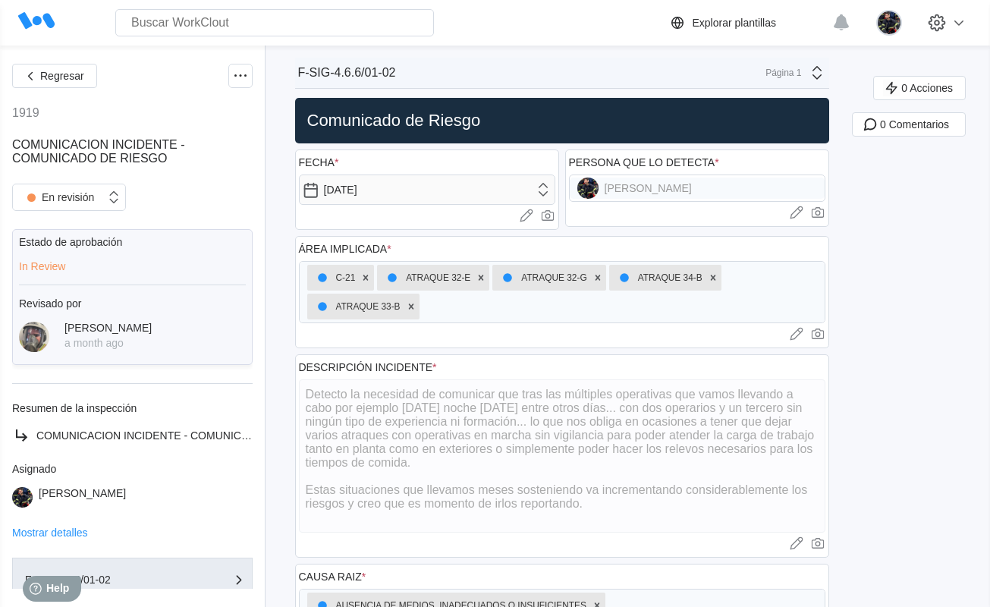
click at [231, 84] on icon at bounding box center [240, 76] width 18 height 18
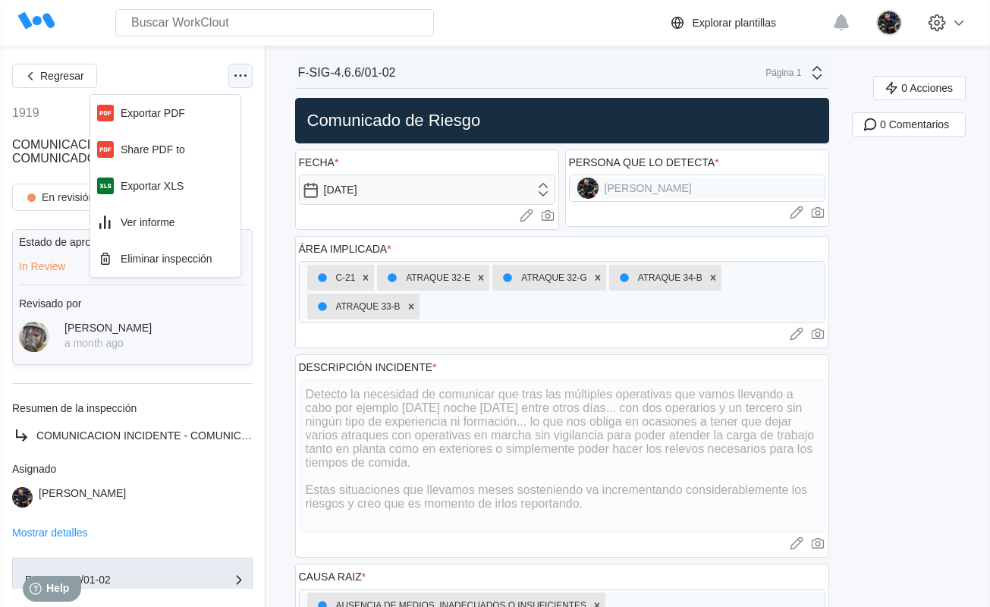
click at [231, 84] on icon at bounding box center [240, 76] width 18 height 18
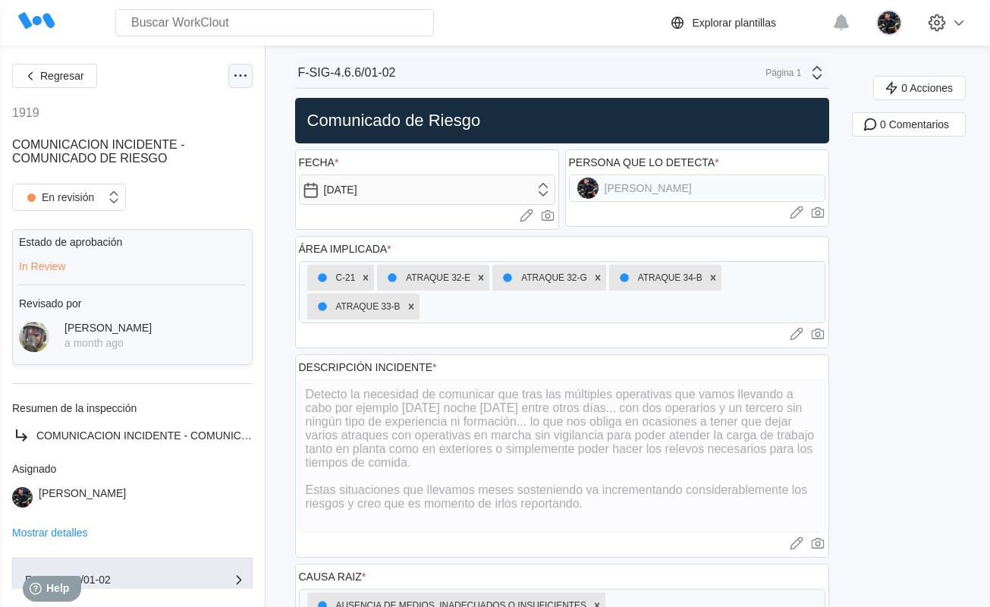
click at [231, 84] on icon at bounding box center [240, 76] width 18 height 18
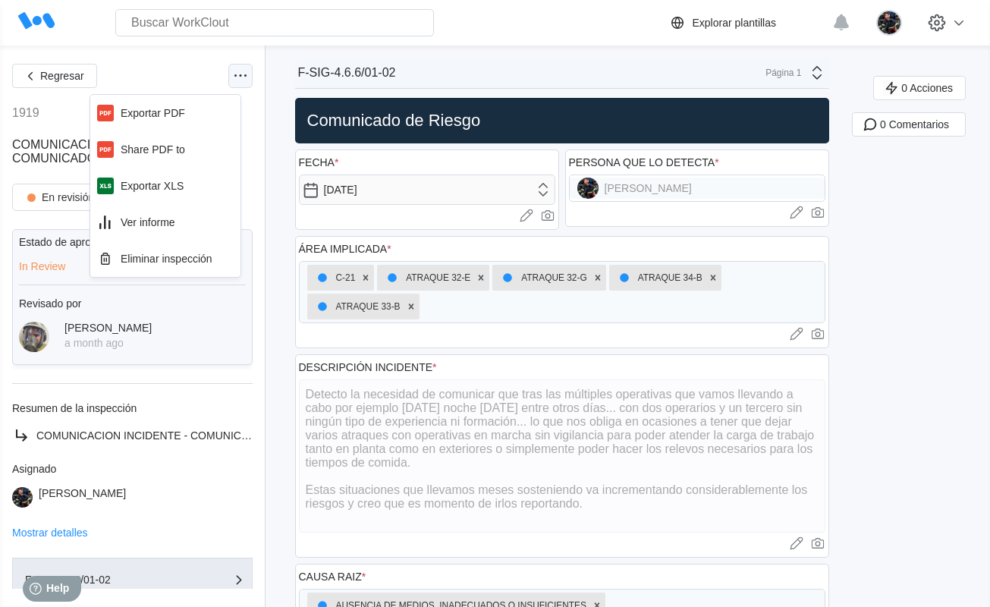
click at [231, 80] on icon at bounding box center [240, 76] width 18 height 18
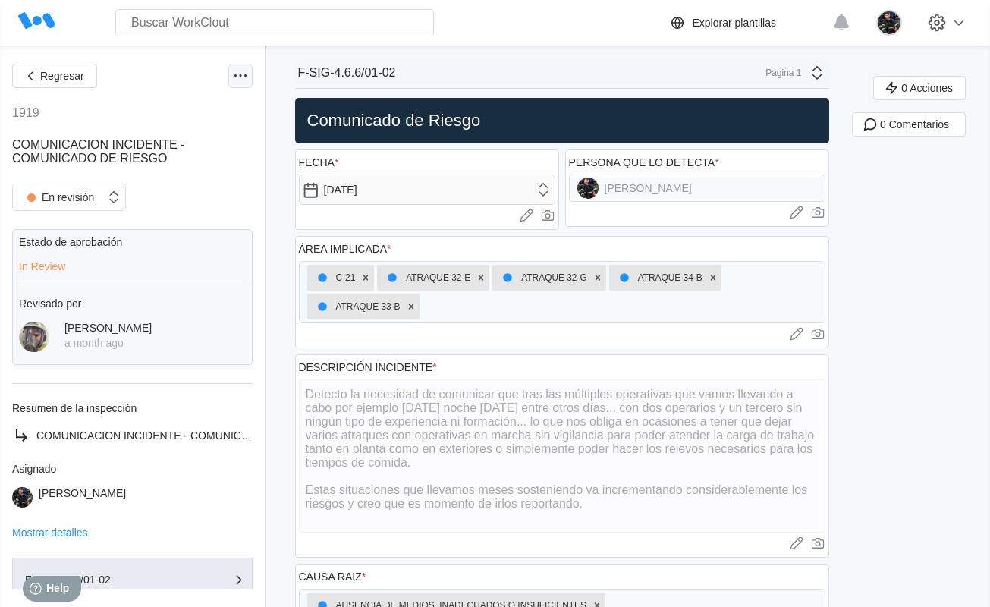
click at [231, 80] on icon at bounding box center [240, 76] width 18 height 18
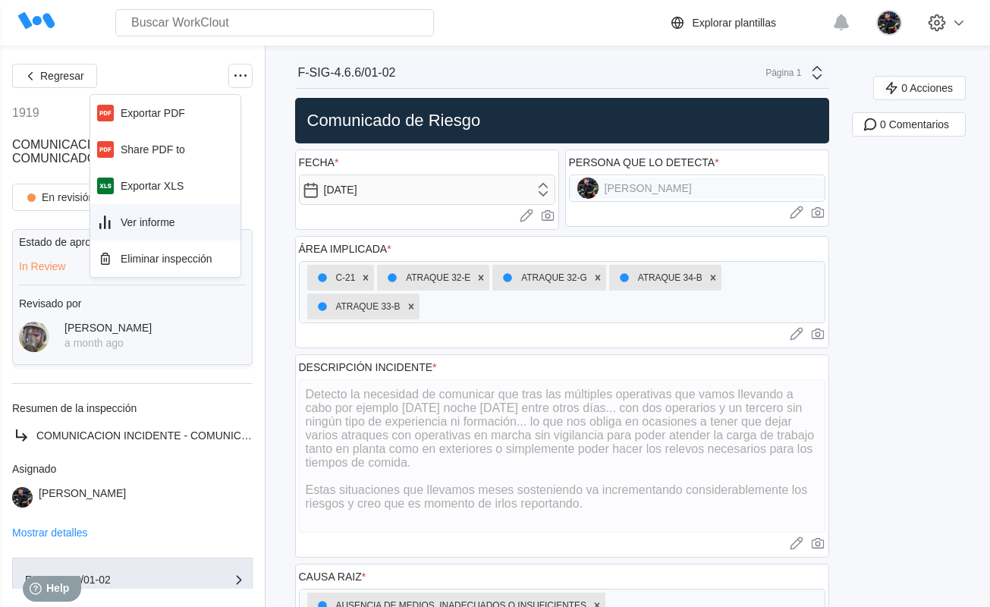
click at [183, 221] on div "Ver informe" at bounding box center [165, 222] width 138 height 24
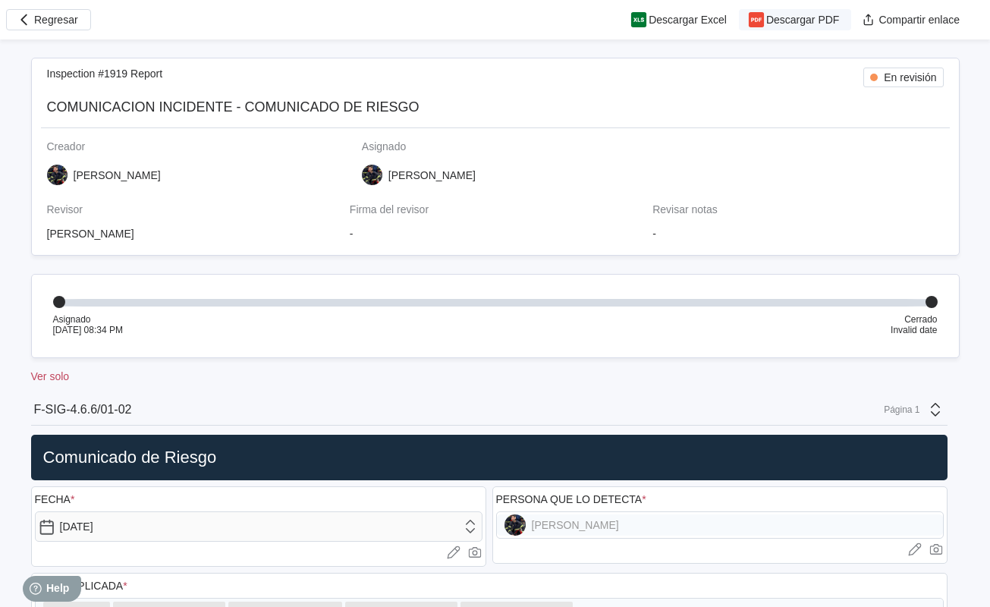
click at [793, 13] on button "Descargar PDF" at bounding box center [795, 19] width 112 height 21
click at [33, 25] on button "Regresar" at bounding box center [48, 19] width 85 height 21
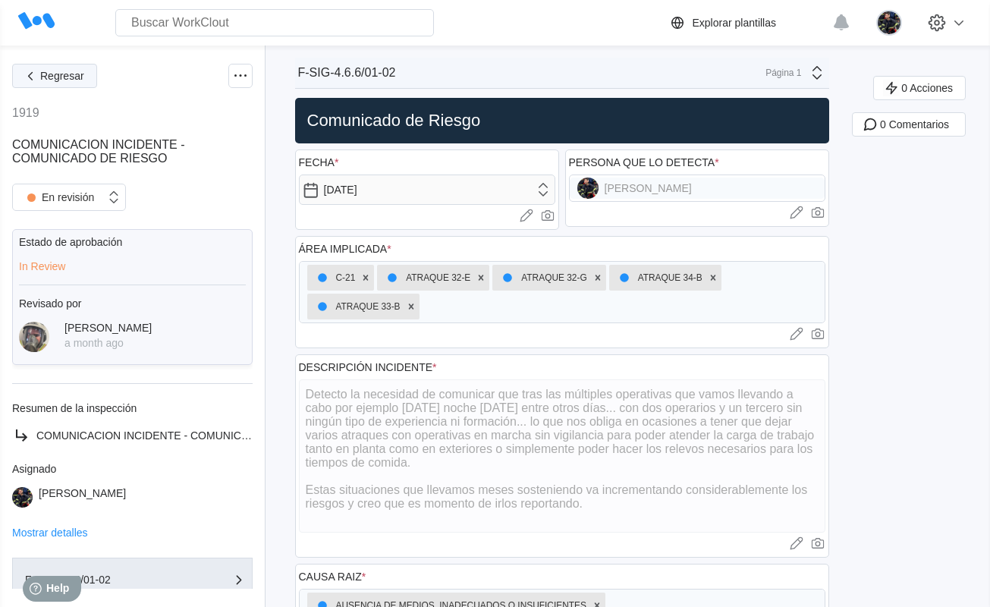
click at [33, 71] on icon "button" at bounding box center [30, 76] width 17 height 17
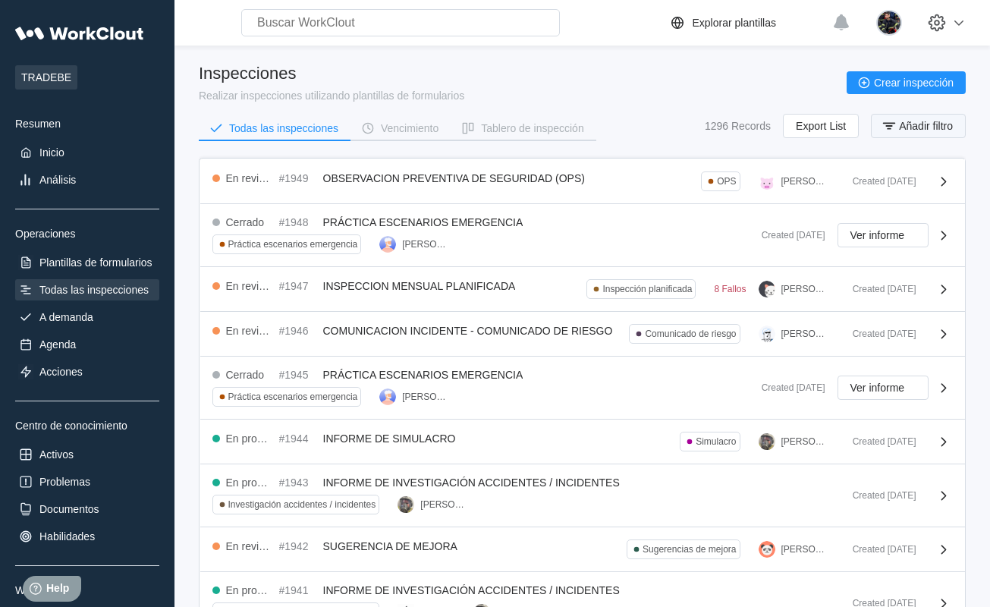
click at [931, 126] on span "Añadir filtro" at bounding box center [926, 126] width 54 height 11
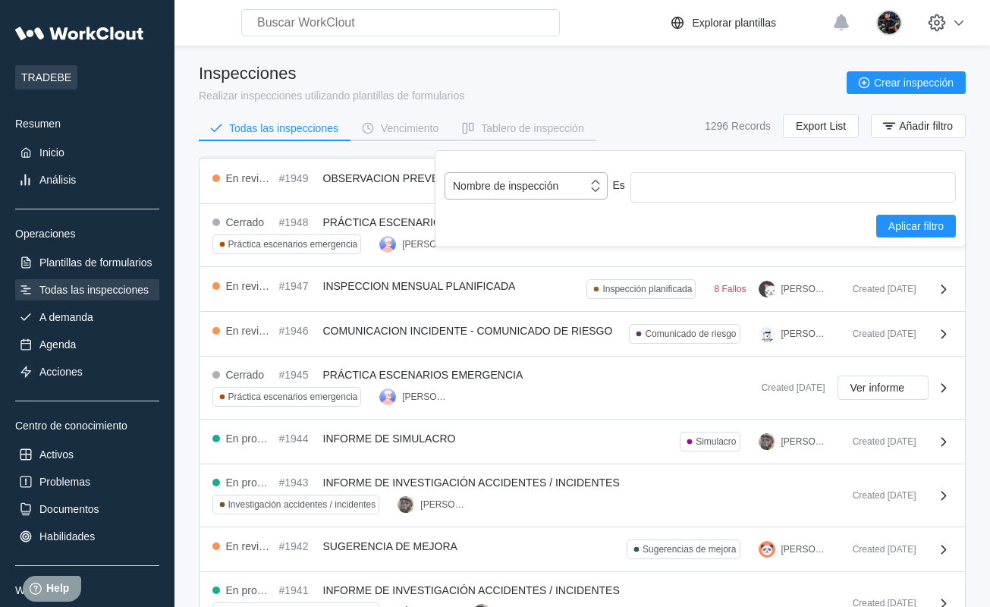
click at [527, 183] on div "Nombre de inspección" at bounding box center [505, 186] width 105 height 12
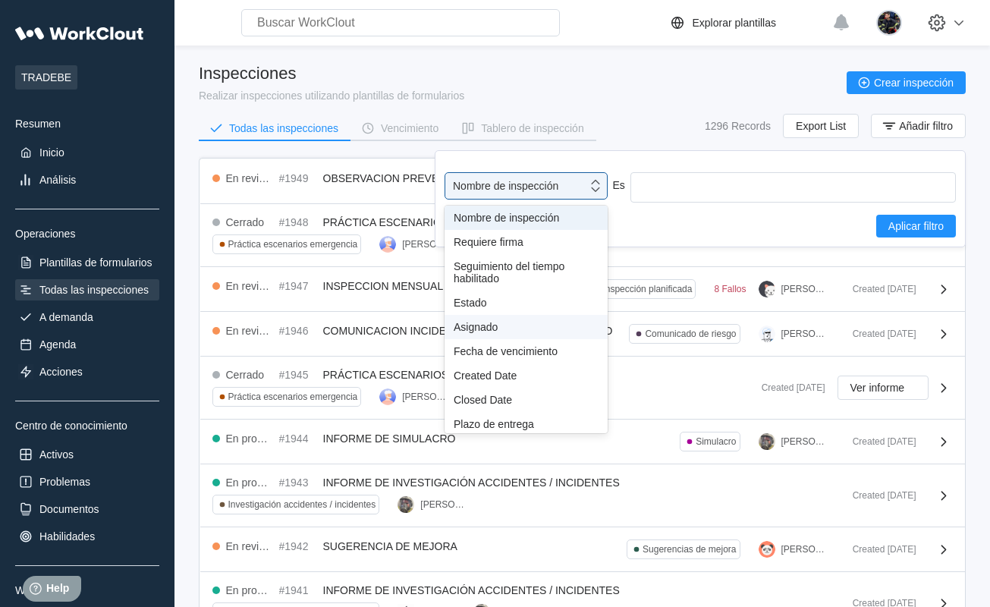
click at [518, 324] on div "Asignado" at bounding box center [526, 327] width 145 height 12
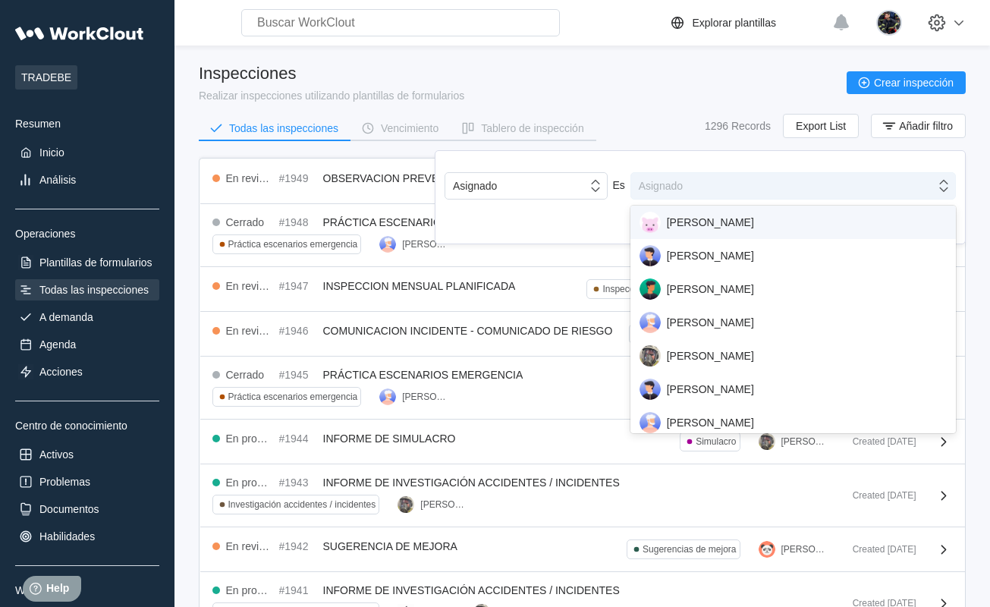
click at [672, 189] on div "Asignado" at bounding box center [661, 186] width 44 height 12
type input "k"
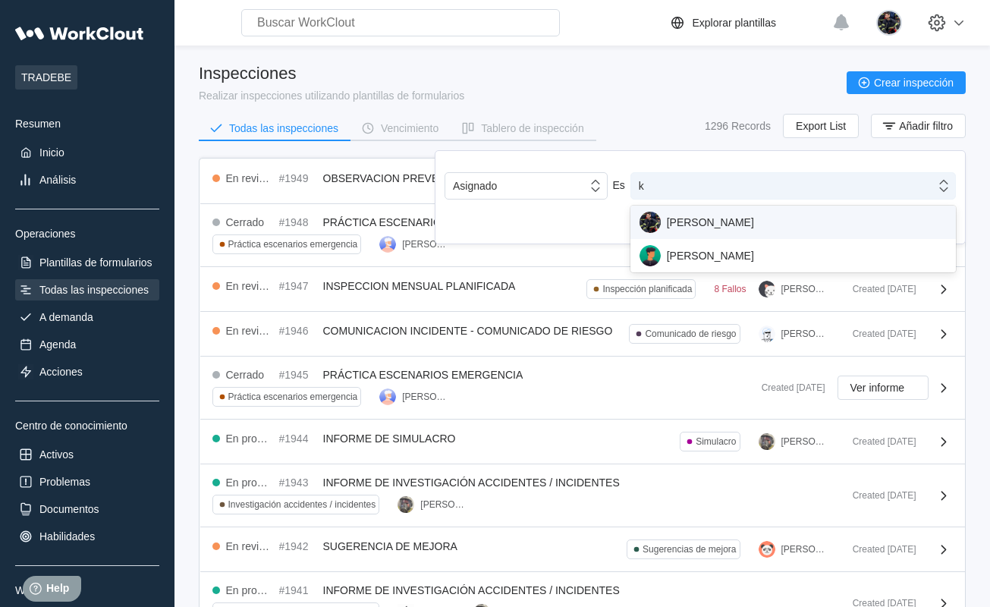
click at [703, 227] on div "[PERSON_NAME]" at bounding box center [792, 222] width 307 height 21
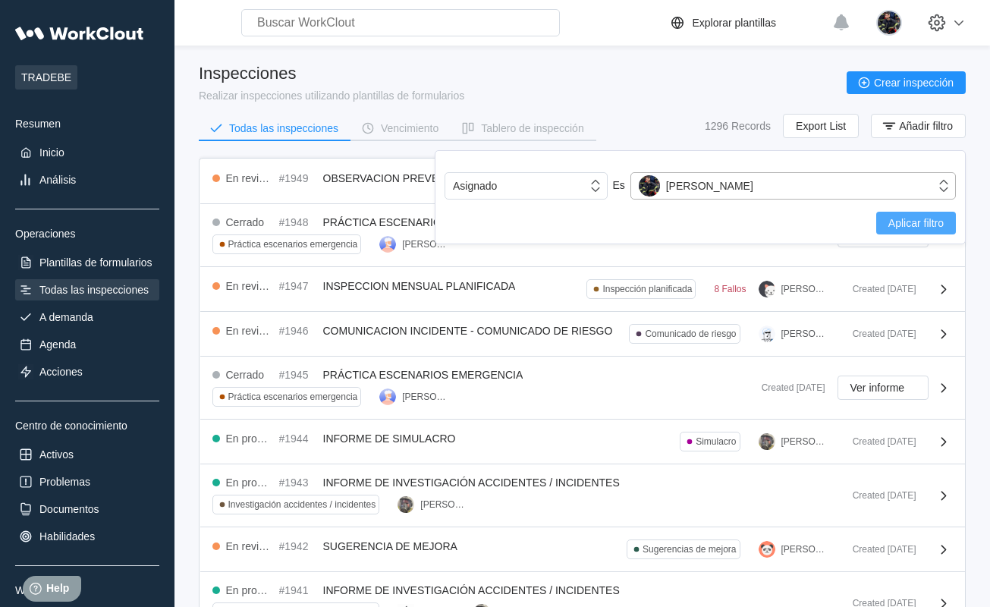
click at [900, 220] on span "Aplicar filtro" at bounding box center [915, 223] width 55 height 11
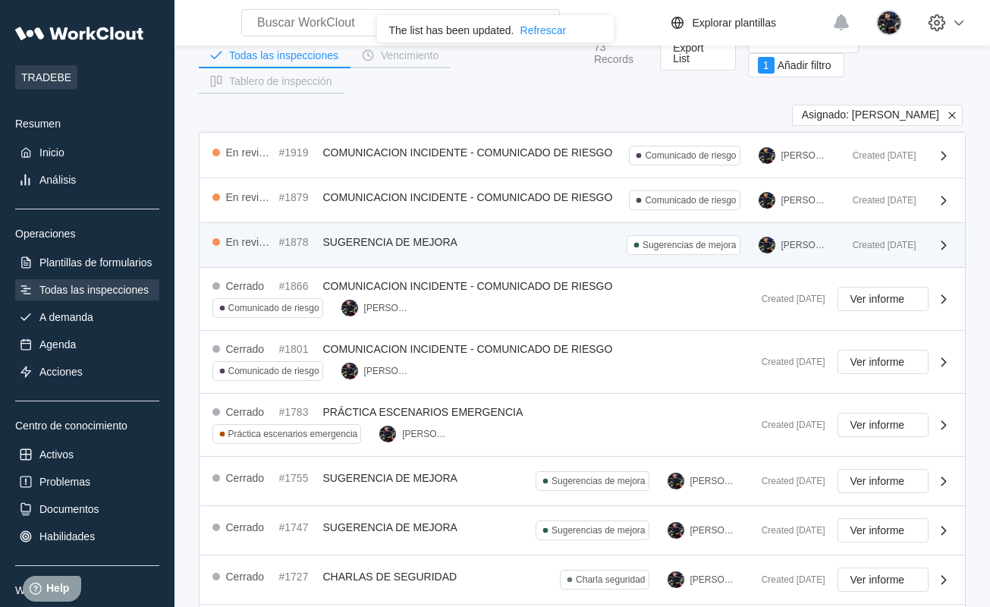
scroll to position [76, 0]
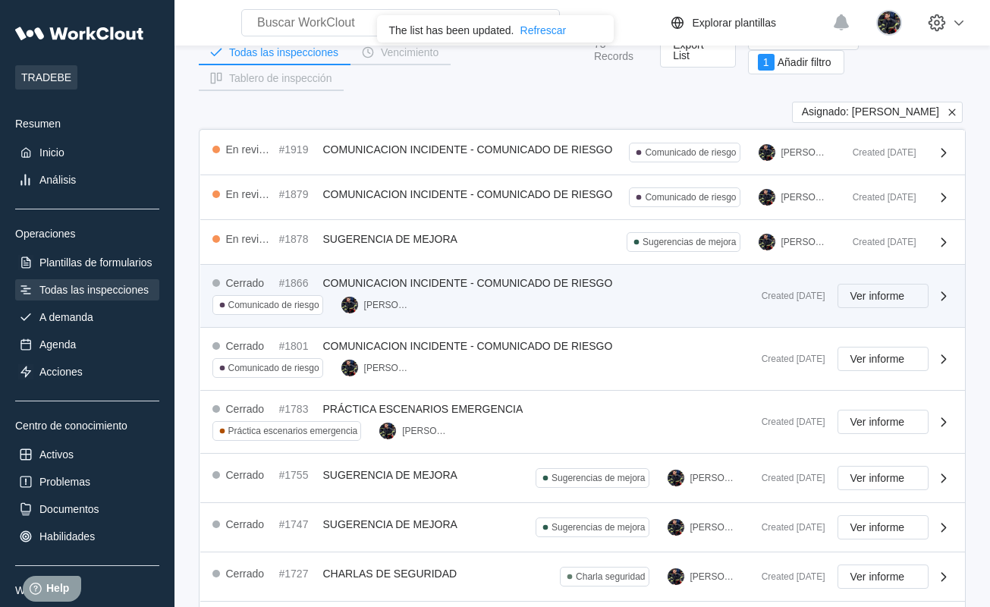
click at [863, 293] on span "Ver informe" at bounding box center [877, 295] width 55 height 11
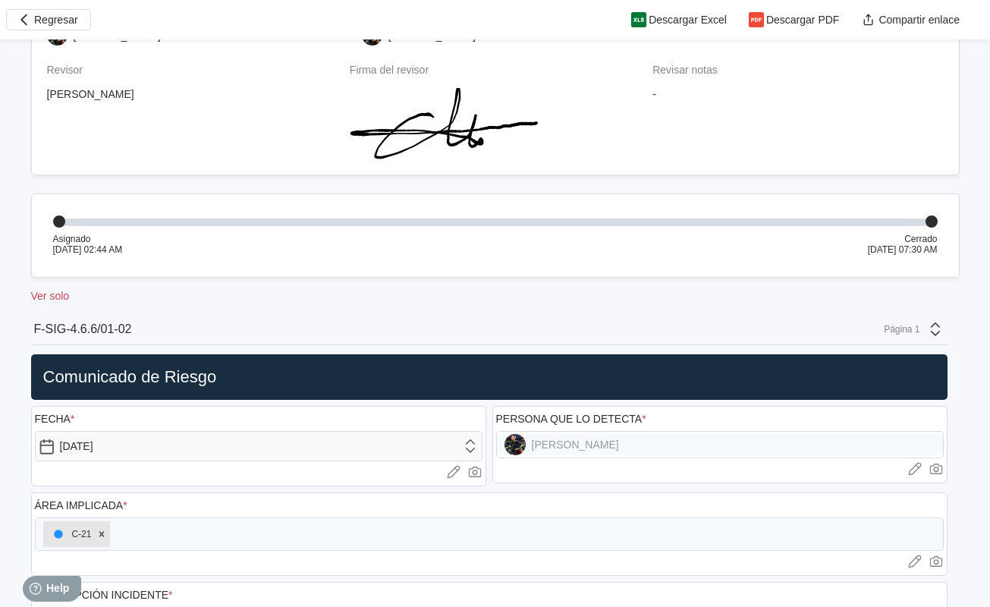
scroll to position [531, 0]
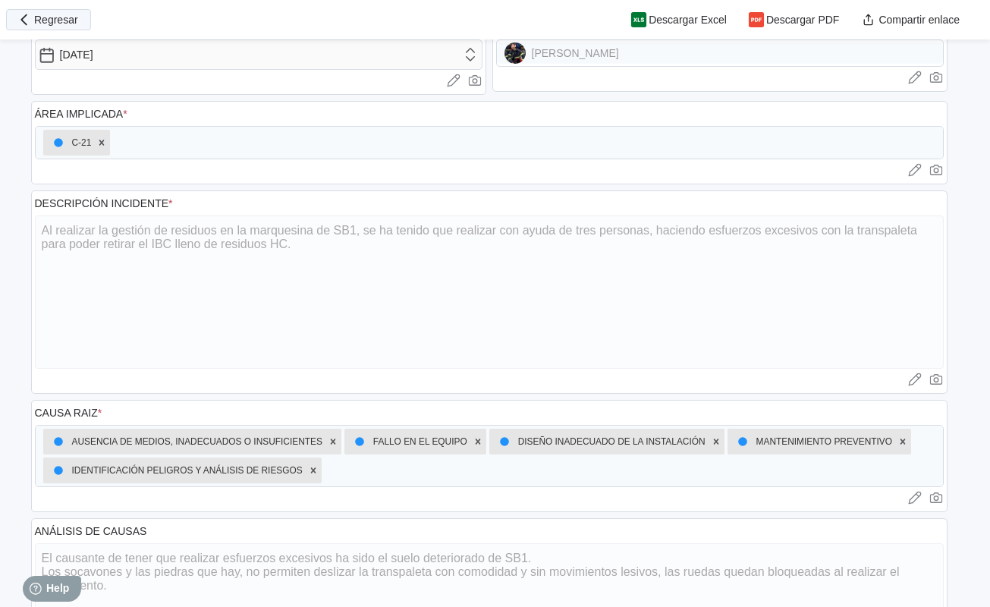
click at [64, 29] on button "Regresar" at bounding box center [48, 19] width 85 height 21
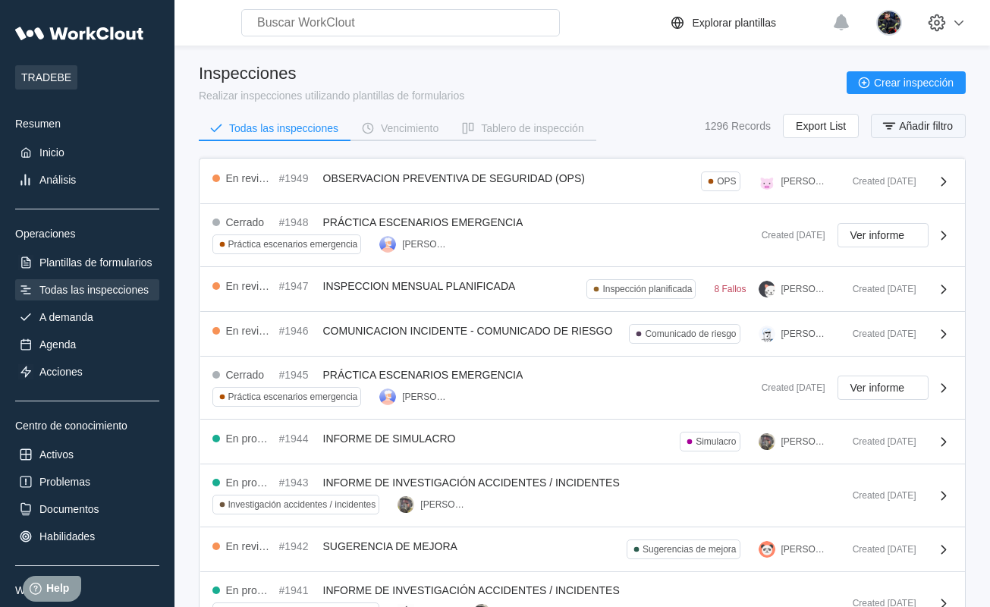
click at [882, 135] on button "Añadir filtro" at bounding box center [918, 126] width 95 height 24
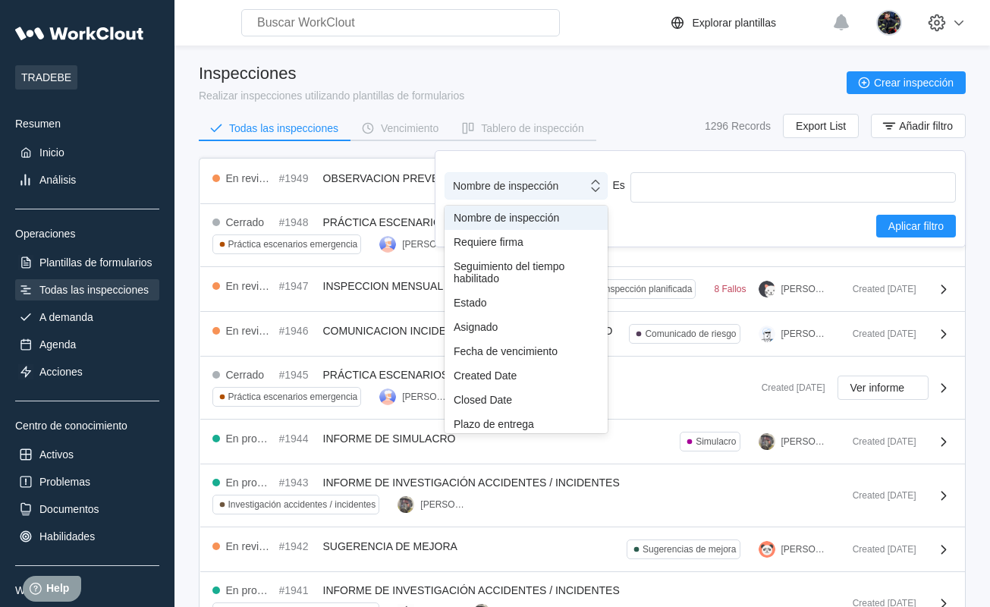
click at [567, 192] on div "Nombre de inspección" at bounding box center [516, 185] width 142 height 21
click at [518, 328] on div "Asignado" at bounding box center [526, 327] width 145 height 12
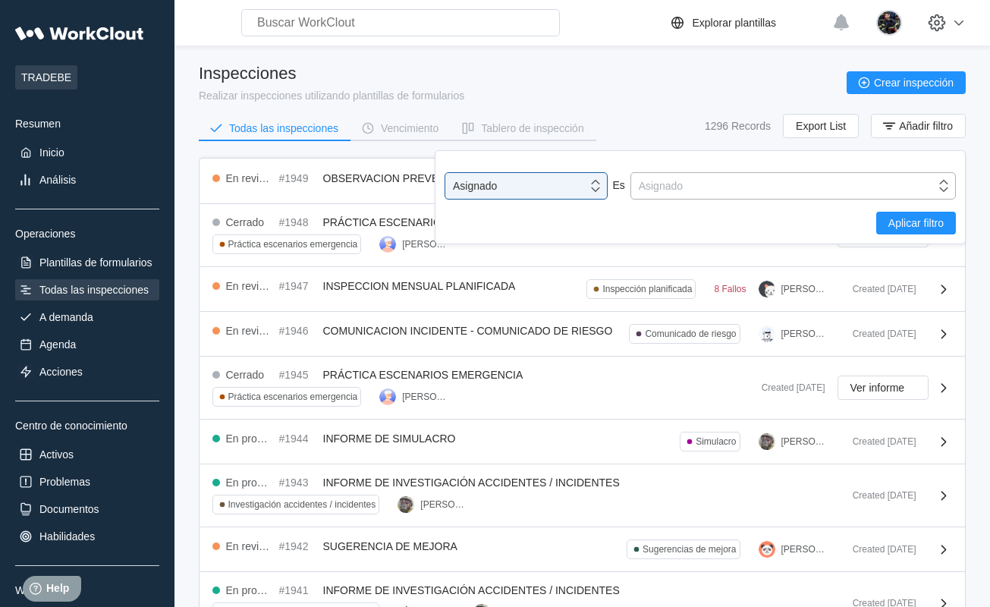
click at [674, 187] on div "Asignado" at bounding box center [661, 186] width 44 height 12
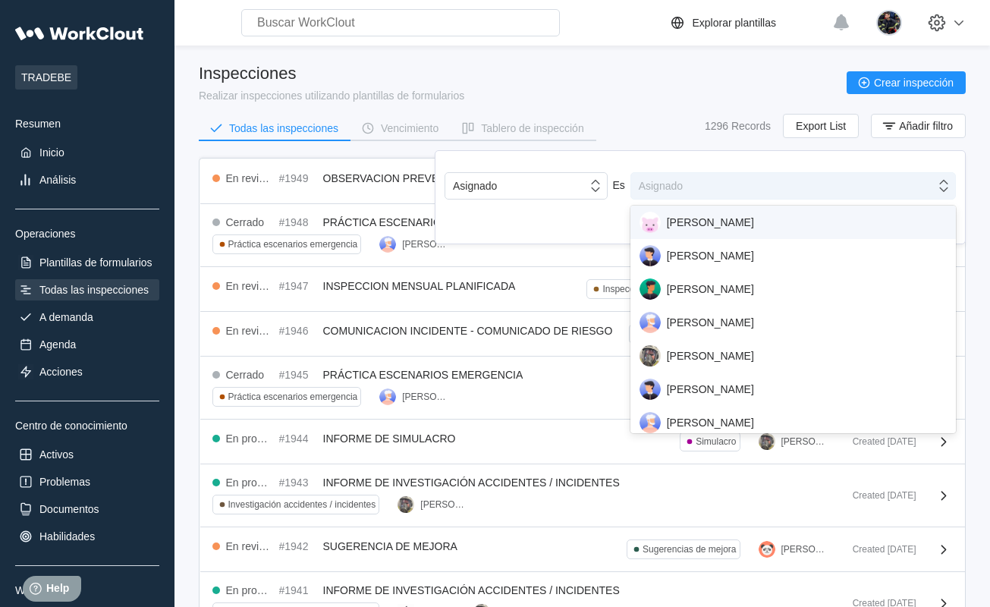
type input "k"
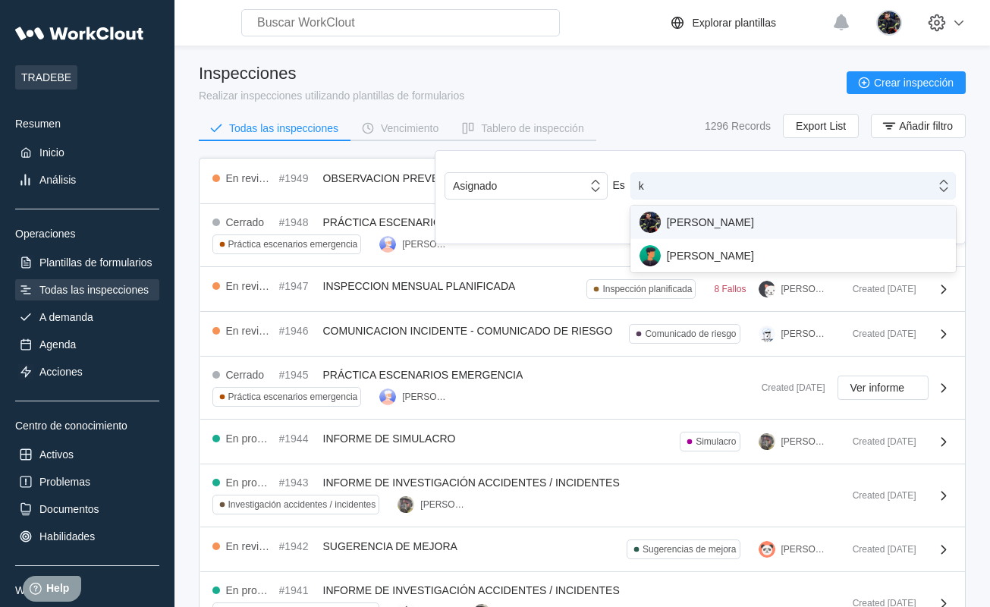
click at [683, 221] on div "[PERSON_NAME]" at bounding box center [792, 222] width 307 height 21
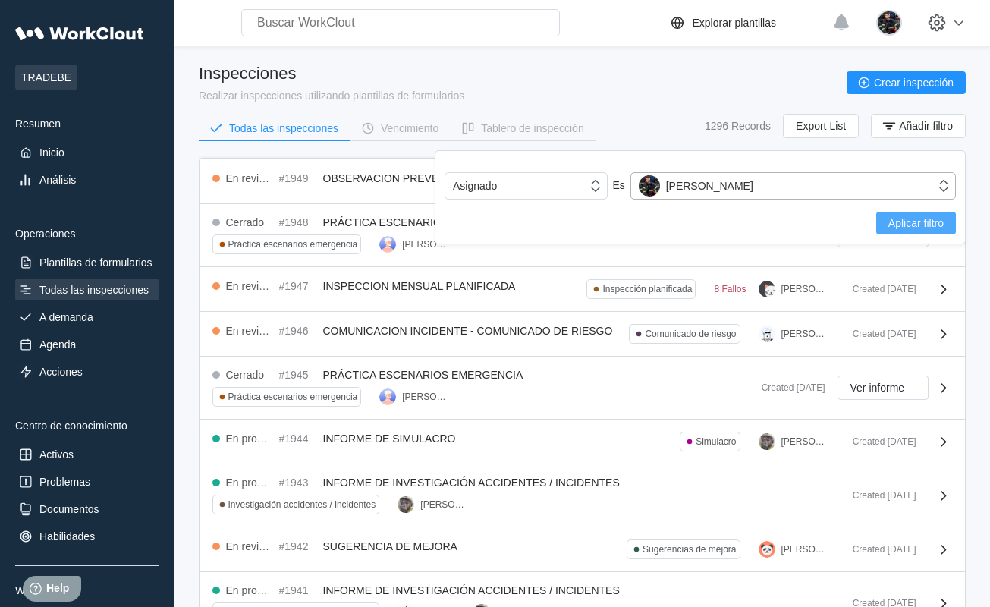
click at [907, 214] on button "Aplicar filtro" at bounding box center [916, 223] width 80 height 23
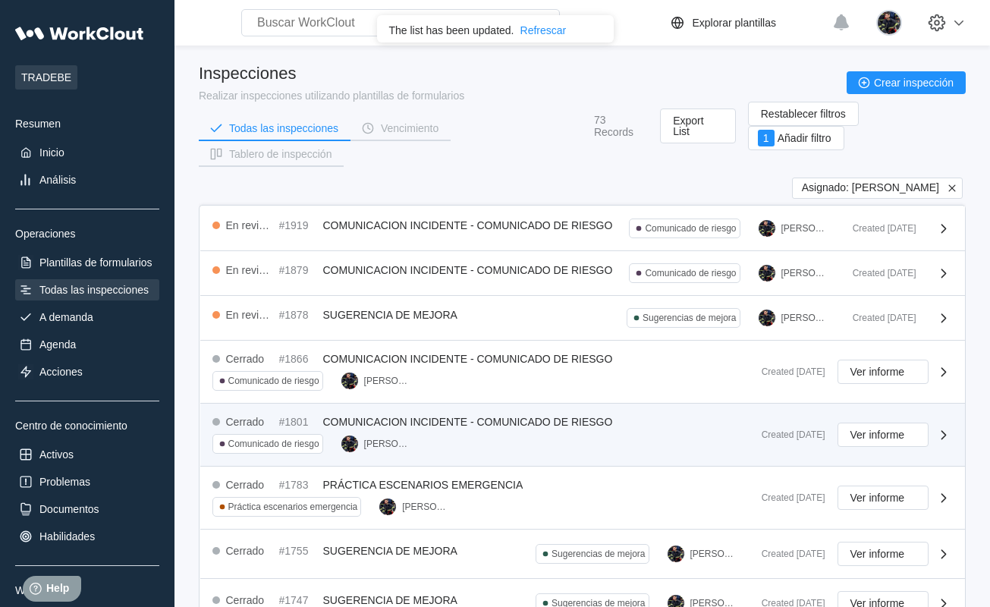
click at [535, 438] on div "Cerrado #1801 COMUNICACION INCIDENTE - COMUNICADO DE RIESGO Comunicado de riesg…" at bounding box center [480, 435] width 537 height 38
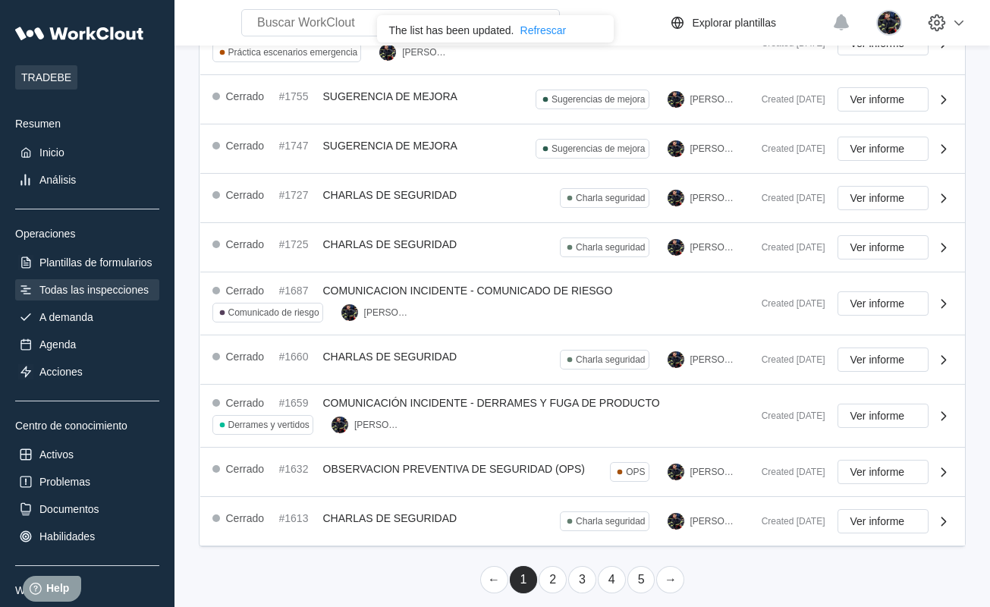
scroll to position [455, 0]
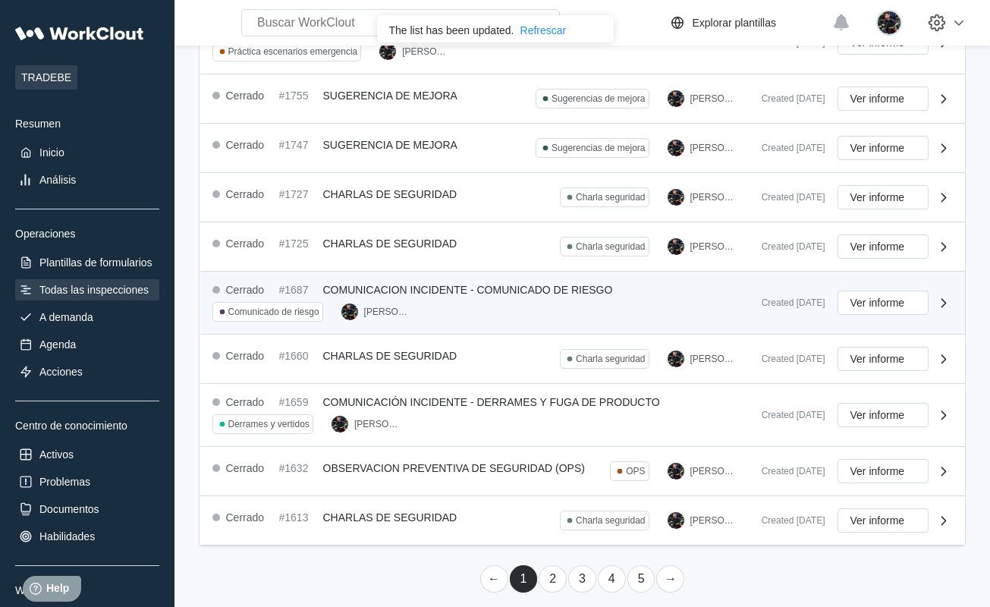
click at [554, 300] on div "Cerrado #1687 COMUNICACION INCIDENTE - COMUNICADO DE RIESGO Comunicado de riesg…" at bounding box center [480, 303] width 537 height 38
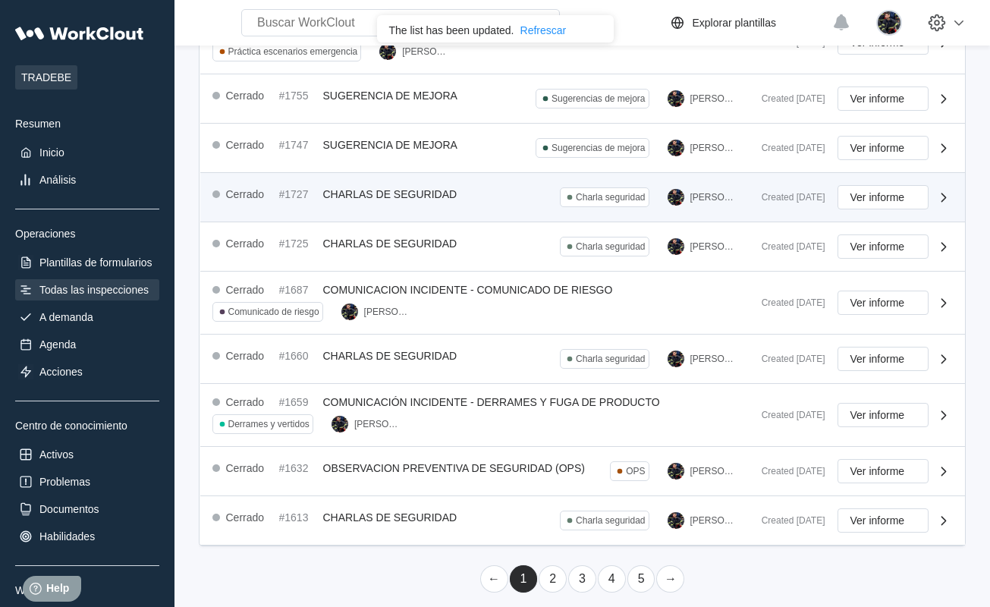
scroll to position [0, 0]
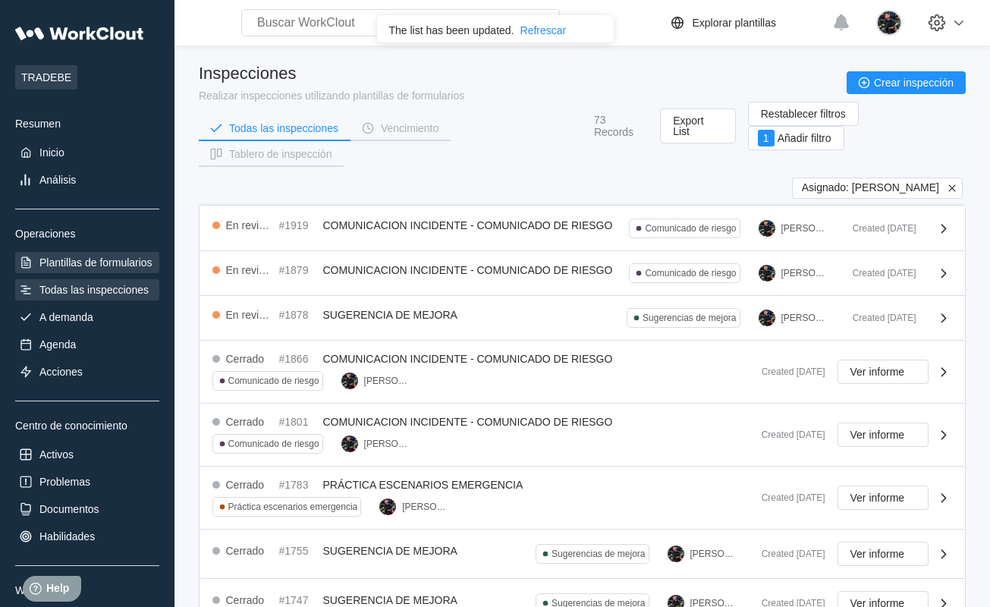
click at [140, 264] on div "Plantillas de formularios" at bounding box center [95, 262] width 113 height 12
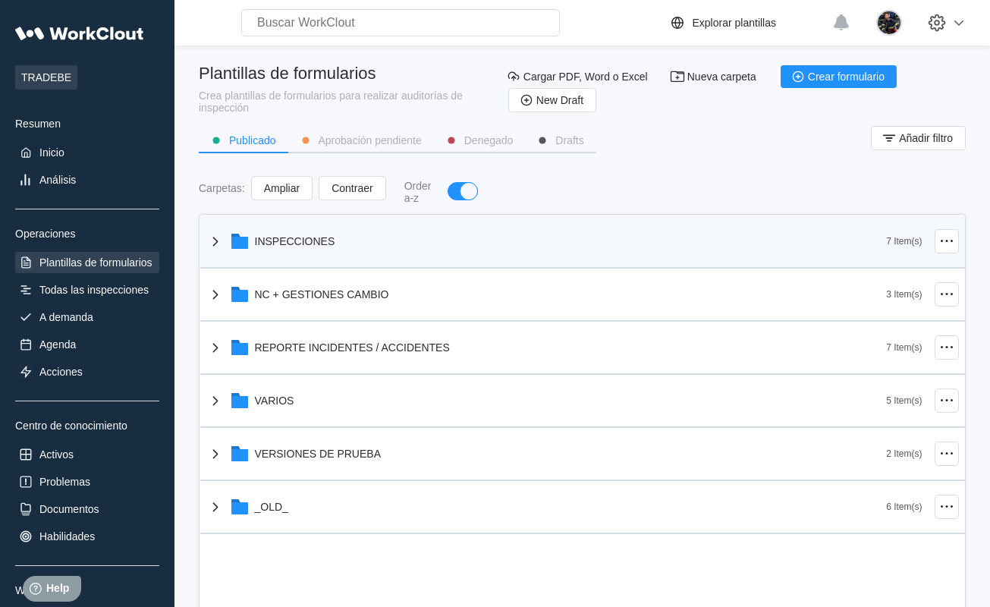
click at [353, 246] on div "INSPECCIONES" at bounding box center [546, 240] width 680 height 39
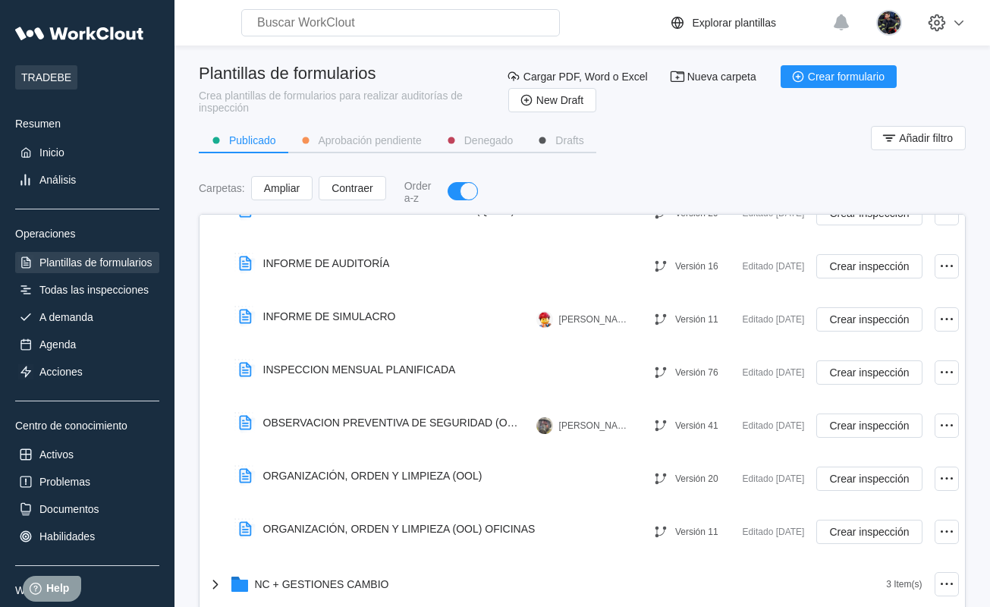
scroll to position [275, 0]
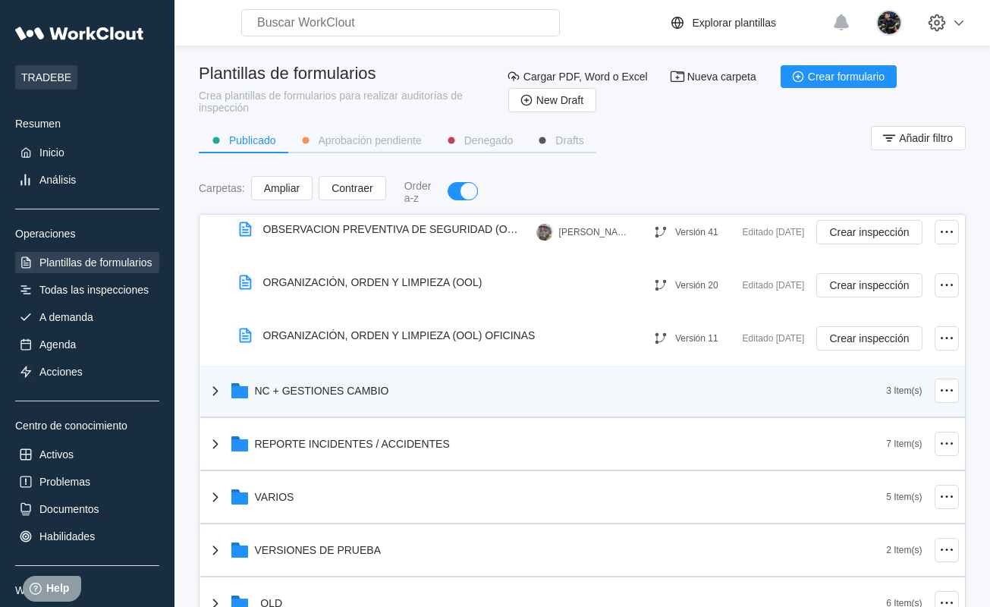
click at [351, 388] on div "NC + GESTIONES CAMBIO" at bounding box center [322, 391] width 134 height 12
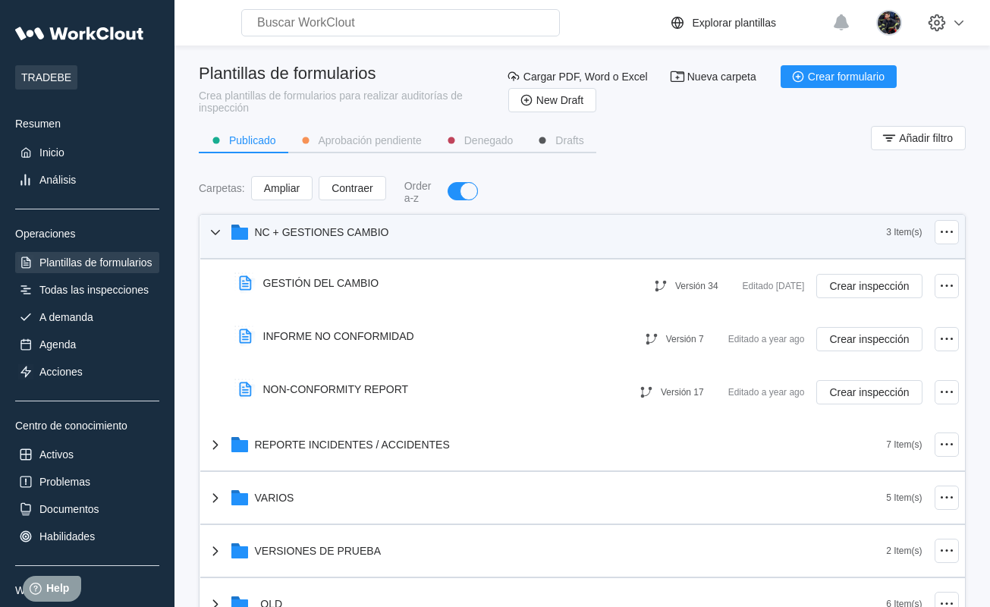
scroll to position [435, 0]
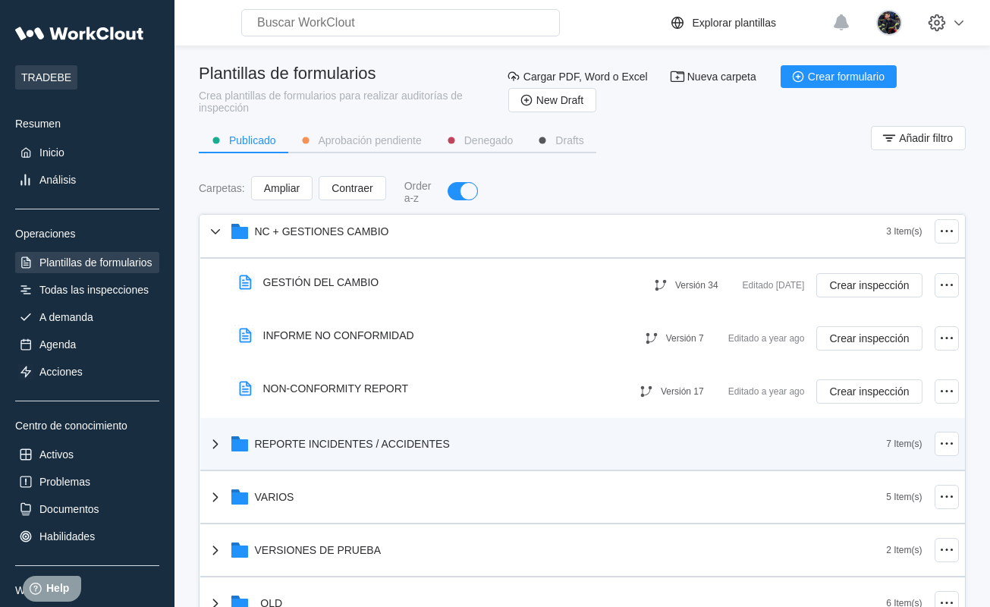
click at [344, 442] on div "REPORTE INCIDENTES / ACCIDENTES" at bounding box center [352, 444] width 195 height 12
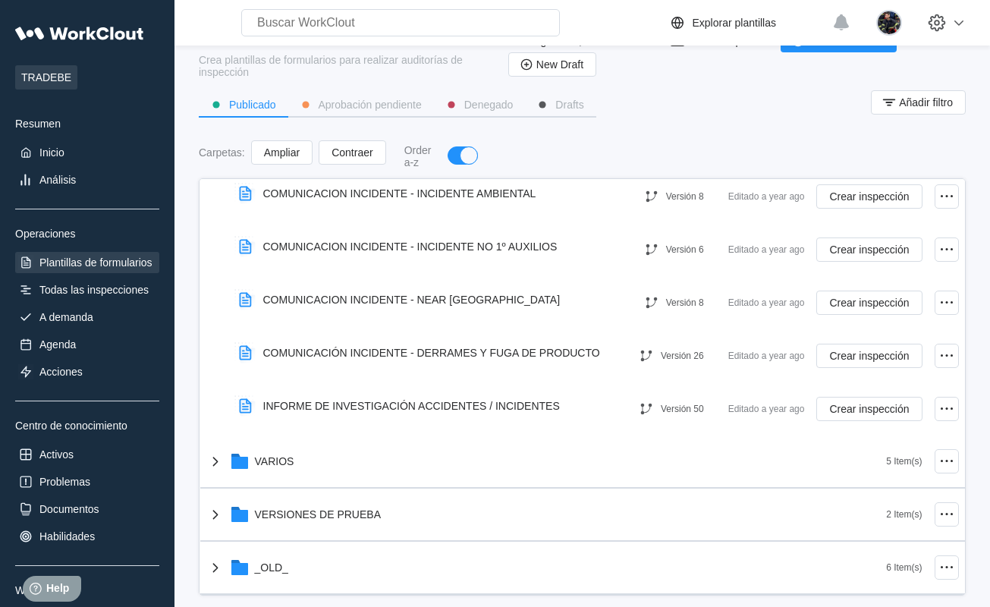
scroll to position [55, 0]
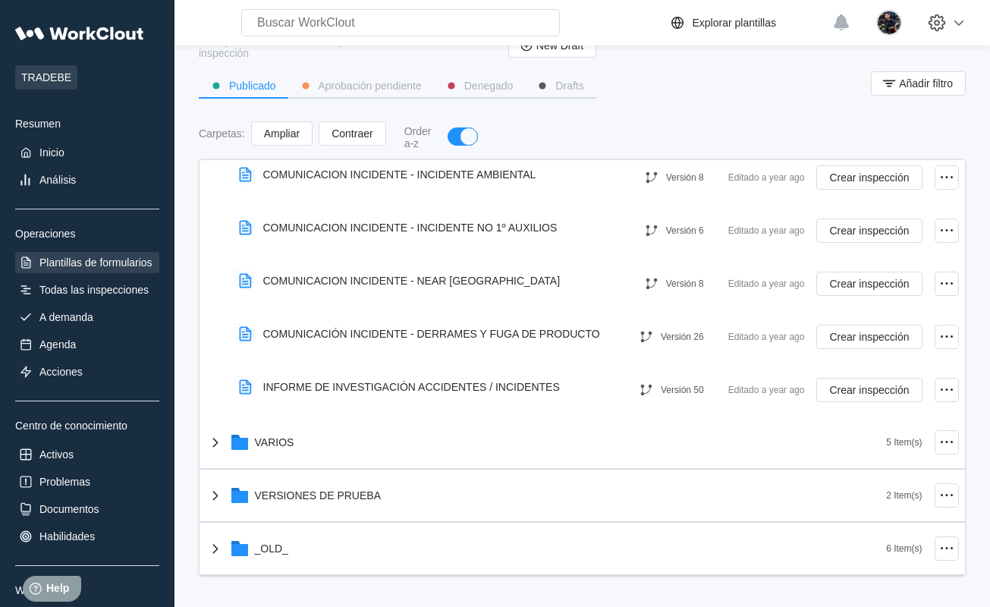
click at [344, 442] on div "VARIOS" at bounding box center [546, 441] width 680 height 39
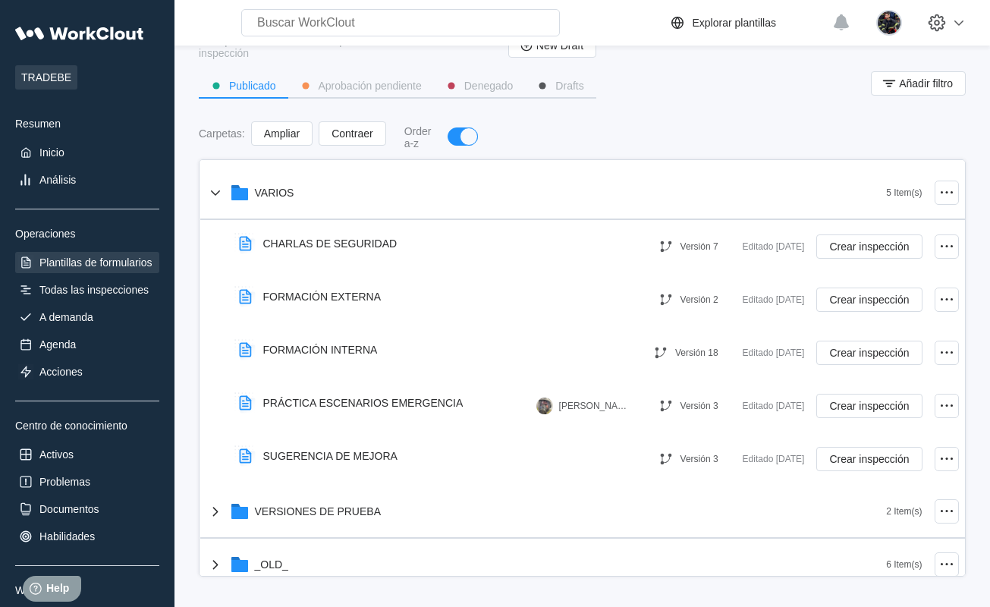
scroll to position [1072, 0]
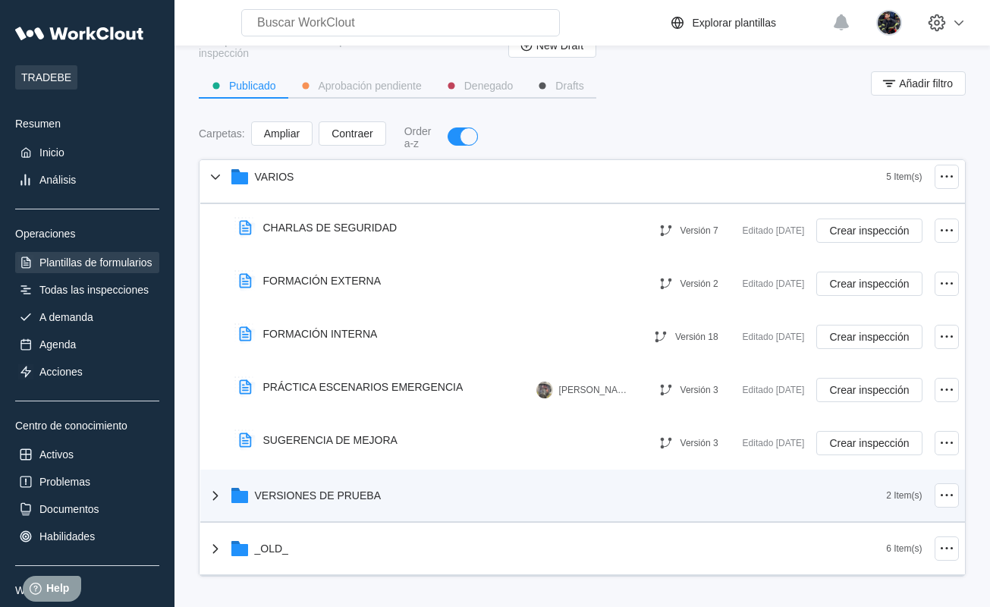
click at [338, 485] on div "VERSIONES DE PRUEBA" at bounding box center [546, 495] width 680 height 39
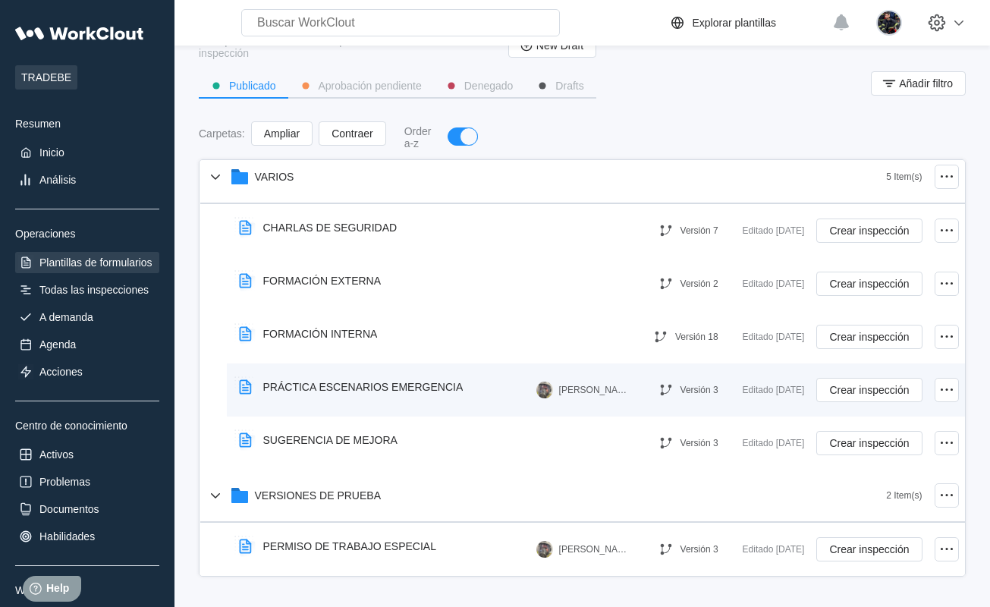
scroll to position [1178, 0]
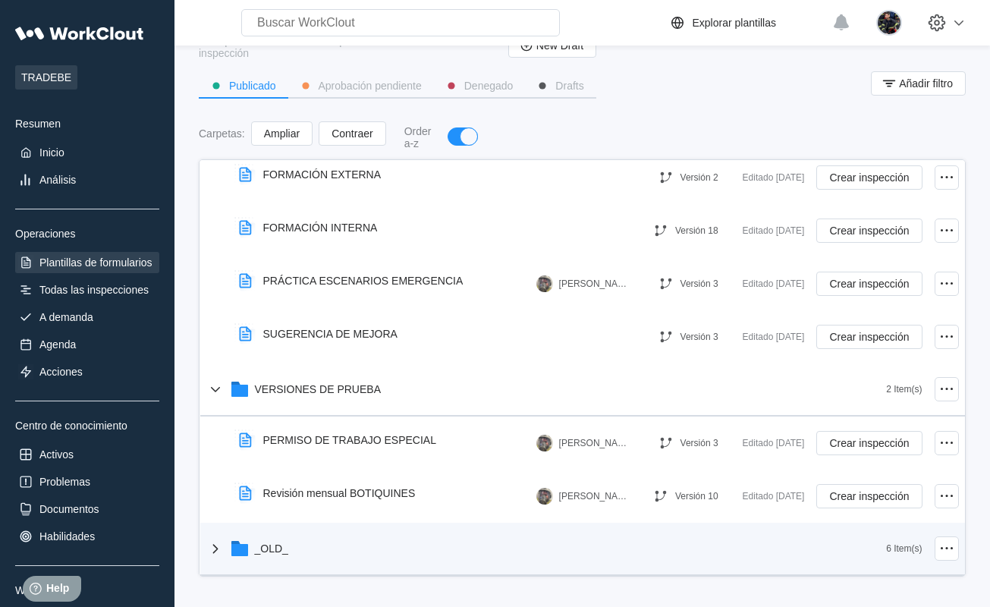
click at [304, 544] on div "_OLD_" at bounding box center [546, 548] width 680 height 39
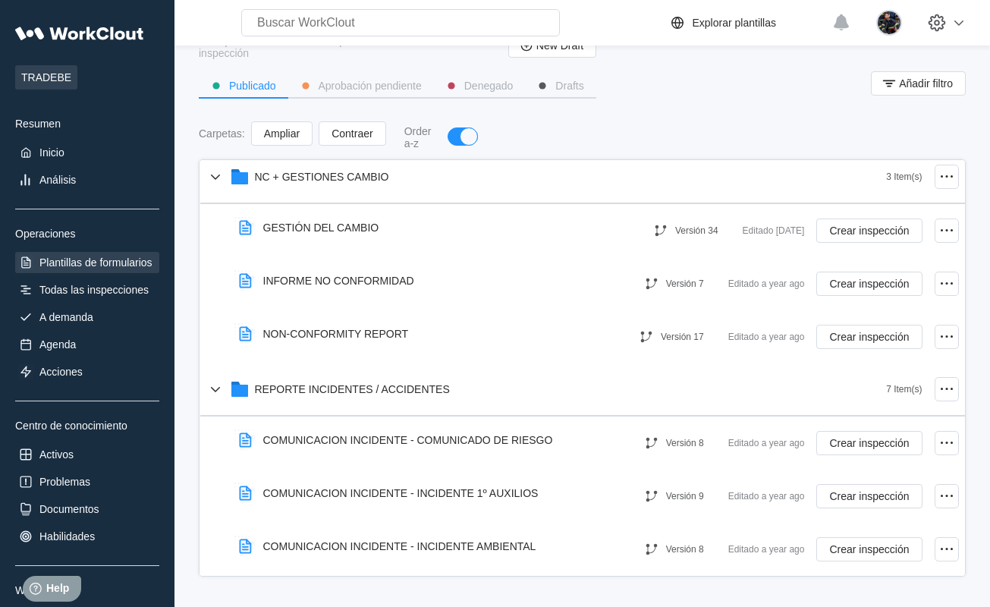
scroll to position [0, 0]
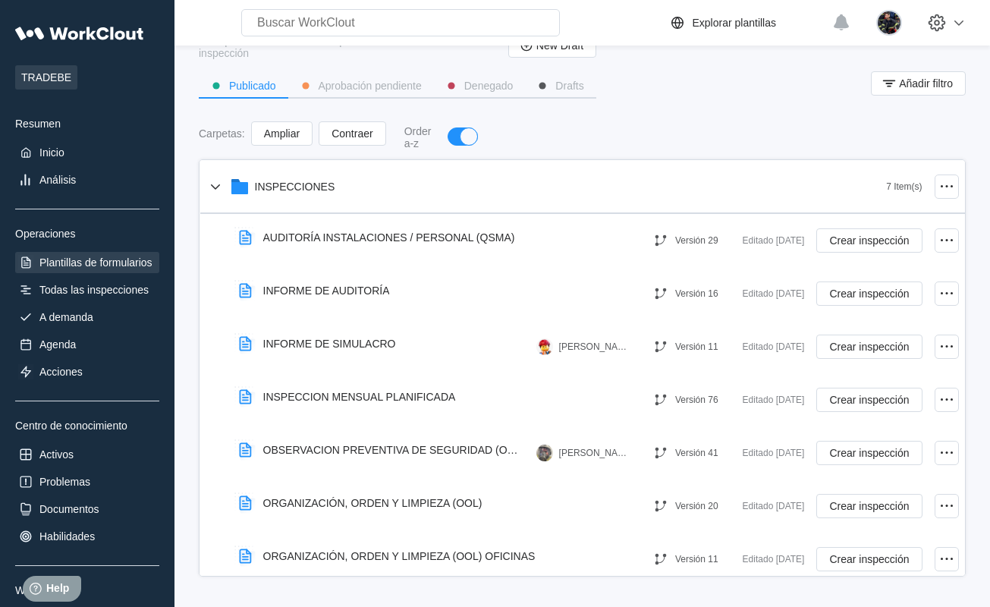
click at [548, 136] on div "Carpetas : Ampliar Contraer Order a-z" at bounding box center [582, 137] width 767 height 32
click at [115, 286] on div "Todas las inspecciones" at bounding box center [93, 290] width 109 height 12
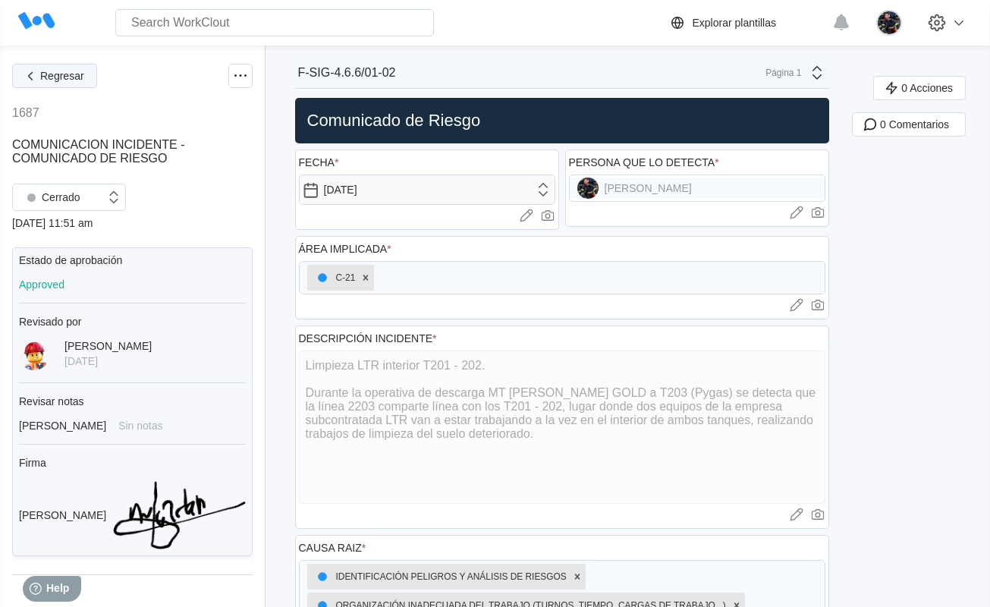
click at [90, 83] on button "Regresar" at bounding box center [54, 76] width 85 height 24
click at [75, 76] on span "Regresar" at bounding box center [62, 76] width 44 height 11
